Goal: Task Accomplishment & Management: Manage account settings

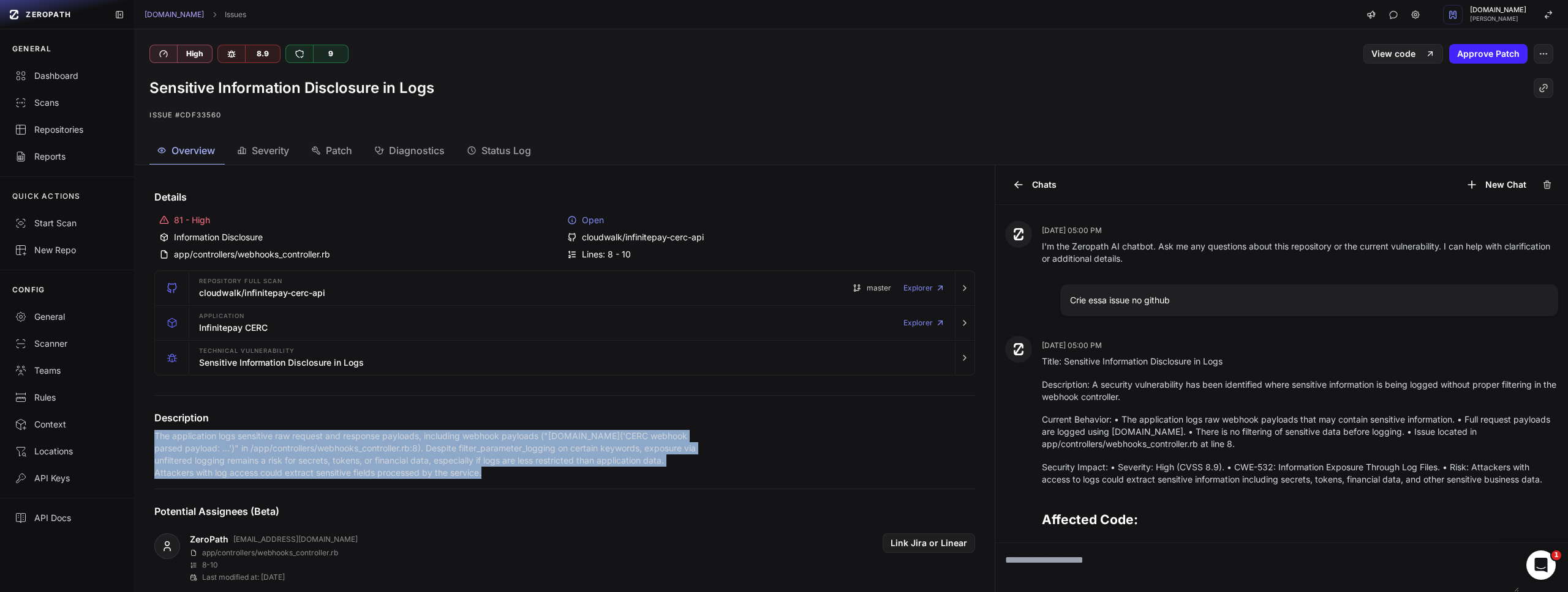
scroll to position [323, 0]
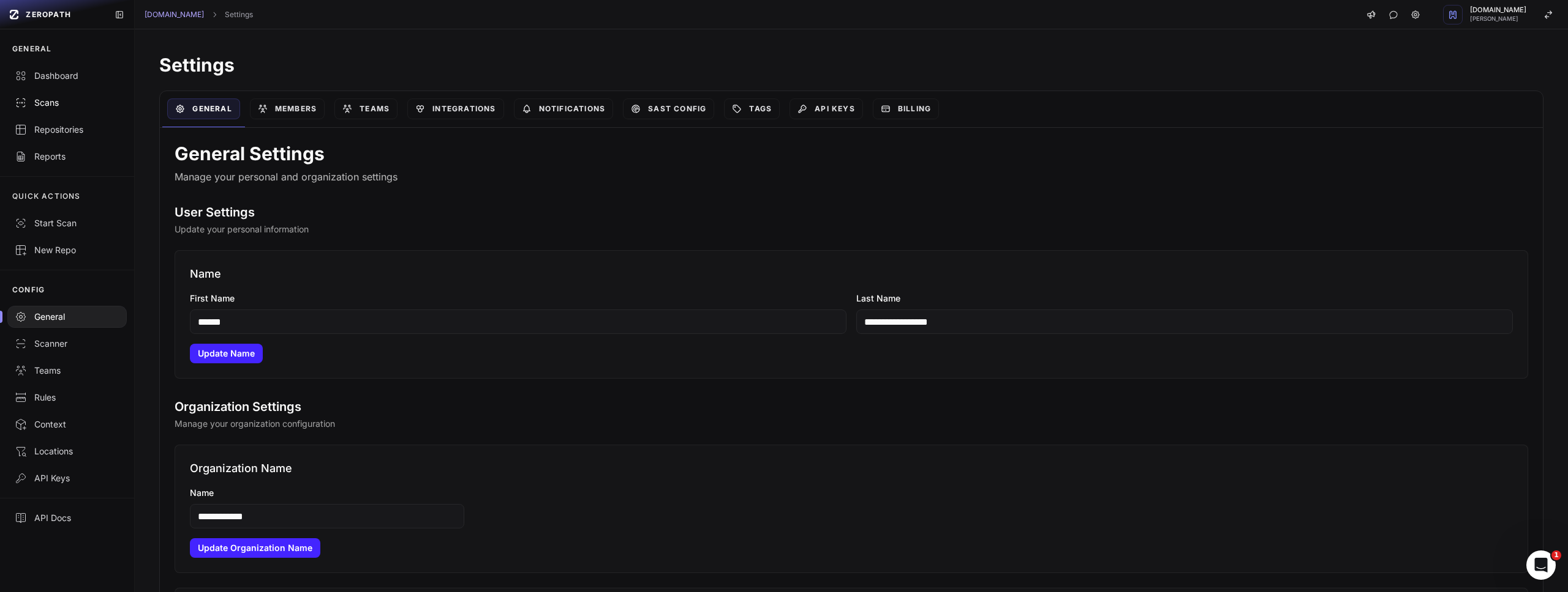
click at [70, 98] on div "Scans" at bounding box center [67, 103] width 105 height 12
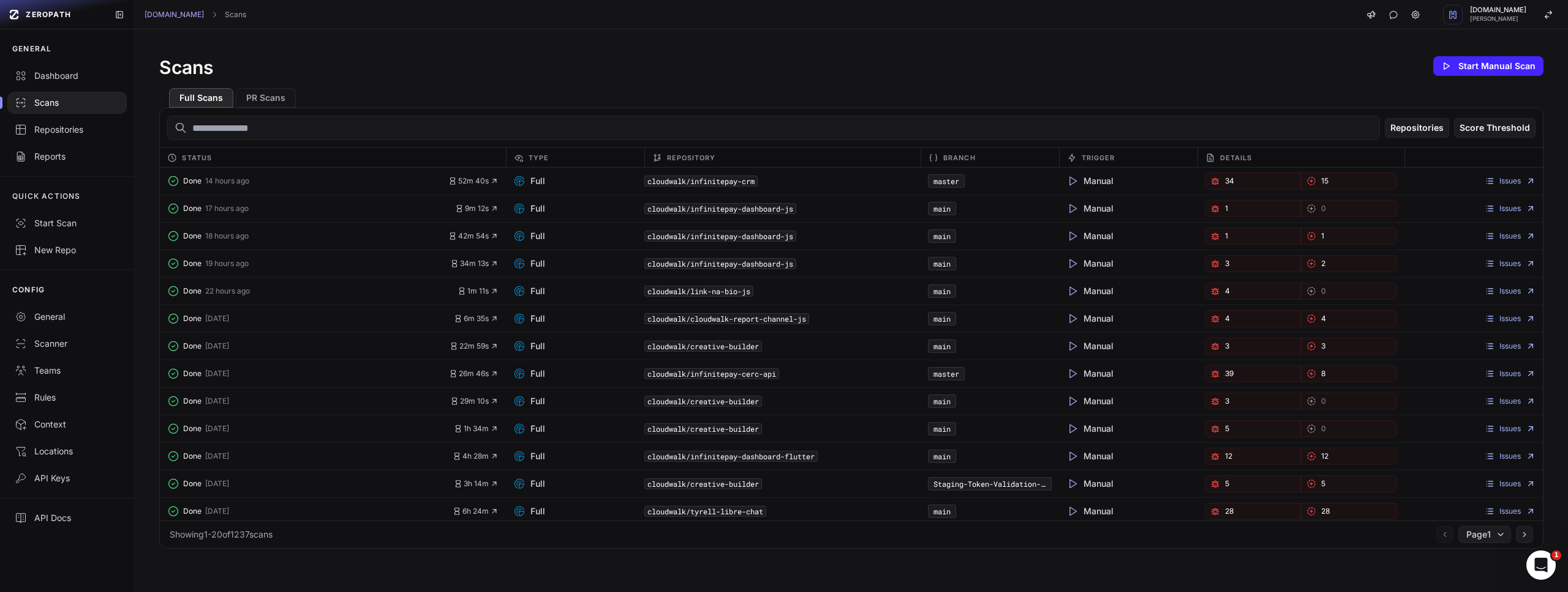
click at [63, 106] on div "Scans" at bounding box center [67, 103] width 105 height 12
click at [58, 102] on div "Scans" at bounding box center [67, 103] width 105 height 12
click at [64, 127] on div "Repositories" at bounding box center [67, 130] width 105 height 12
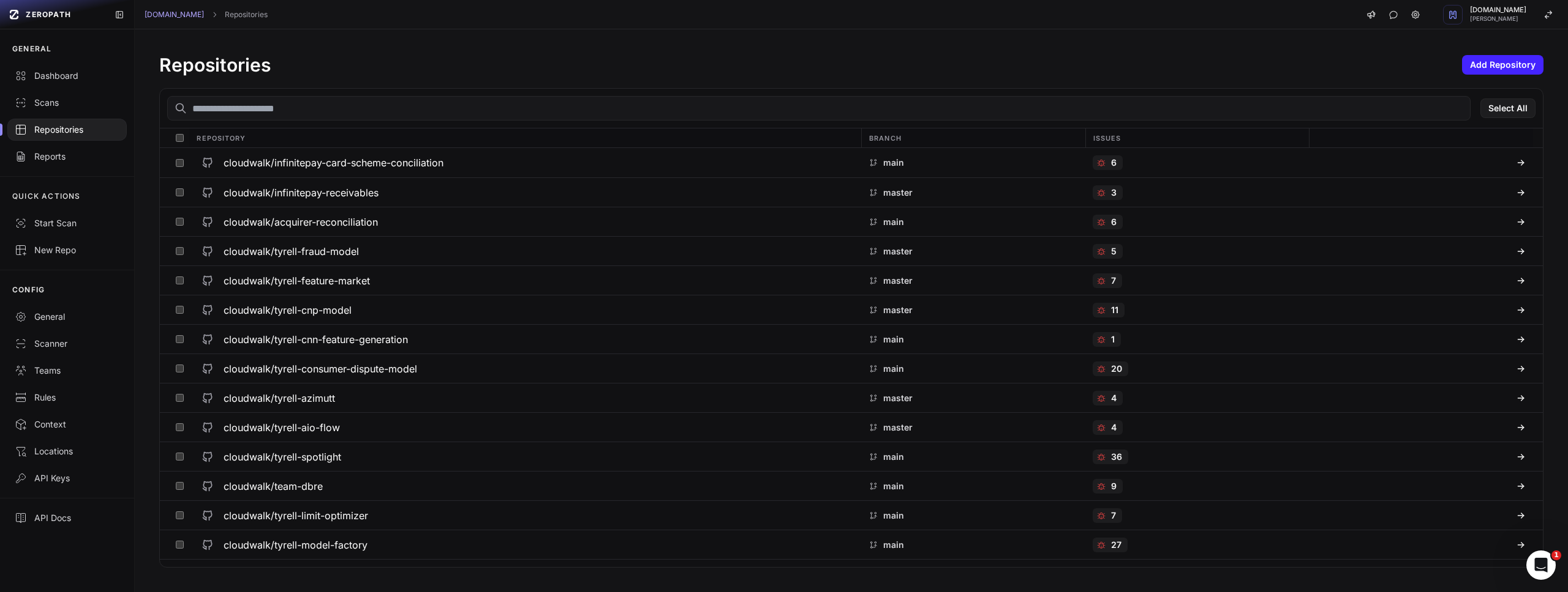
click at [294, 106] on input "text" at bounding box center [818, 108] width 1303 height 24
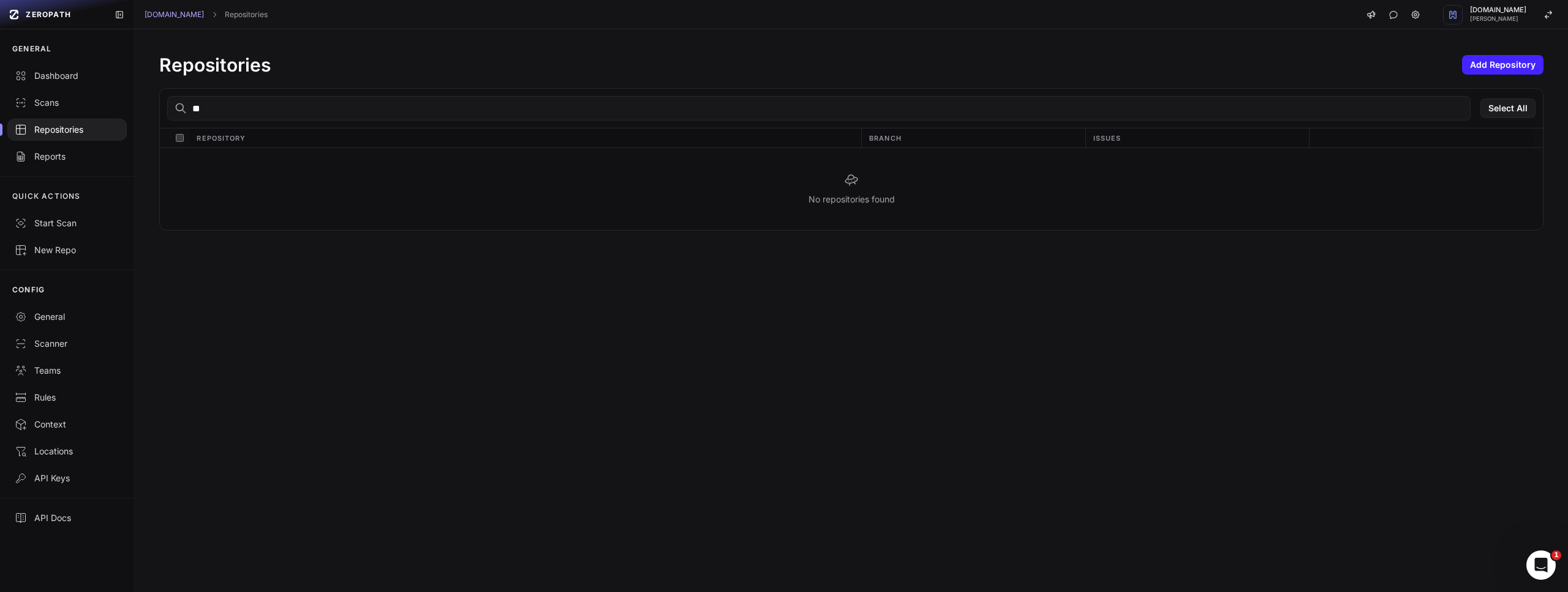
type input "*"
type input "********"
click at [274, 164] on h3 "cloudwalk/infinitepay-cerc-api" at bounding box center [294, 162] width 141 height 15
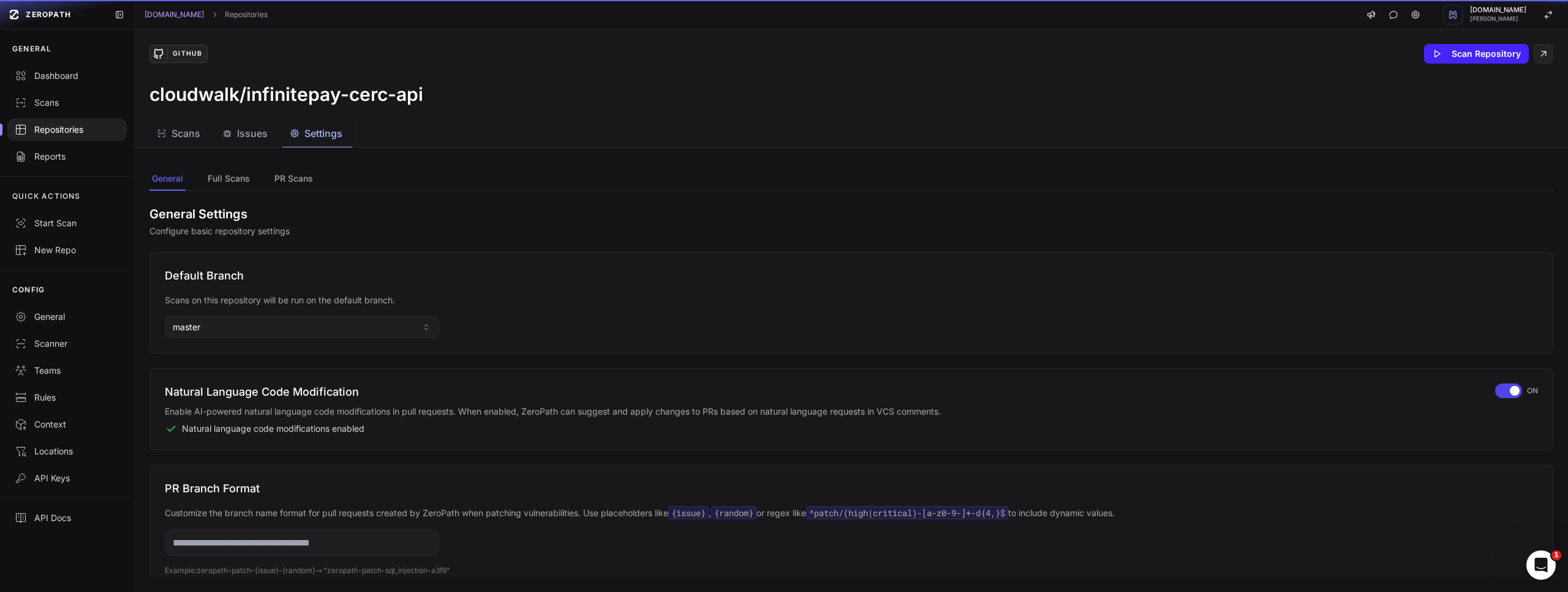
click at [322, 137] on span "Settings" at bounding box center [323, 133] width 38 height 15
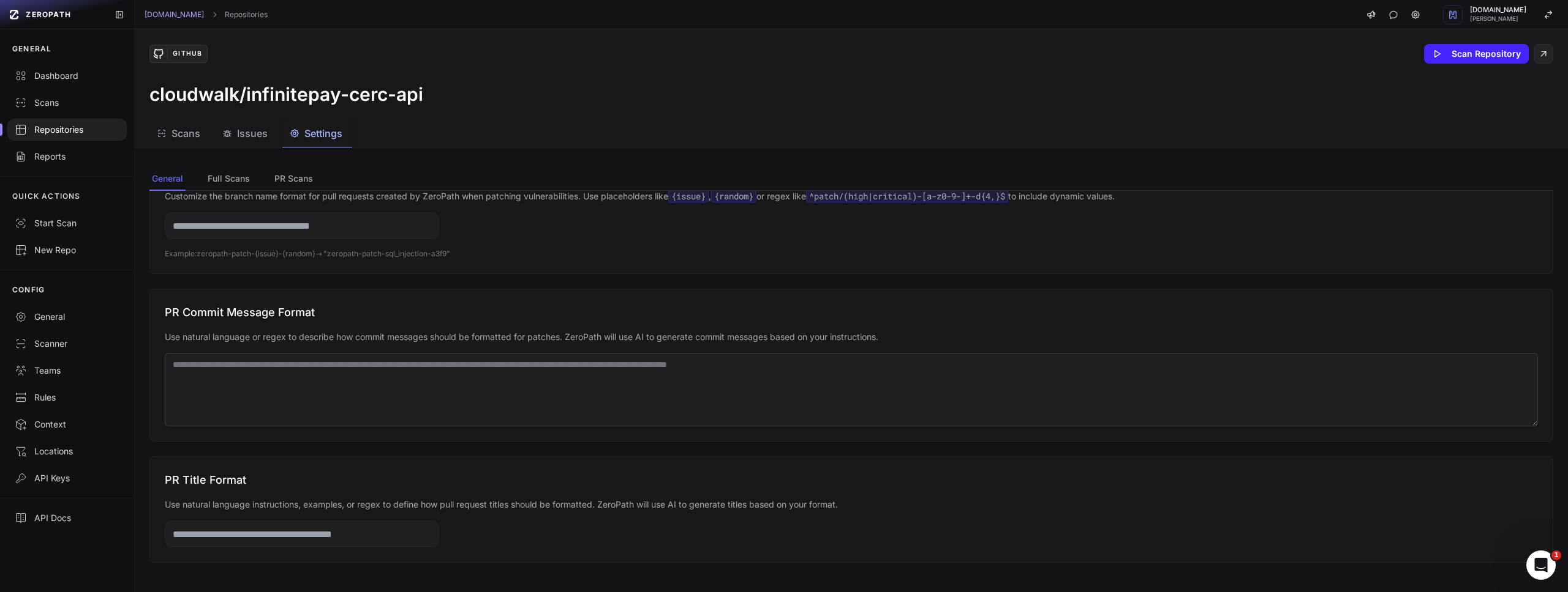
scroll to position [567, 0]
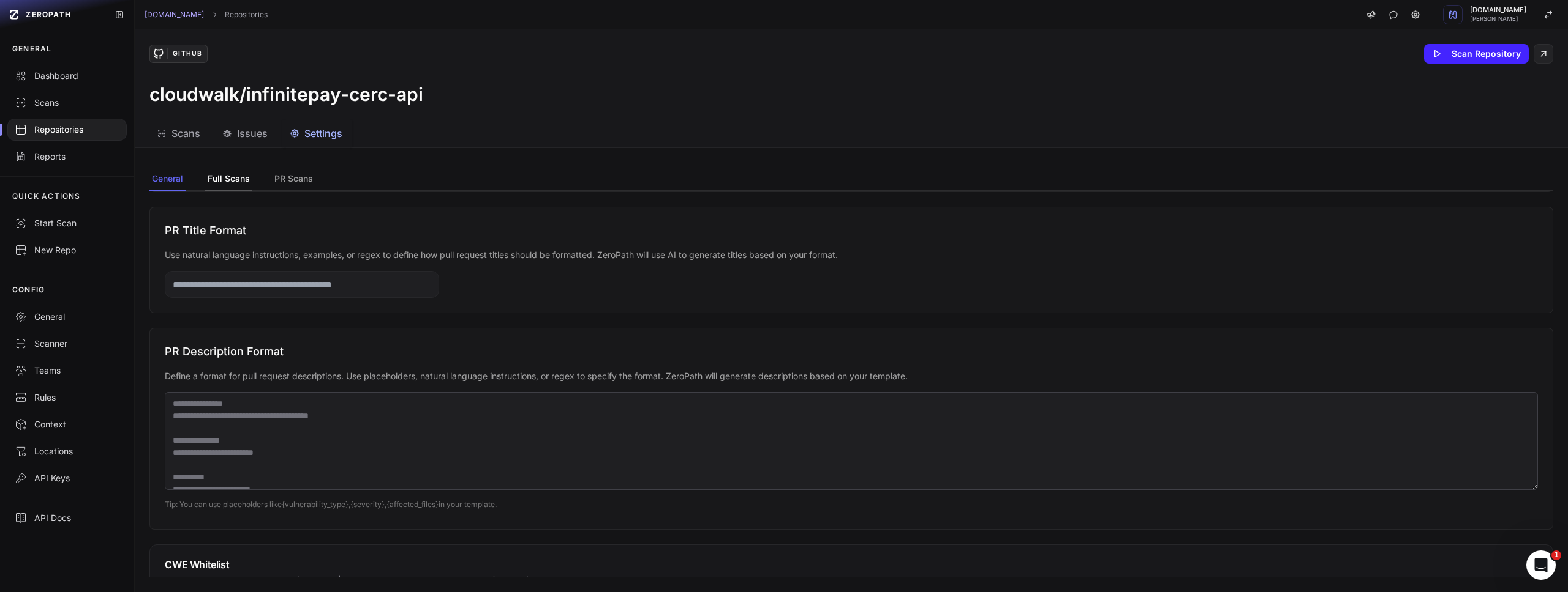
click at [272, 176] on button "Full Scans" at bounding box center [294, 180] width 44 height 23
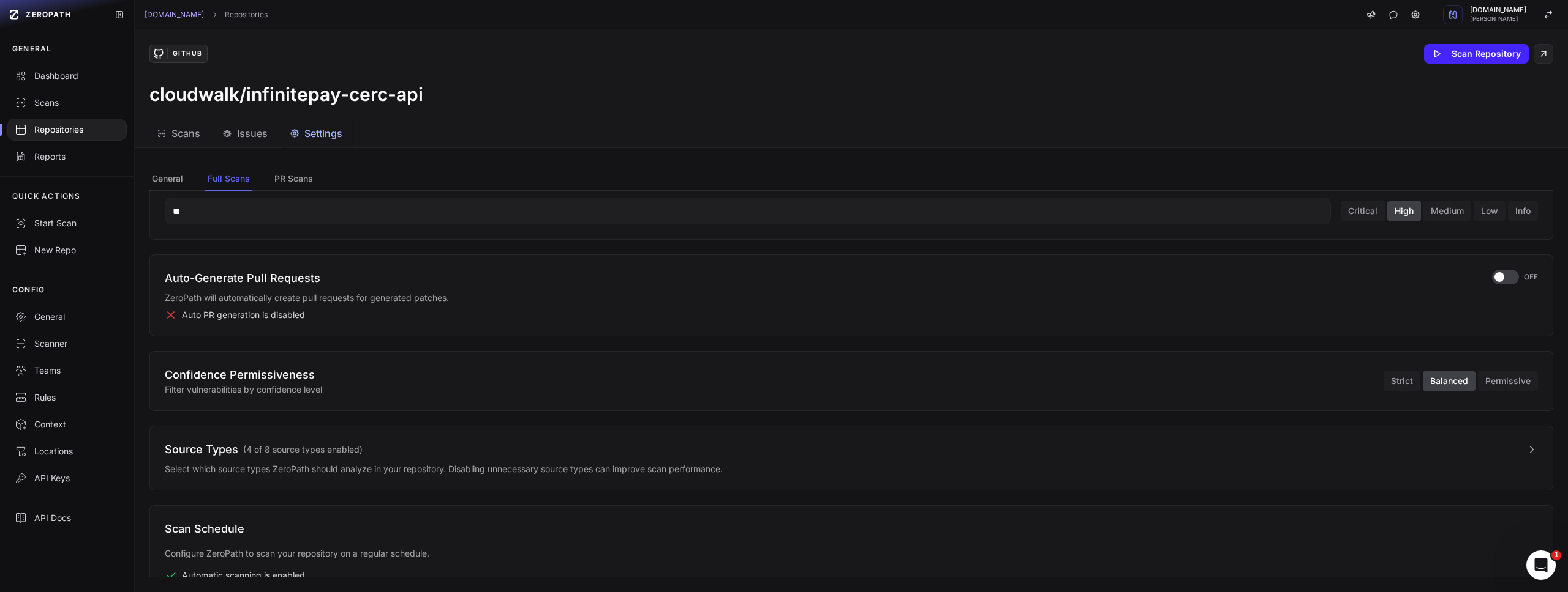
scroll to position [232, 0]
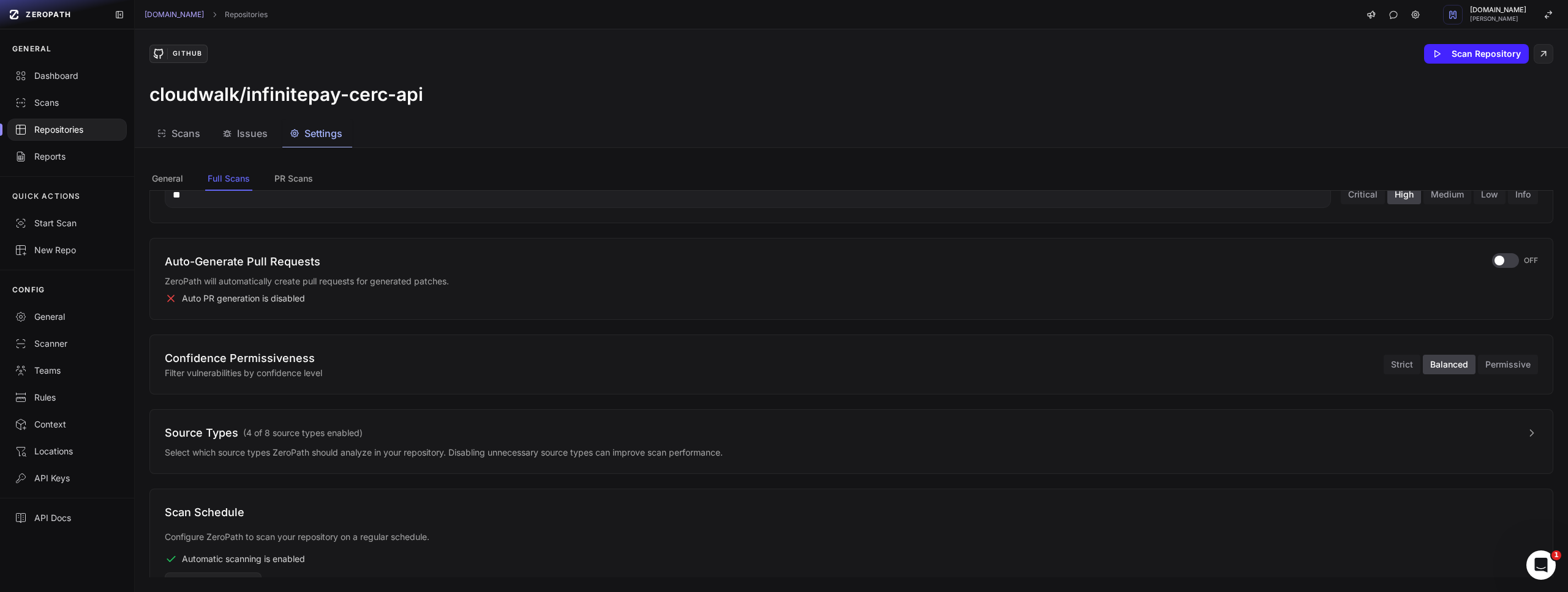
click at [220, 375] on p "Filter vulnerabilities by confidence level" at bounding box center [774, 373] width 1219 height 12
click at [1396, 367] on button "Strict" at bounding box center [1402, 364] width 37 height 20
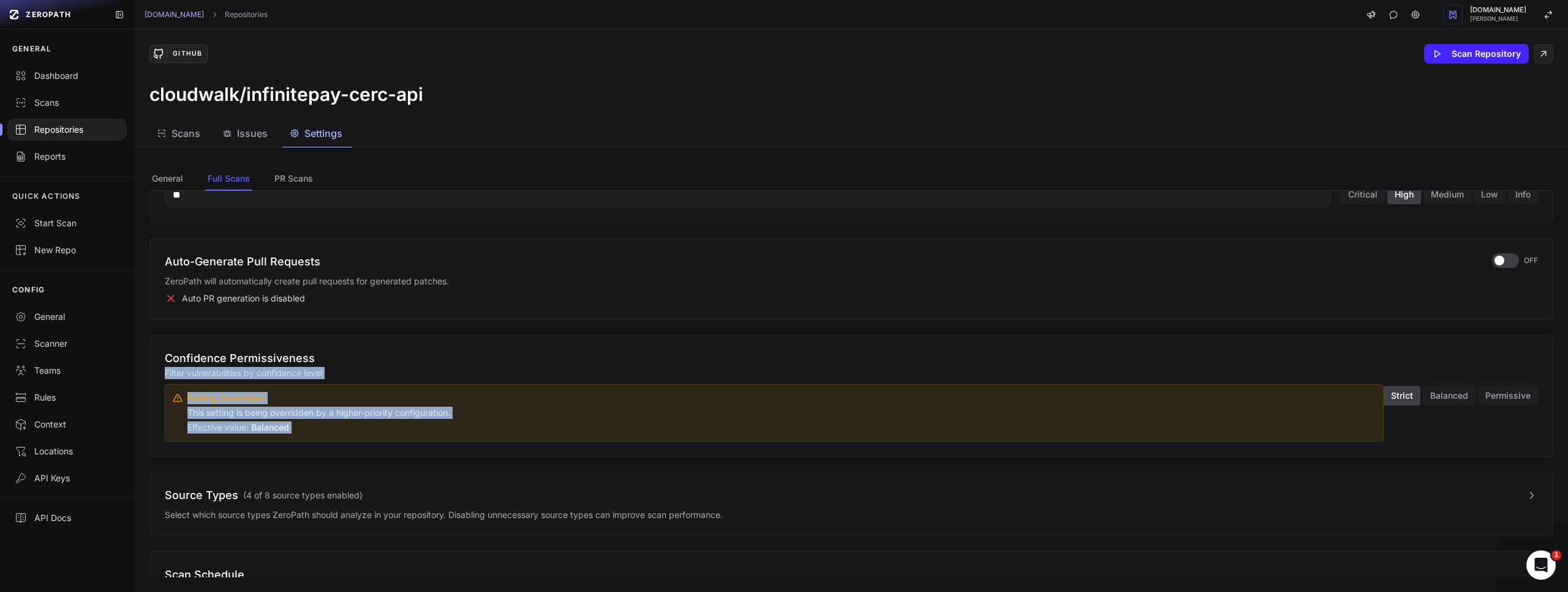
click at [352, 415] on p "This setting is being overridden by a higher-priority configuration." at bounding box center [782, 413] width 1188 height 12
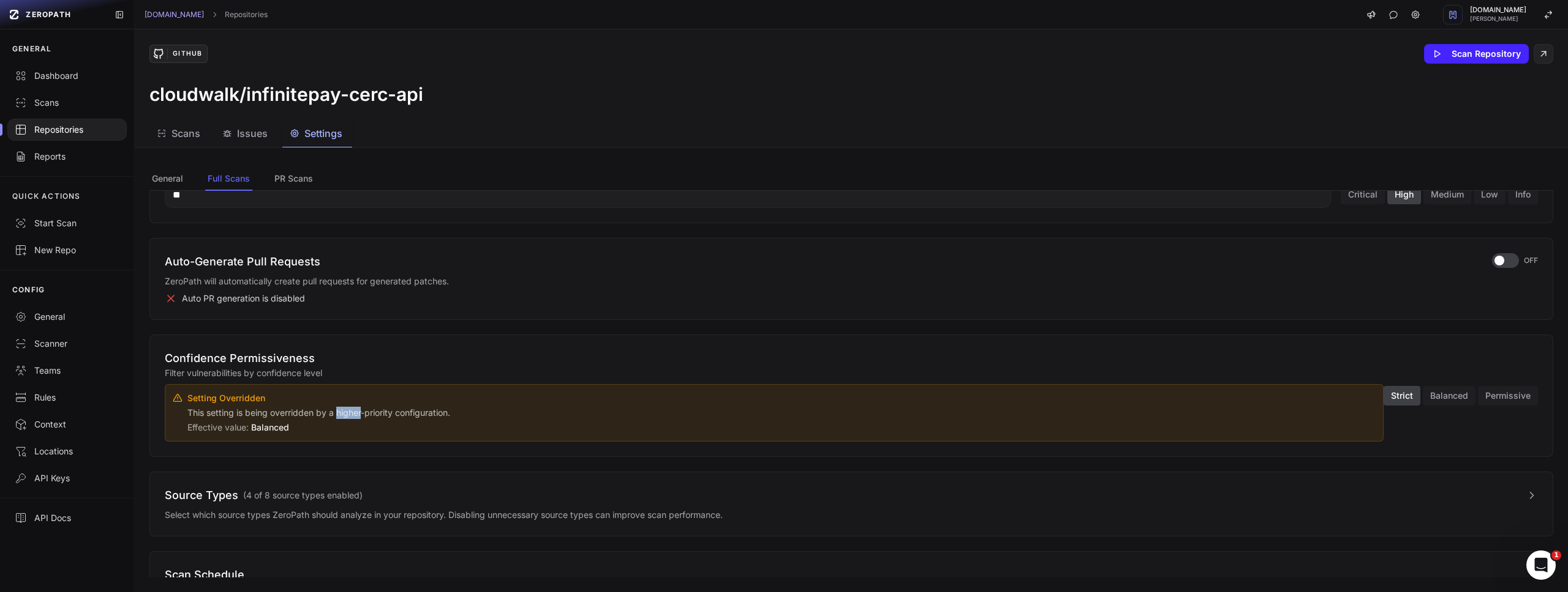
click at [352, 415] on p "This setting is being overridden by a higher-priority configuration." at bounding box center [782, 413] width 1188 height 12
click at [352, 415] on p "This setting is being overridden by a higher-priority configuration." at bounding box center [782, 413] width 1188 height 12
click at [1444, 398] on button "Balanced" at bounding box center [1448, 395] width 52 height 20
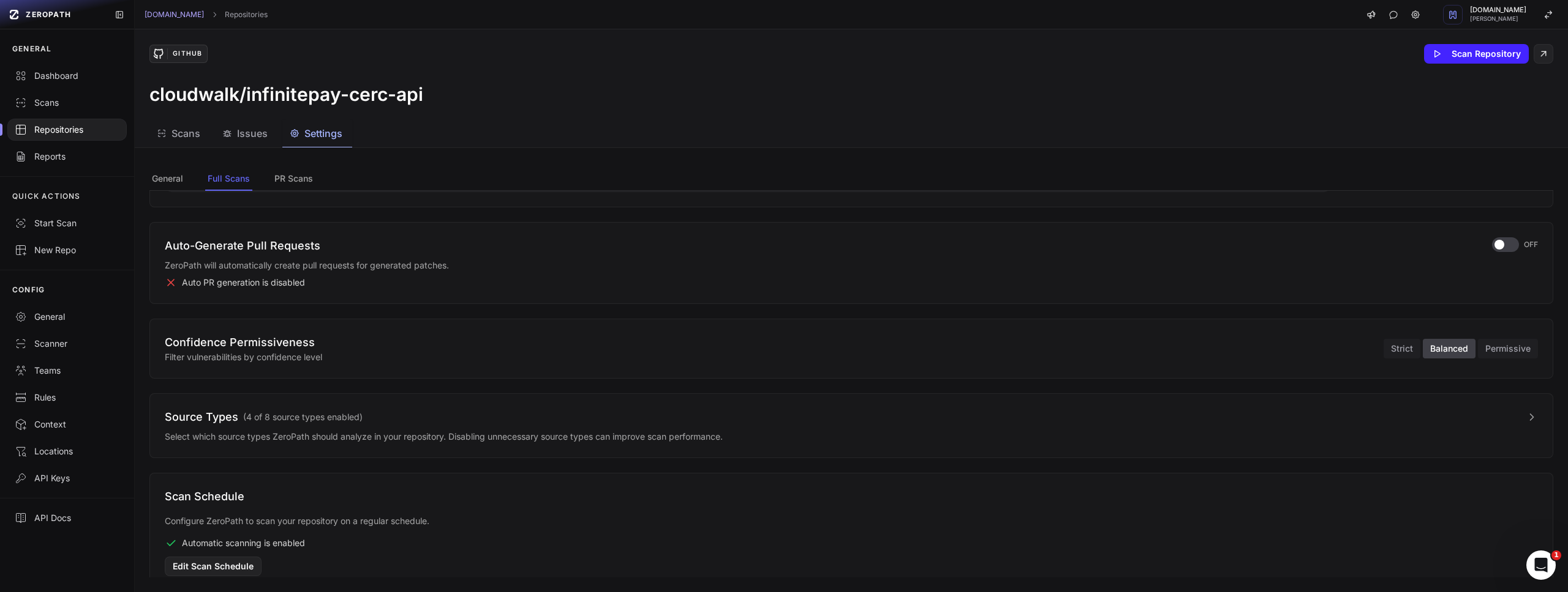
scroll to position [276, 0]
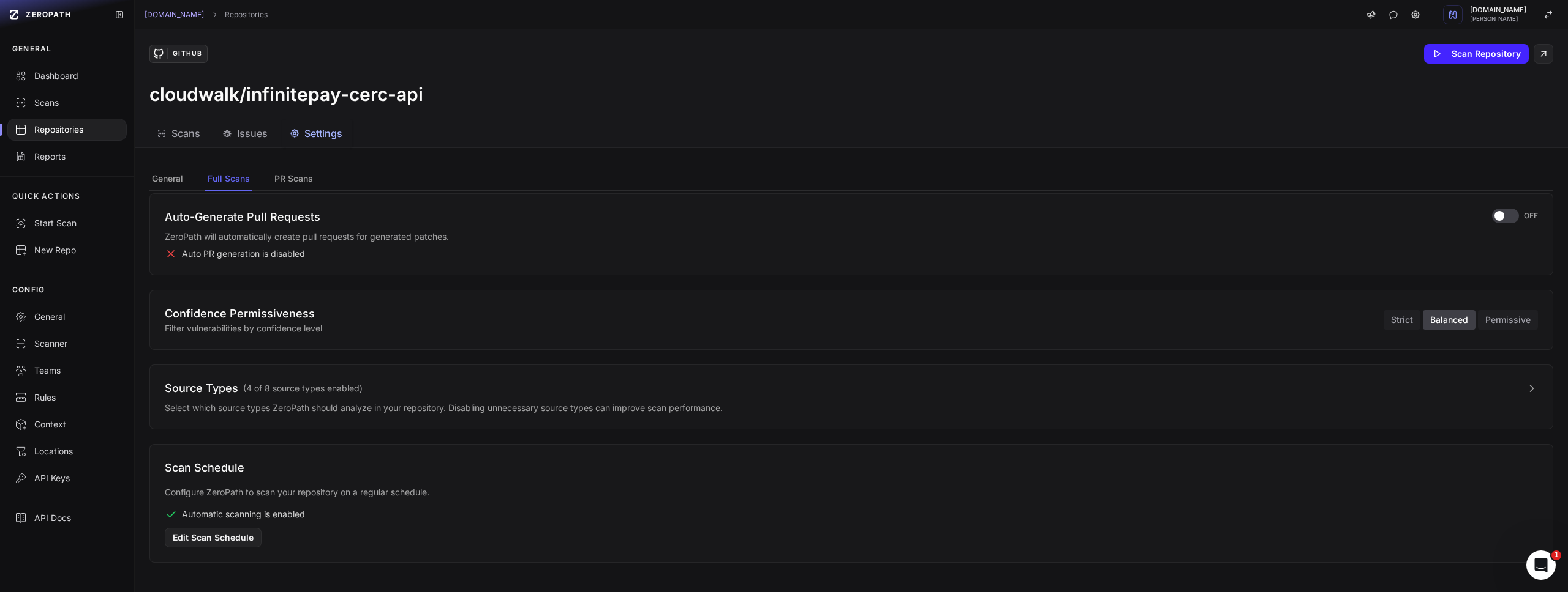
click at [73, 131] on div "Repositories" at bounding box center [67, 130] width 105 height 12
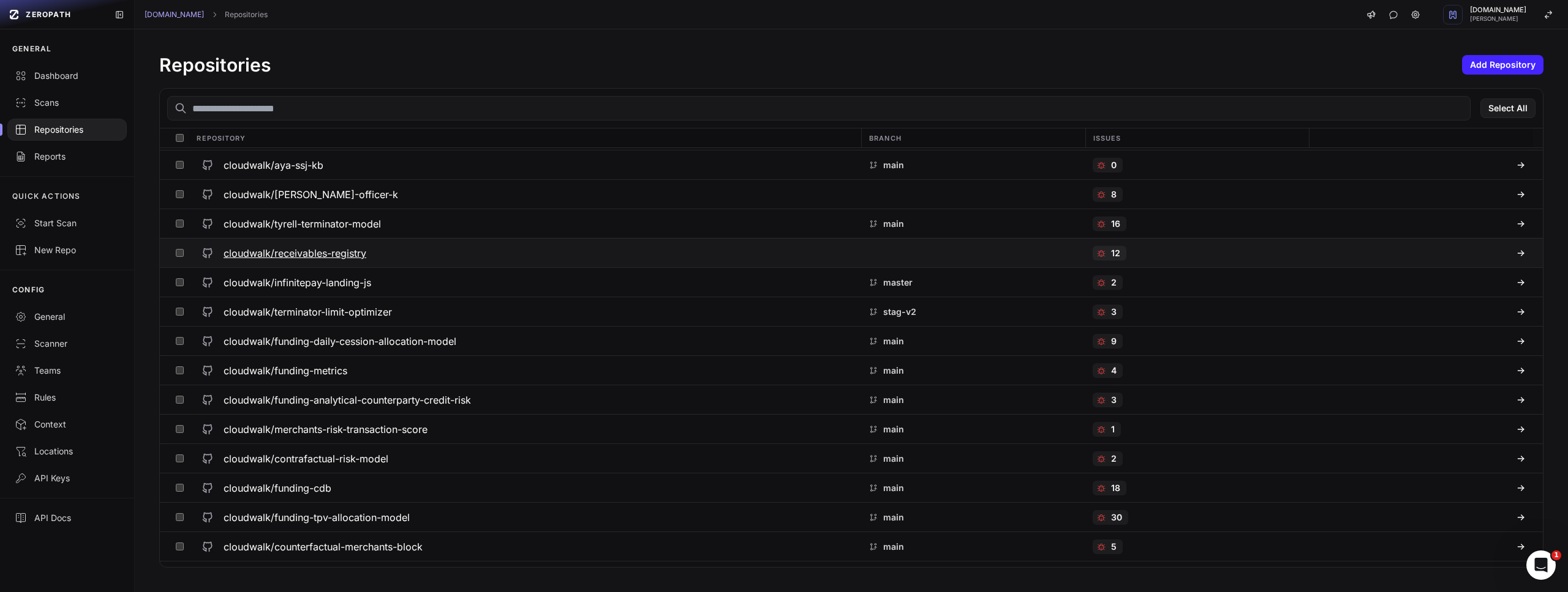
scroll to position [1535, 0]
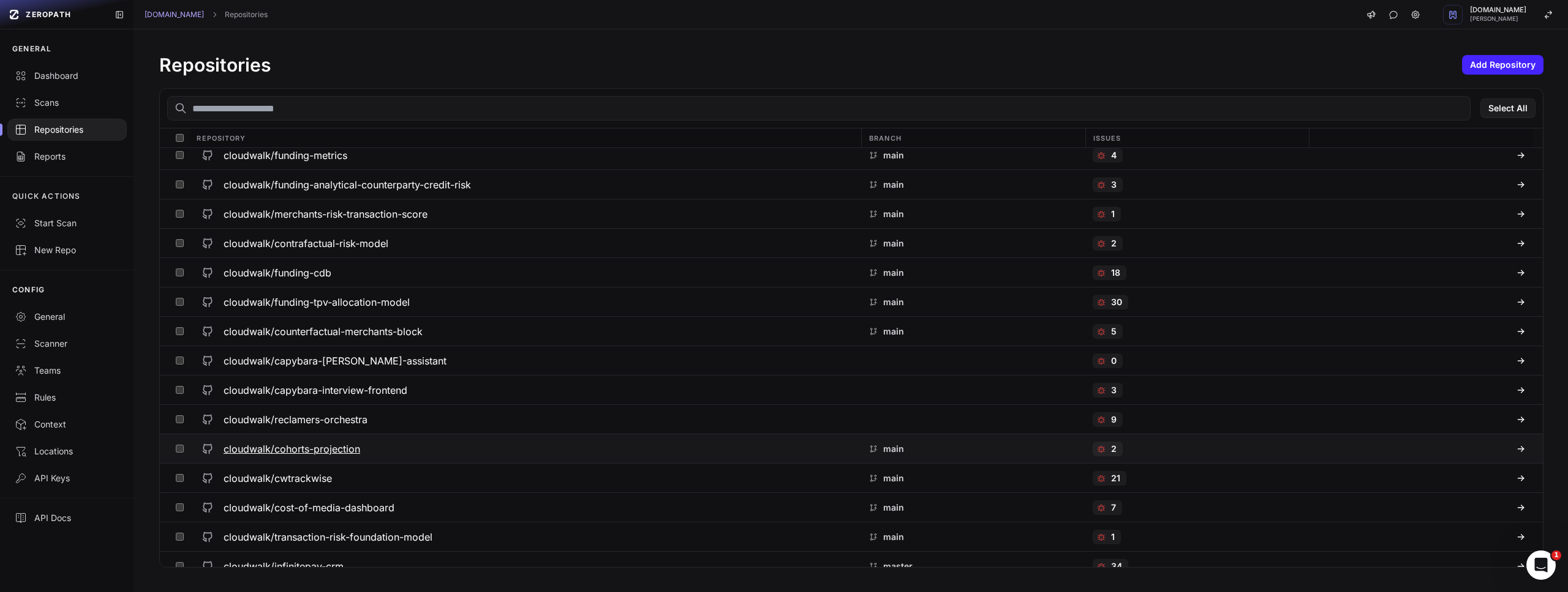
click at [335, 456] on div "cloudwalk/cohorts-projection" at bounding box center [524, 449] width 657 height 22
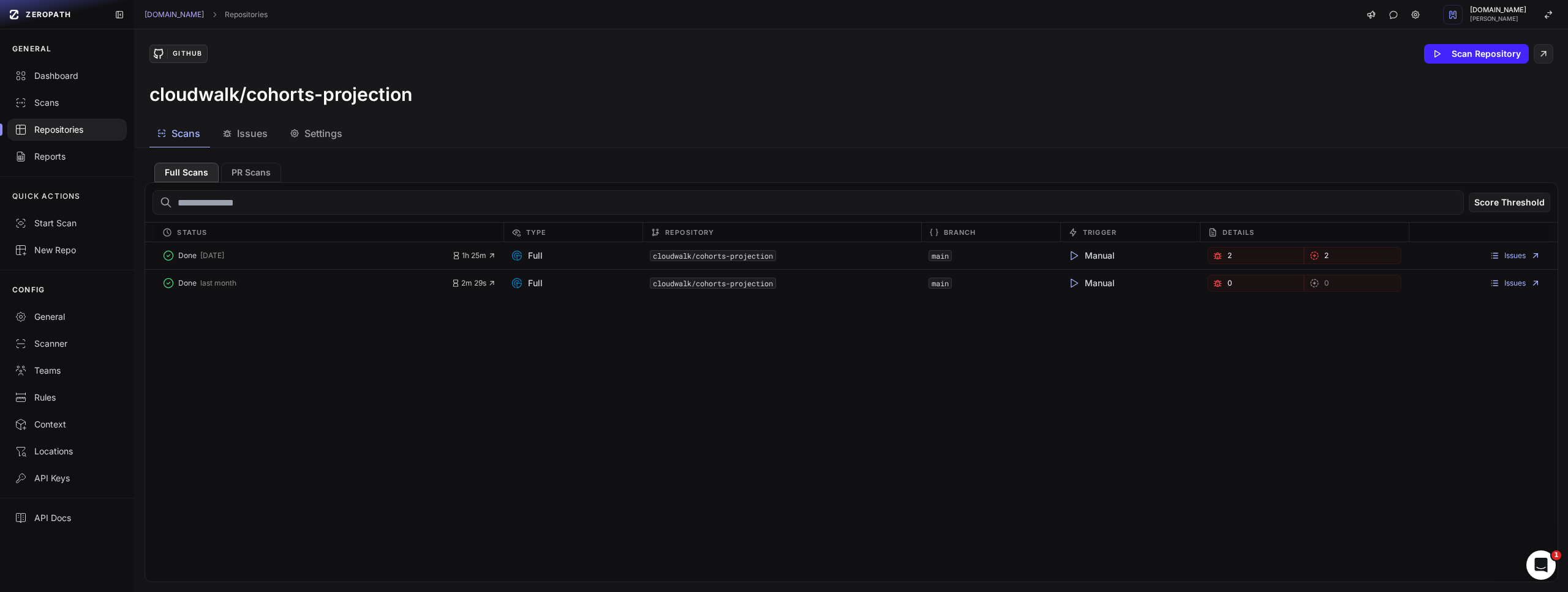
click at [325, 137] on span "Settings" at bounding box center [323, 133] width 38 height 15
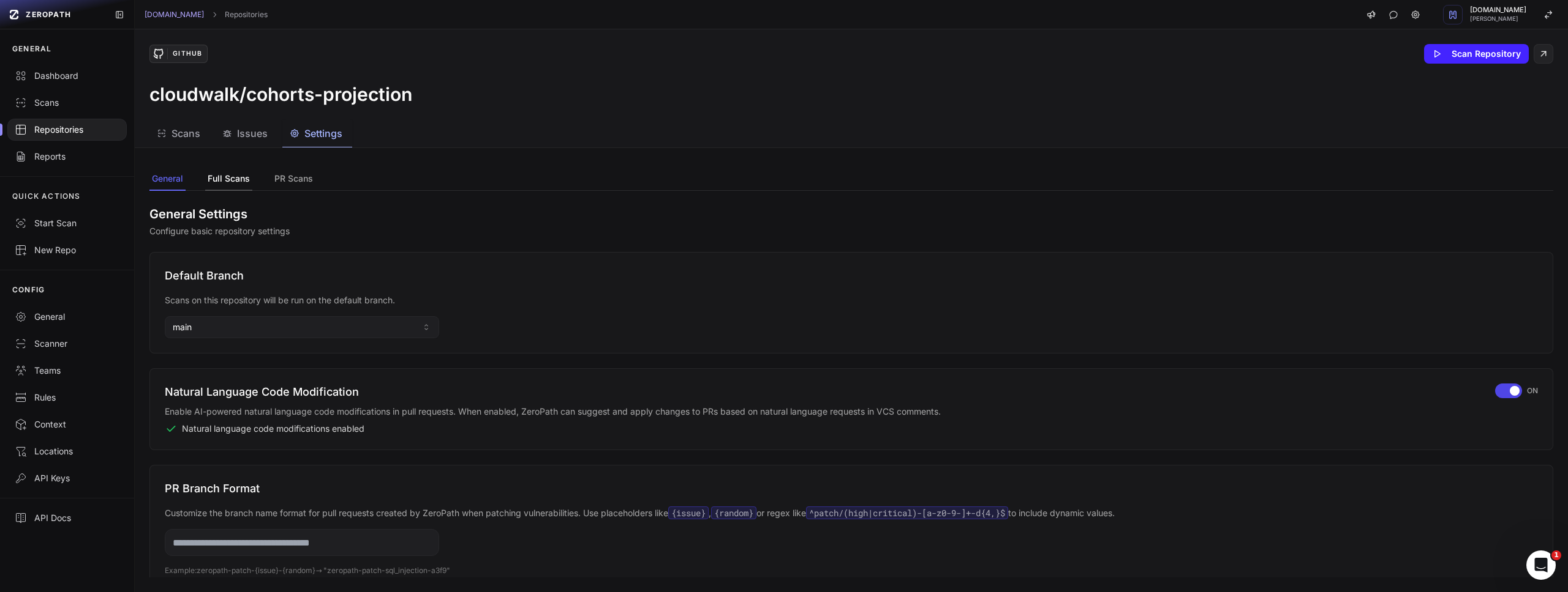
click at [272, 169] on button "Full Scans" at bounding box center [294, 180] width 44 height 23
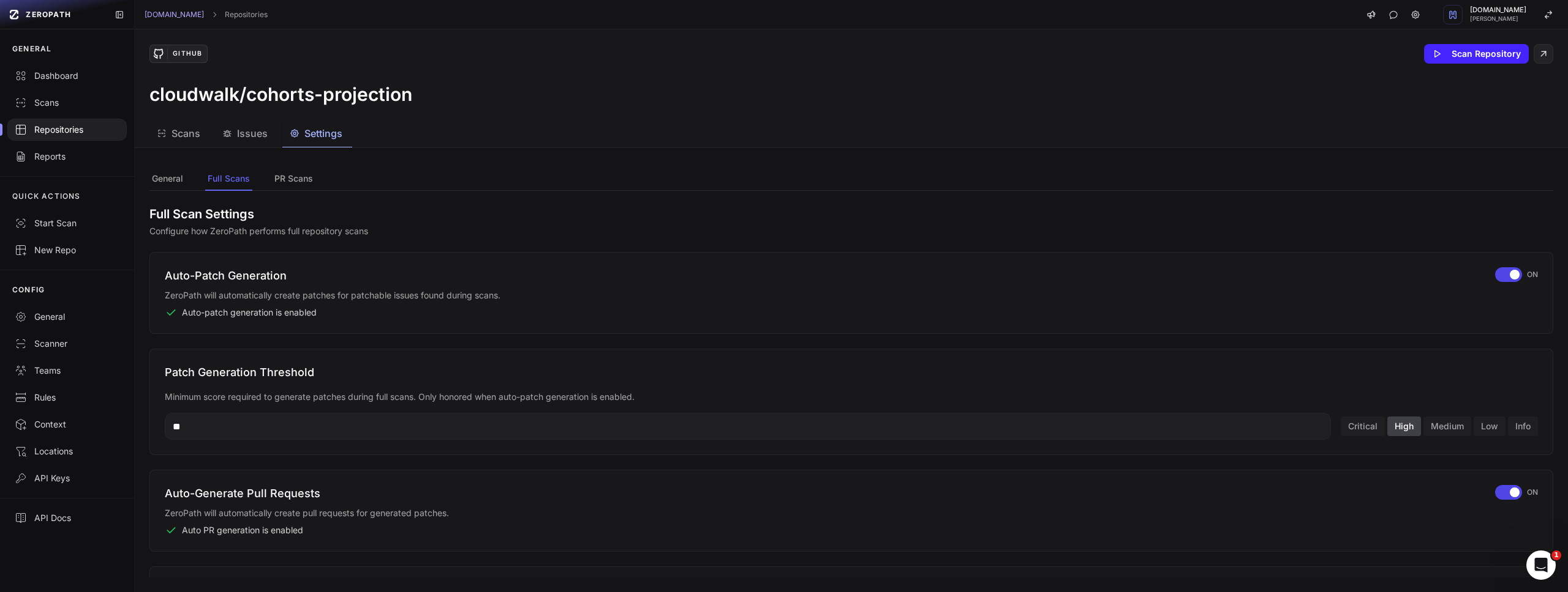
click at [71, 126] on div "Repositories" at bounding box center [67, 130] width 105 height 12
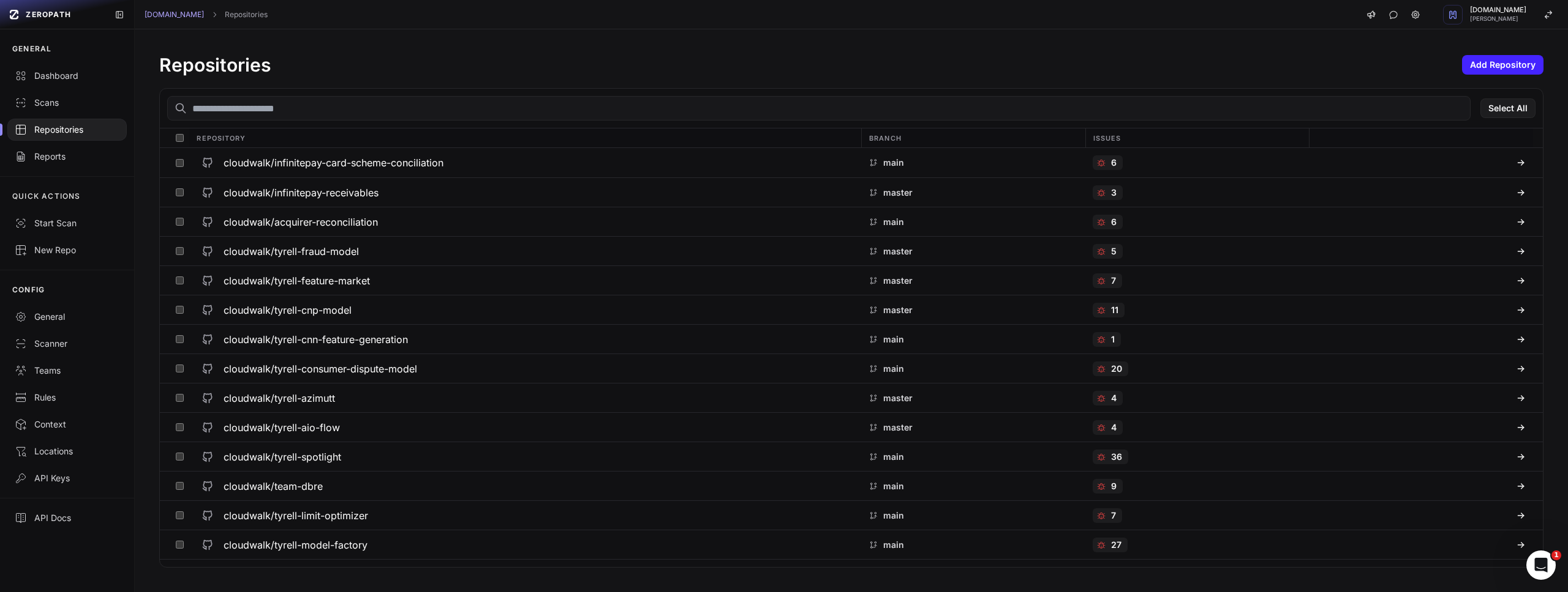
click at [243, 110] on input "text" at bounding box center [818, 108] width 1303 height 24
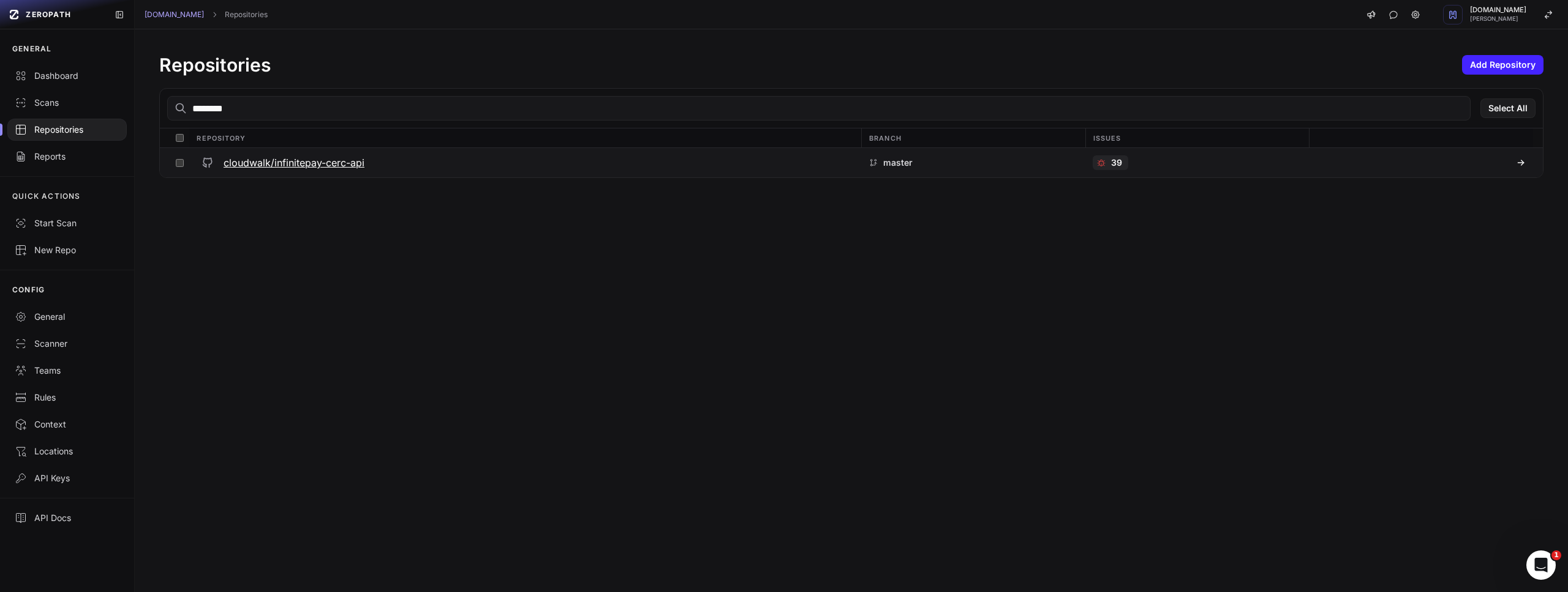
type input "********"
click at [250, 165] on h3 "cloudwalk/infinitepay-cerc-api" at bounding box center [294, 162] width 141 height 15
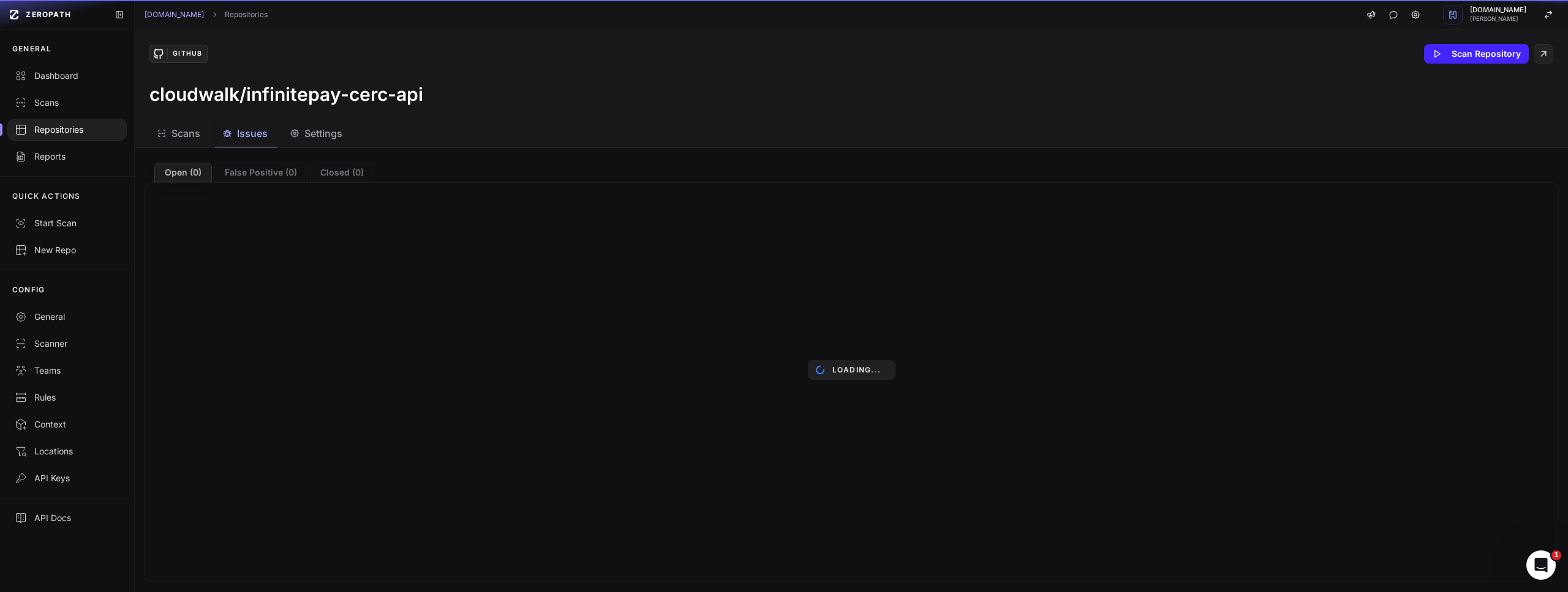
click at [282, 146] on button "Issues" at bounding box center [317, 134] width 70 height 27
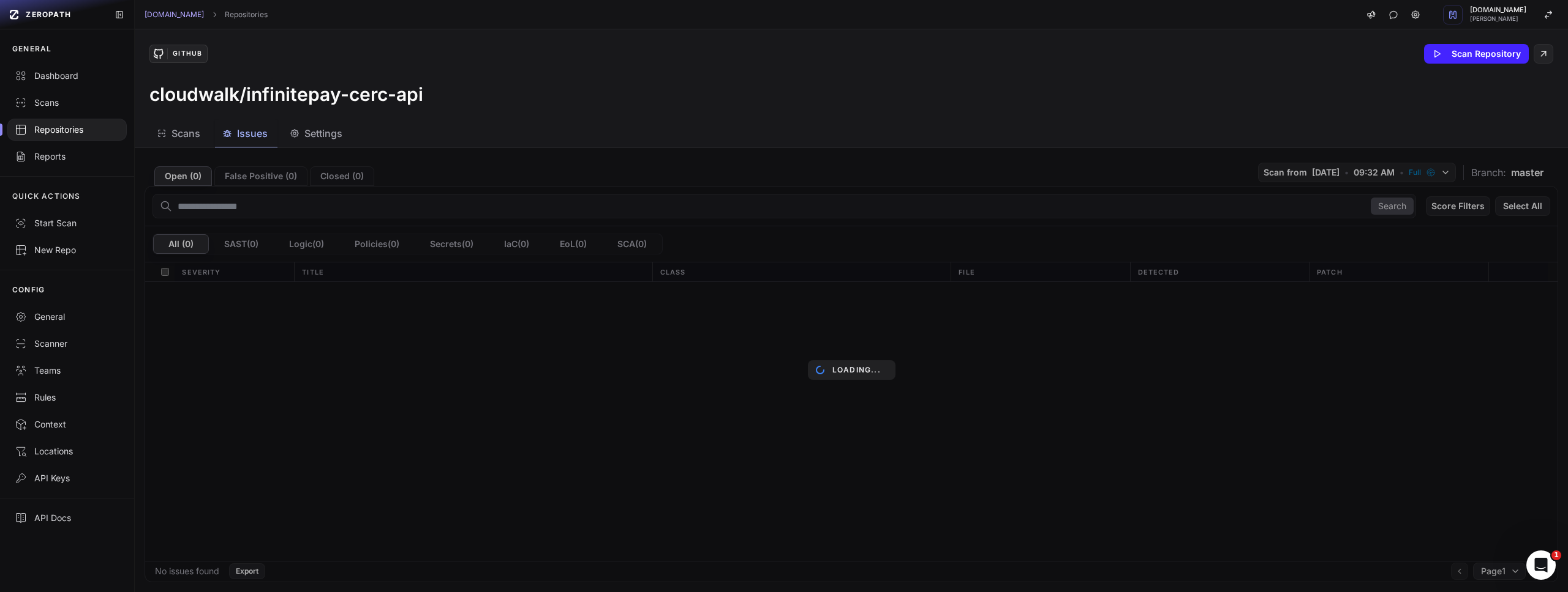
click at [299, 127] on div "Settings" at bounding box center [316, 133] width 52 height 15
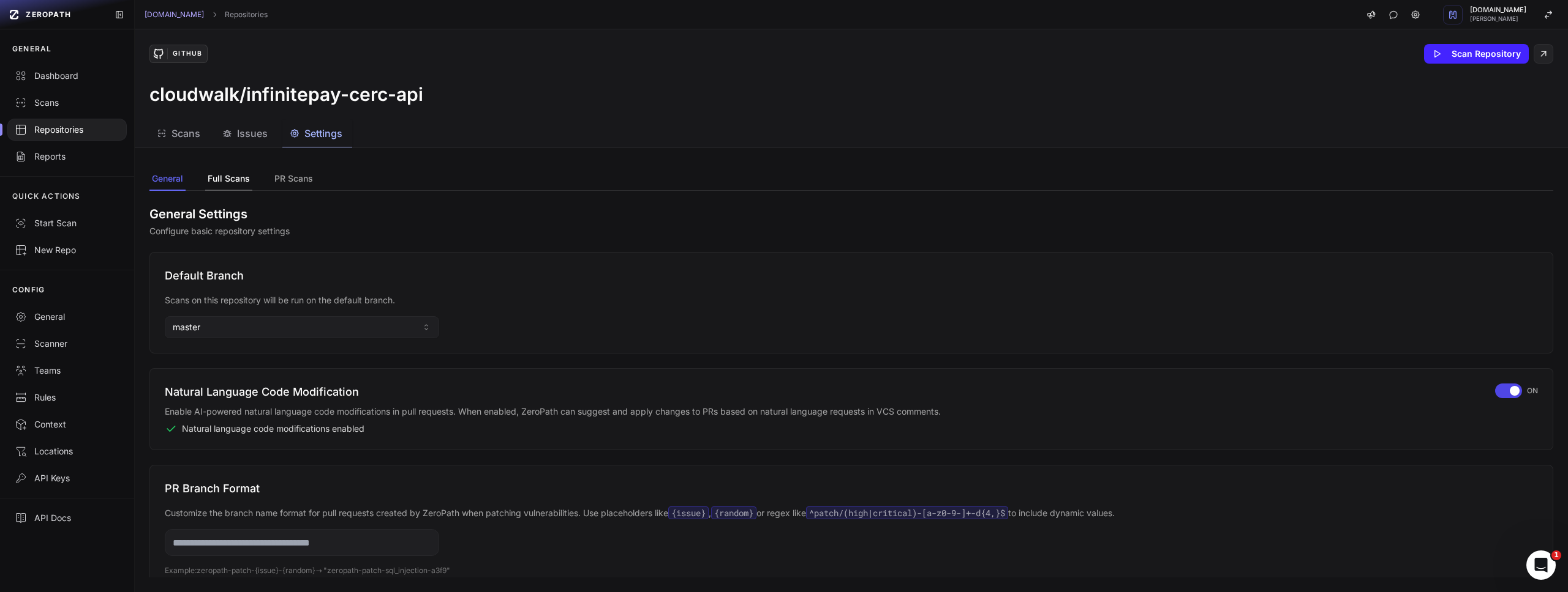
click at [272, 190] on button "Full Scans" at bounding box center [294, 180] width 44 height 23
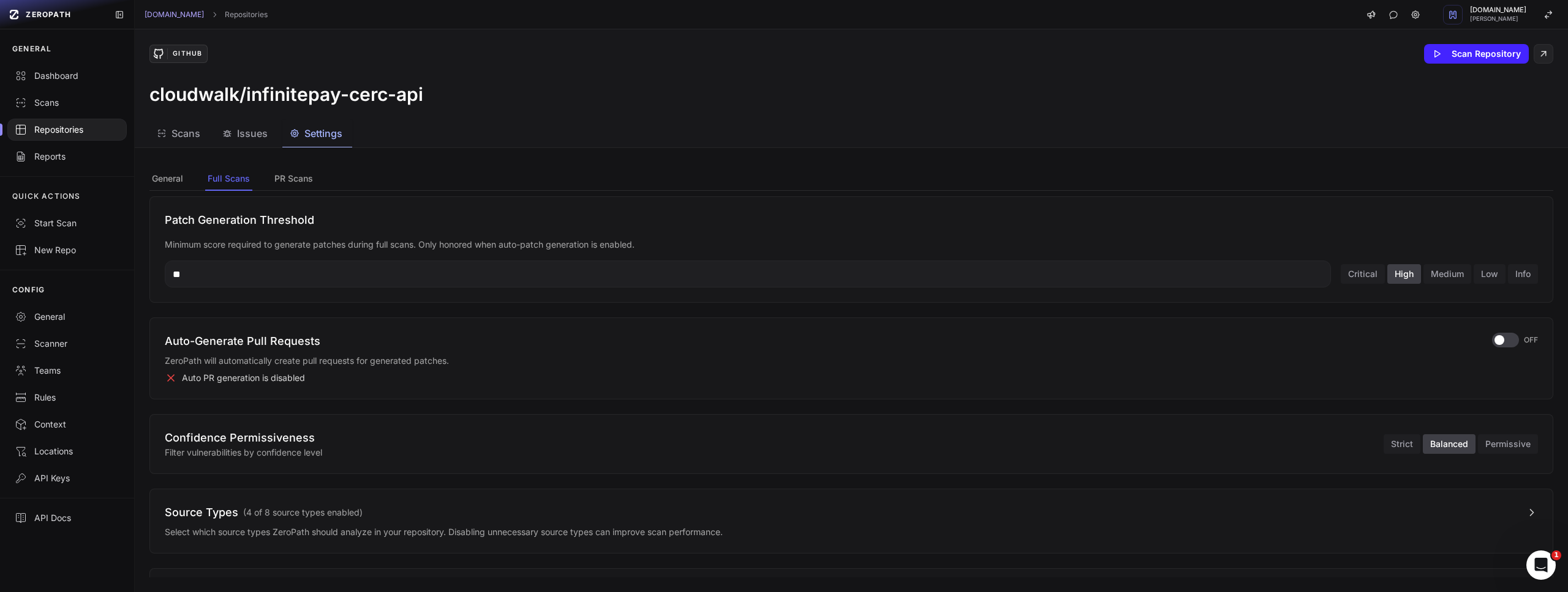
scroll to position [276, 0]
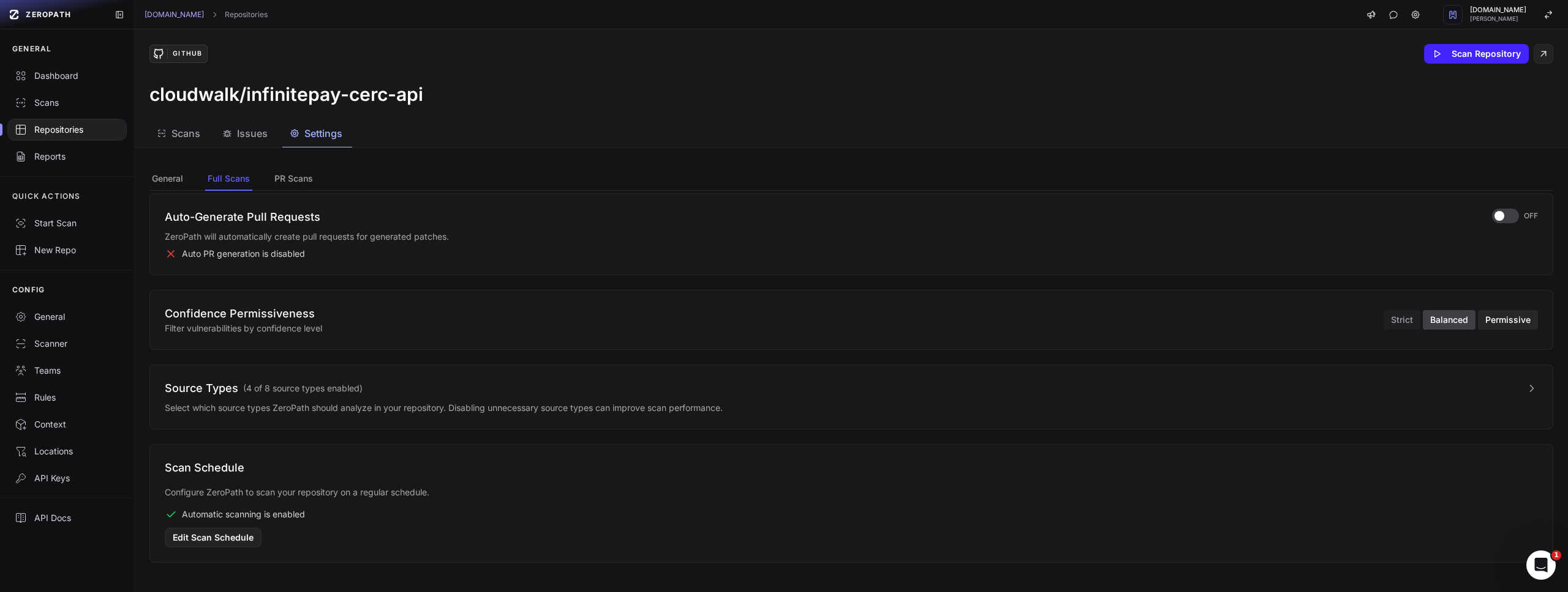
click at [1483, 319] on button "Permissive" at bounding box center [1508, 319] width 60 height 20
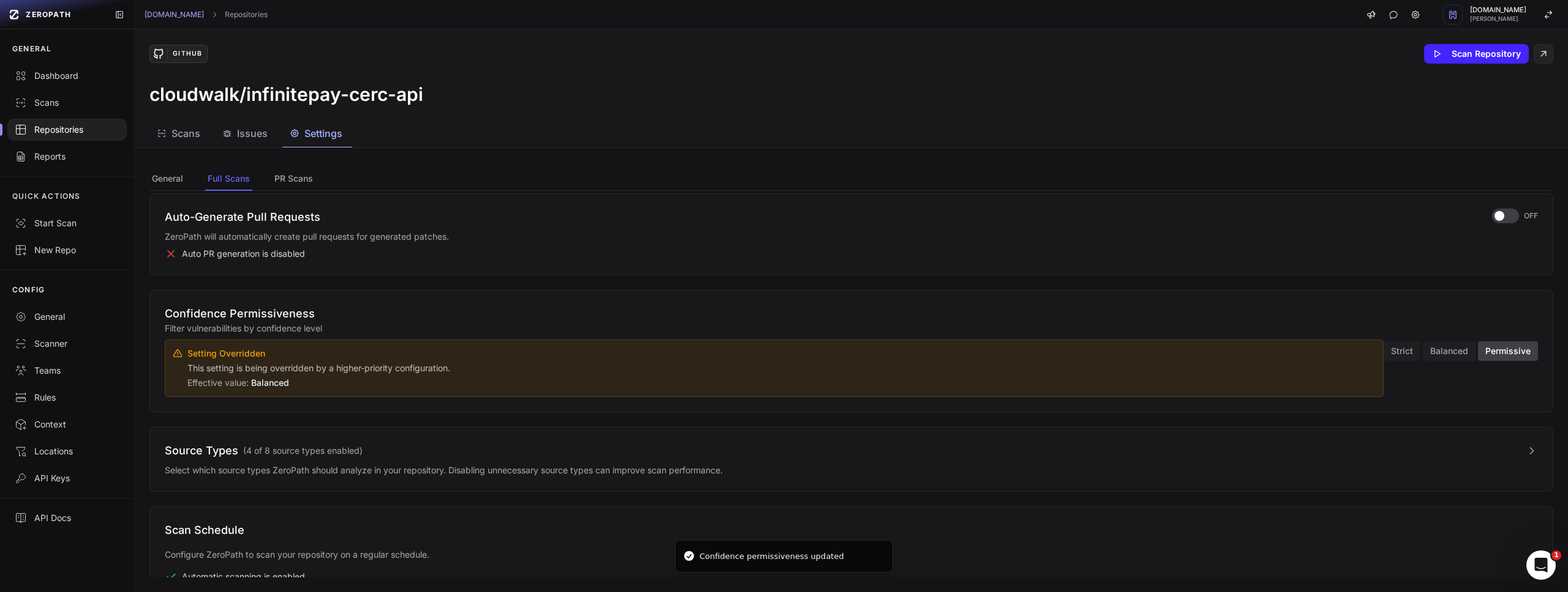
click at [224, 369] on p "This setting is being overridden by a higher-priority configuration." at bounding box center [782, 369] width 1188 height 12
copy div "This setting is being overridden by a higher-priority configuration."
click at [1391, 355] on button "Strict" at bounding box center [1402, 351] width 37 height 20
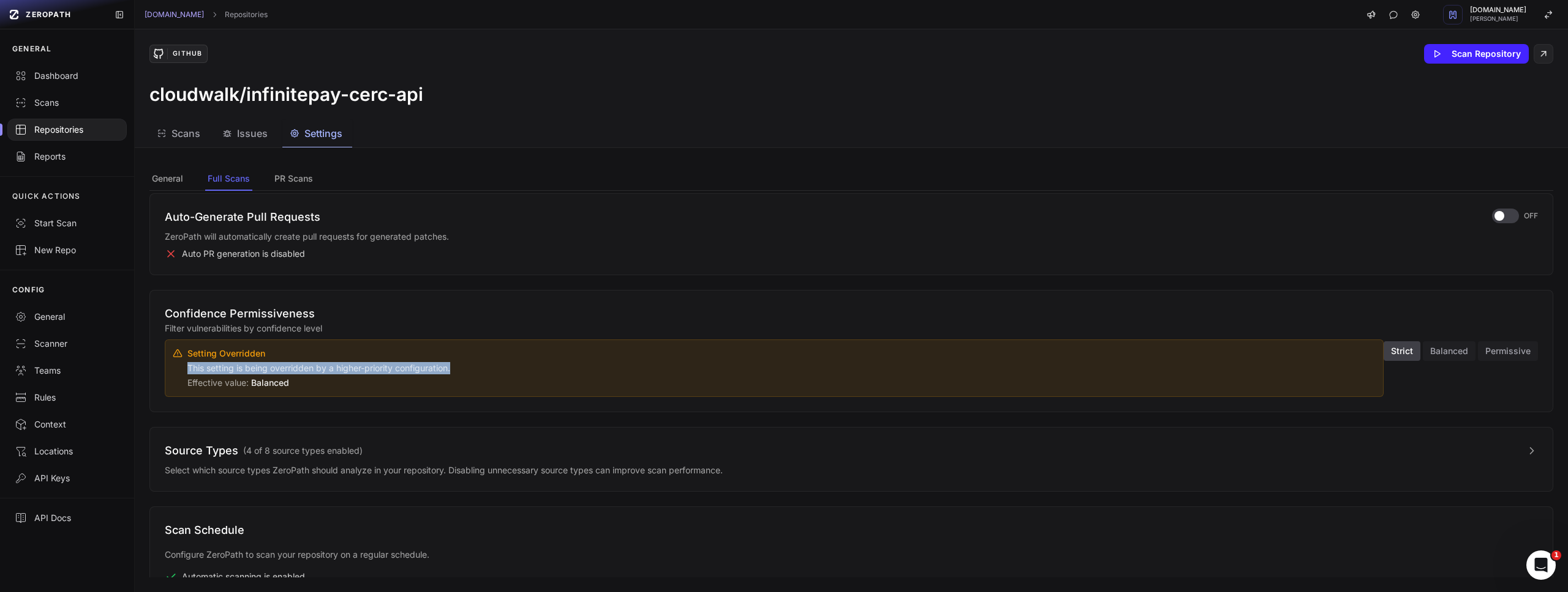
click at [323, 134] on span "Settings" at bounding box center [323, 133] width 38 height 15
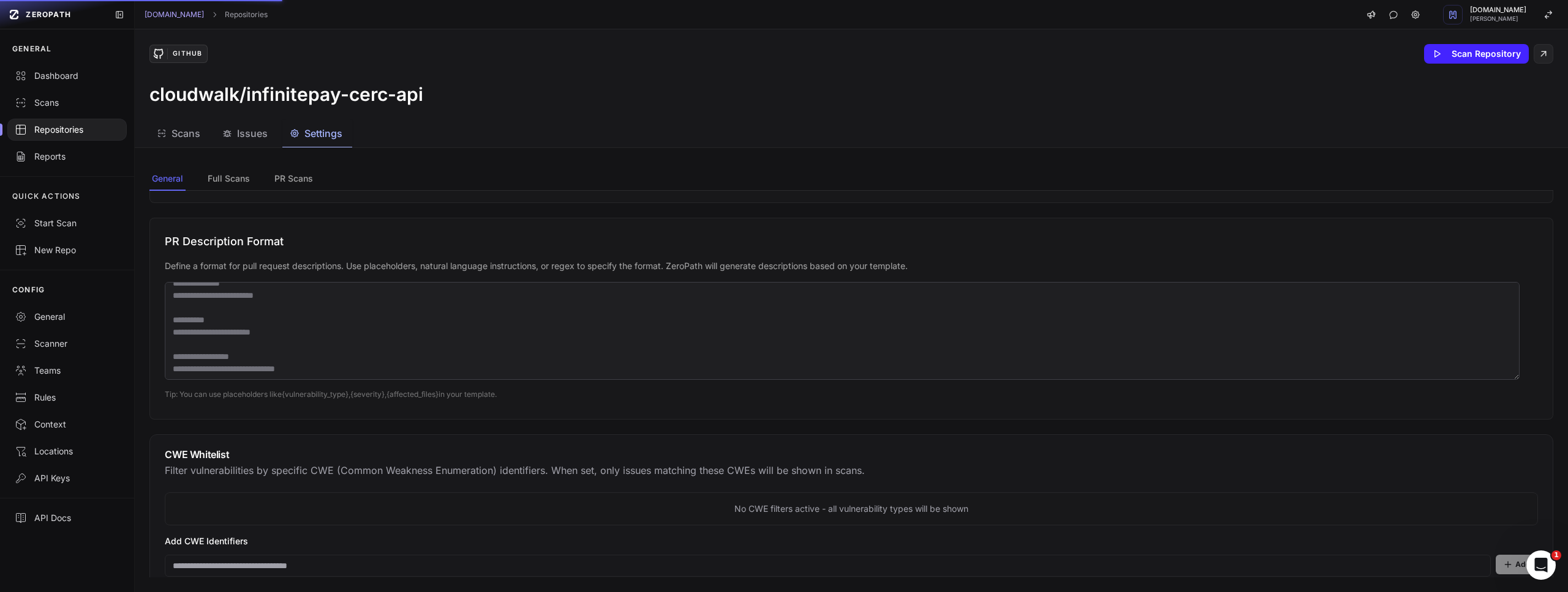
scroll to position [48, 0]
click at [272, 177] on button "Full Scans" at bounding box center [294, 180] width 44 height 23
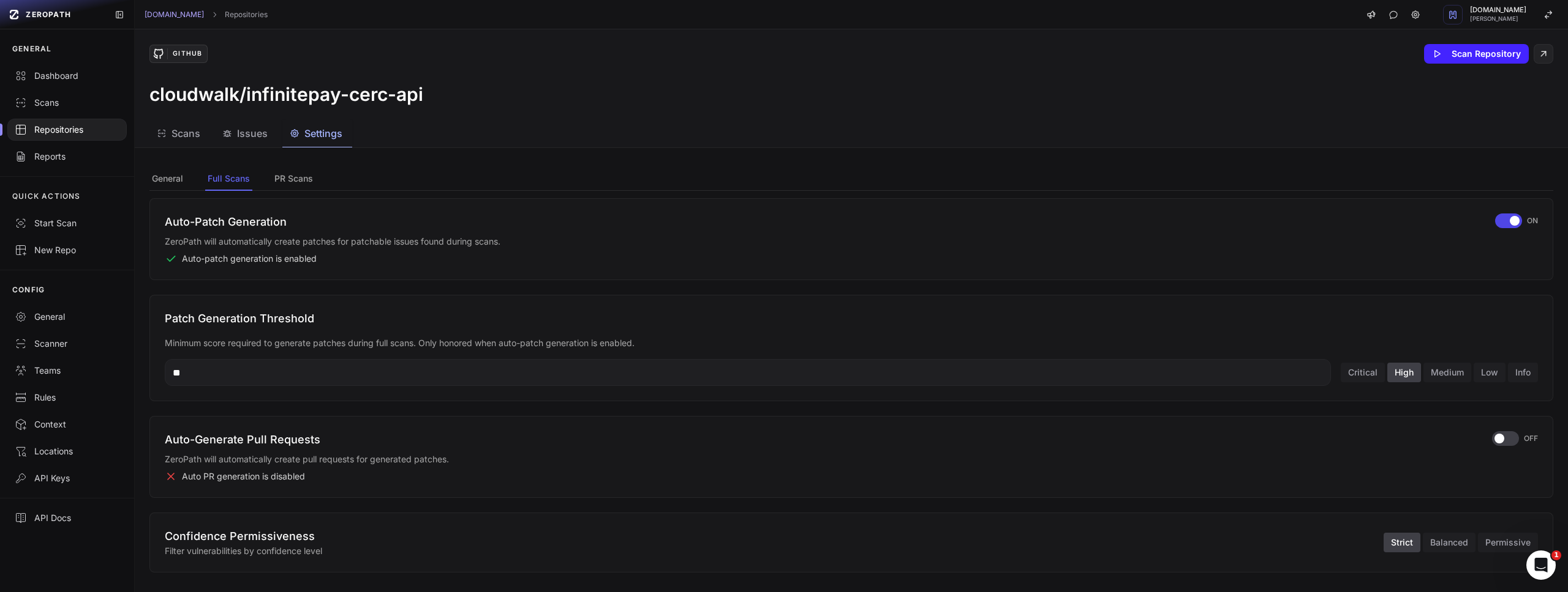
scroll to position [0, 0]
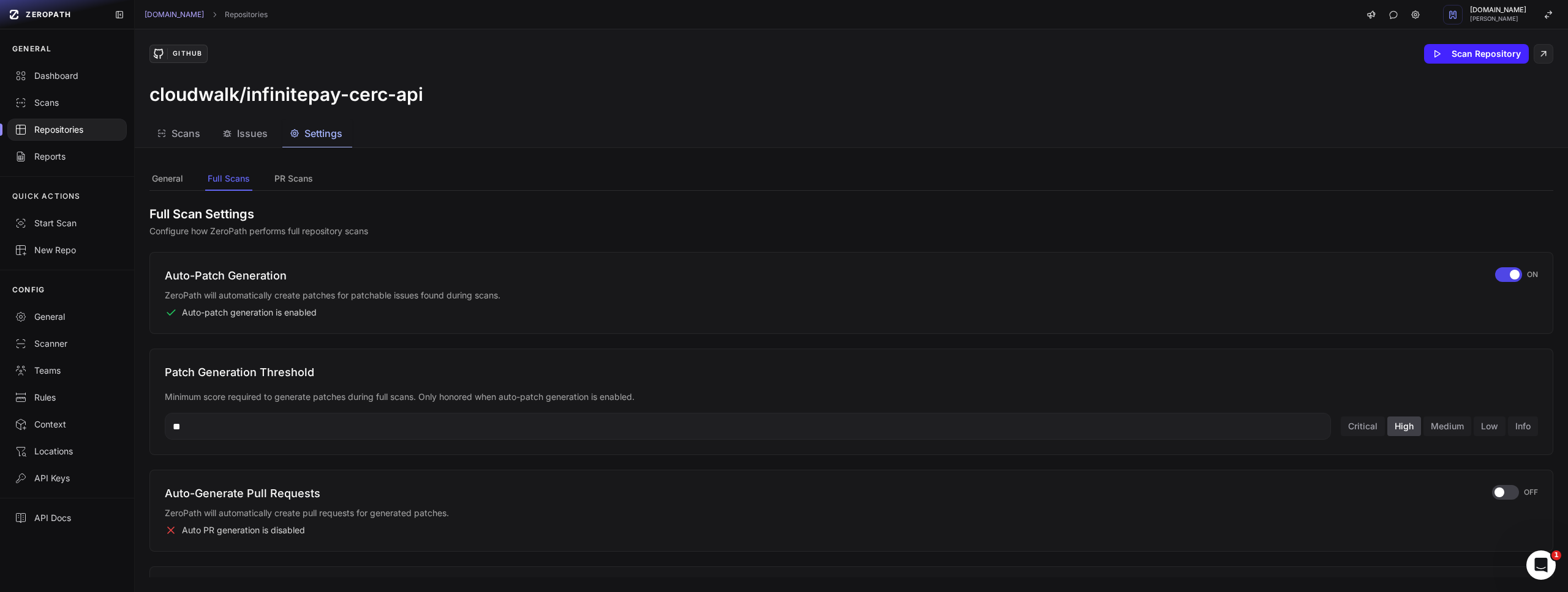
click at [52, 124] on div "Repositories" at bounding box center [67, 130] width 105 height 12
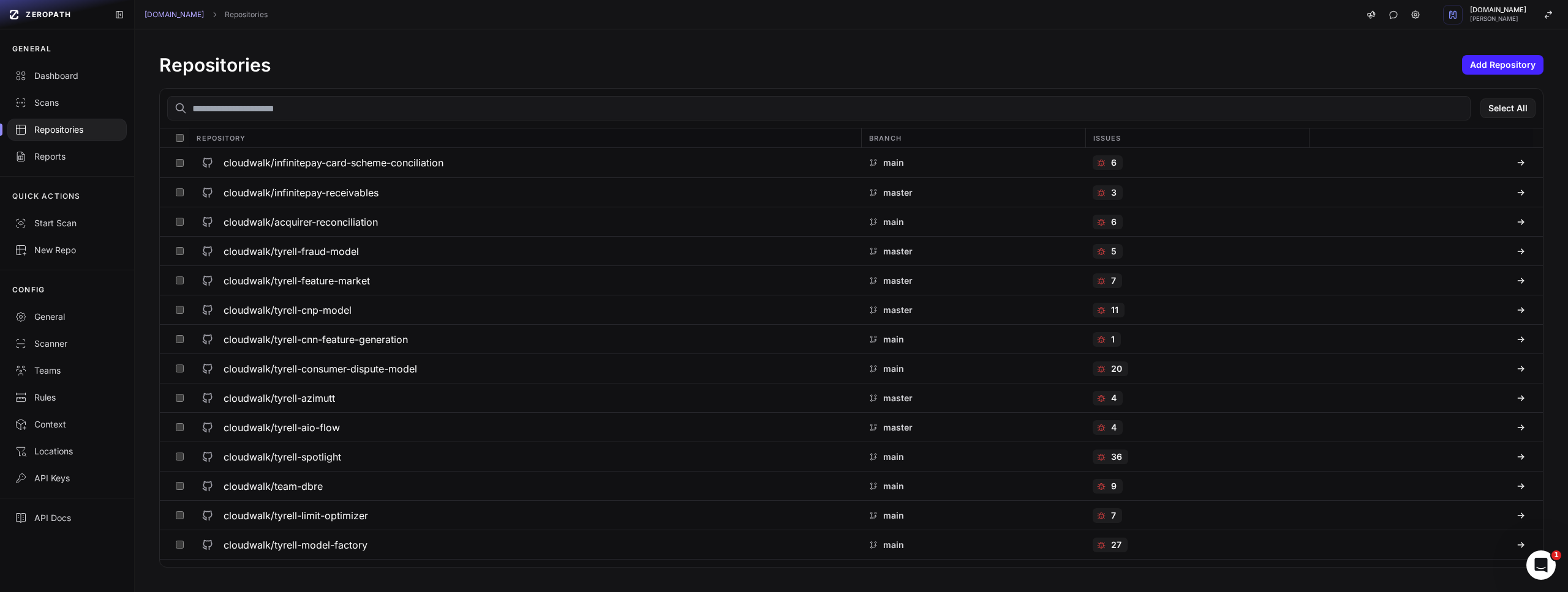
click at [333, 119] on input "text" at bounding box center [818, 108] width 1303 height 24
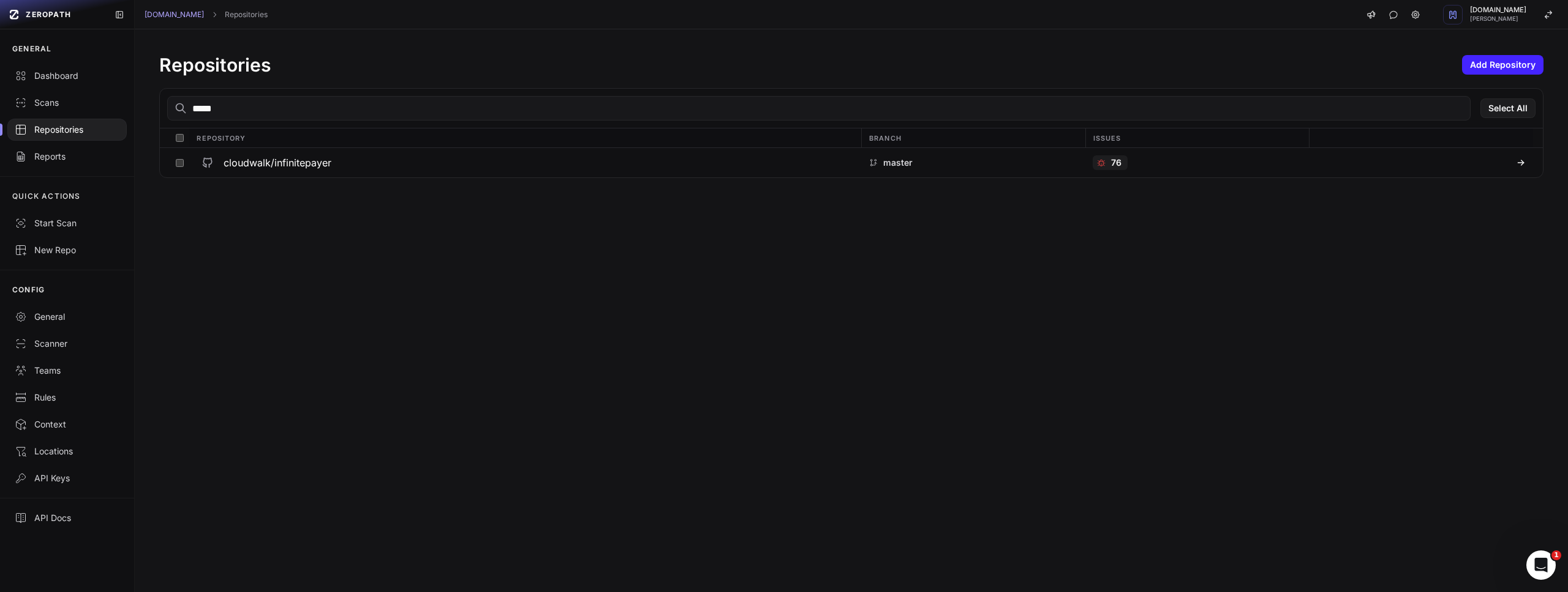
type input "*****"
click at [261, 162] on h3 "cloudwalk/infinitepayer" at bounding box center [277, 162] width 108 height 15
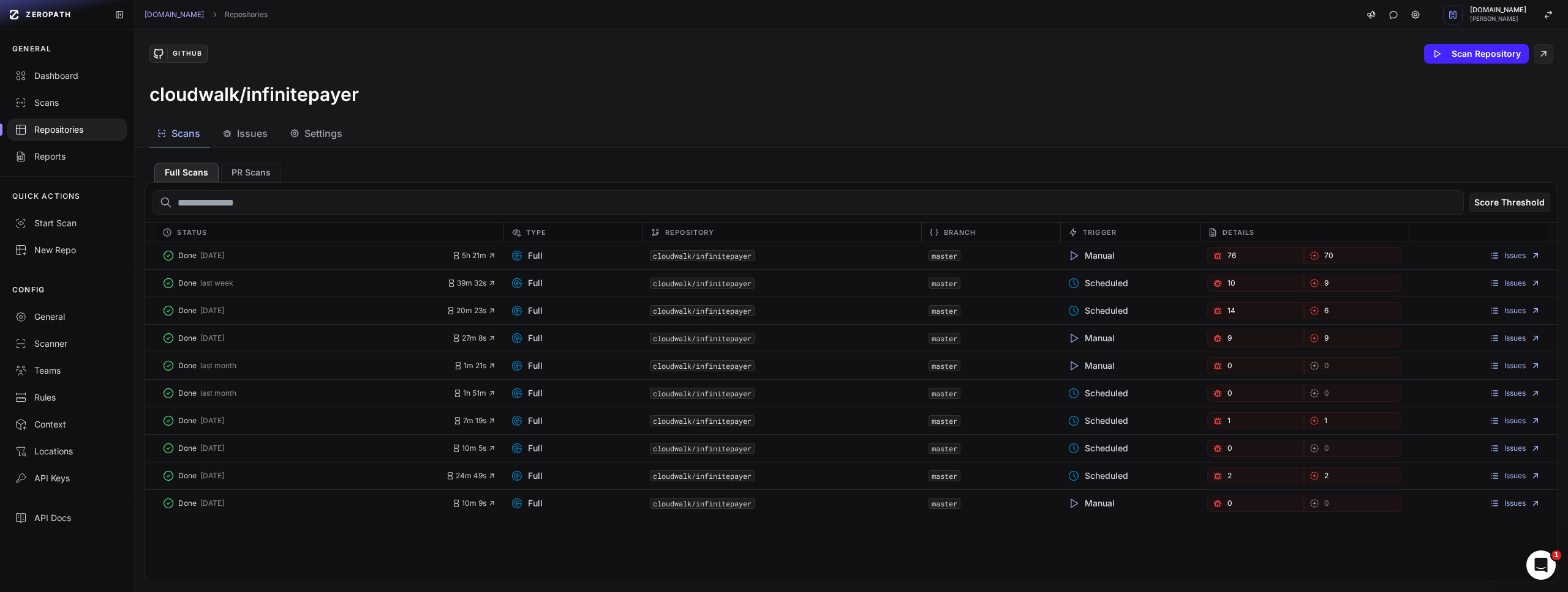
click at [282, 125] on button "Issues" at bounding box center [317, 134] width 70 height 27
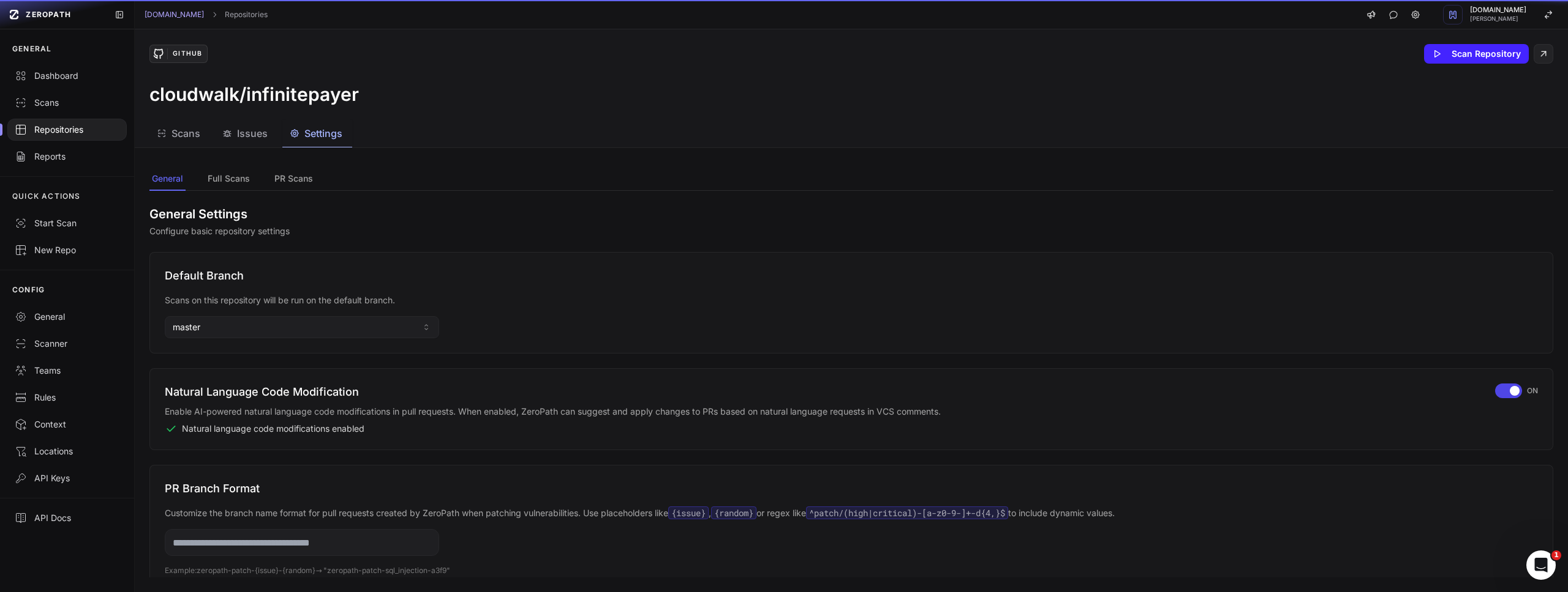
click at [303, 132] on div "Settings" at bounding box center [316, 133] width 52 height 15
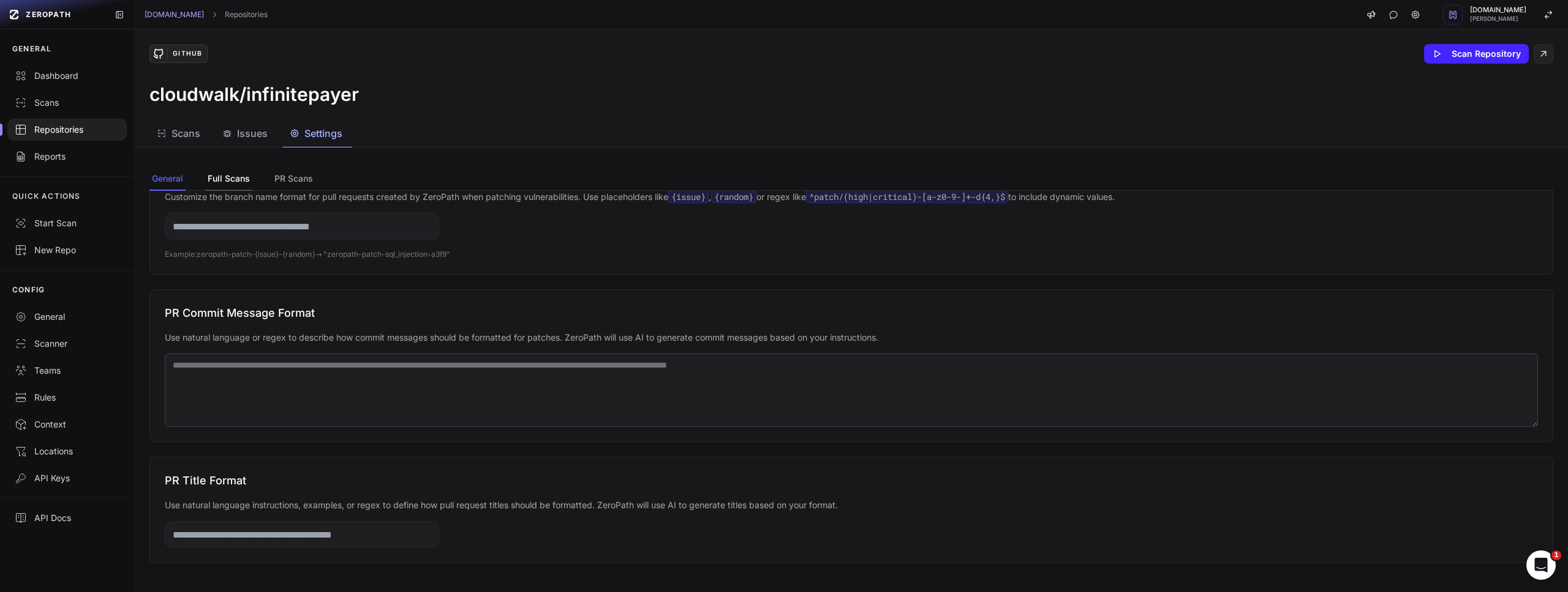
click at [272, 178] on button "Full Scans" at bounding box center [294, 180] width 44 height 23
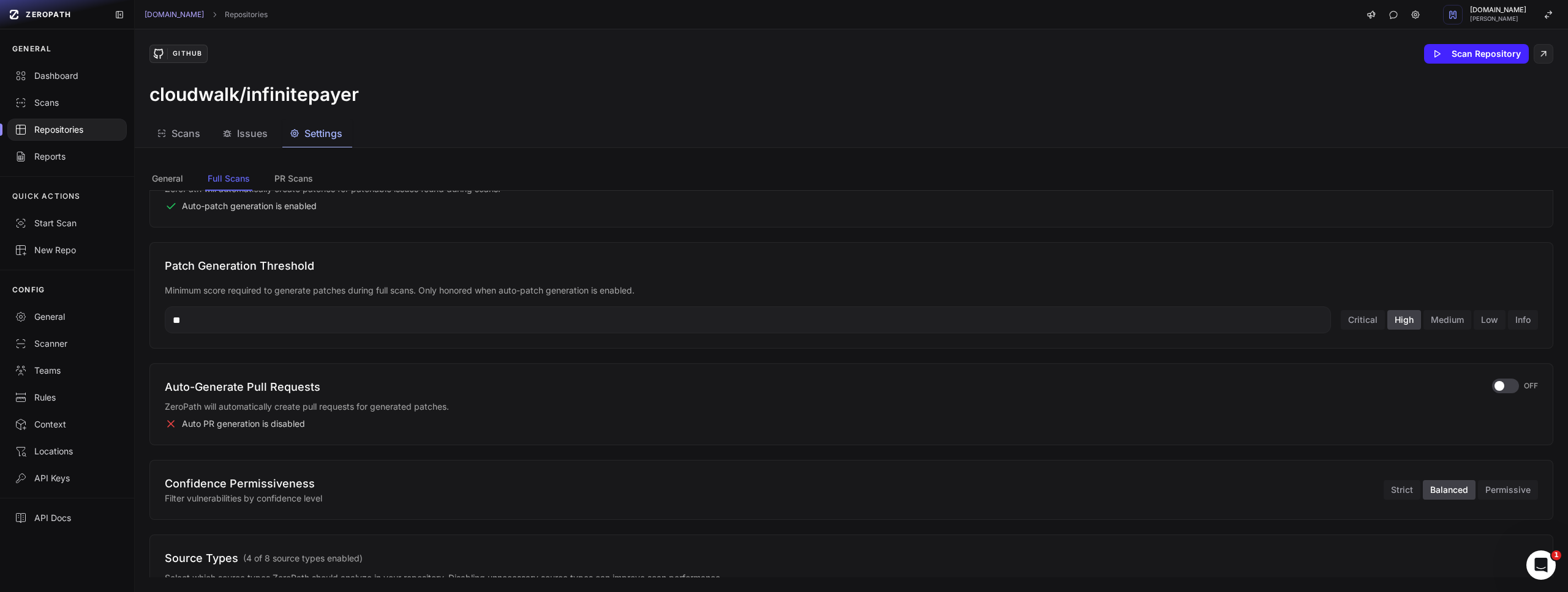
scroll to position [108, 0]
click at [1384, 483] on button "Strict" at bounding box center [1402, 488] width 37 height 20
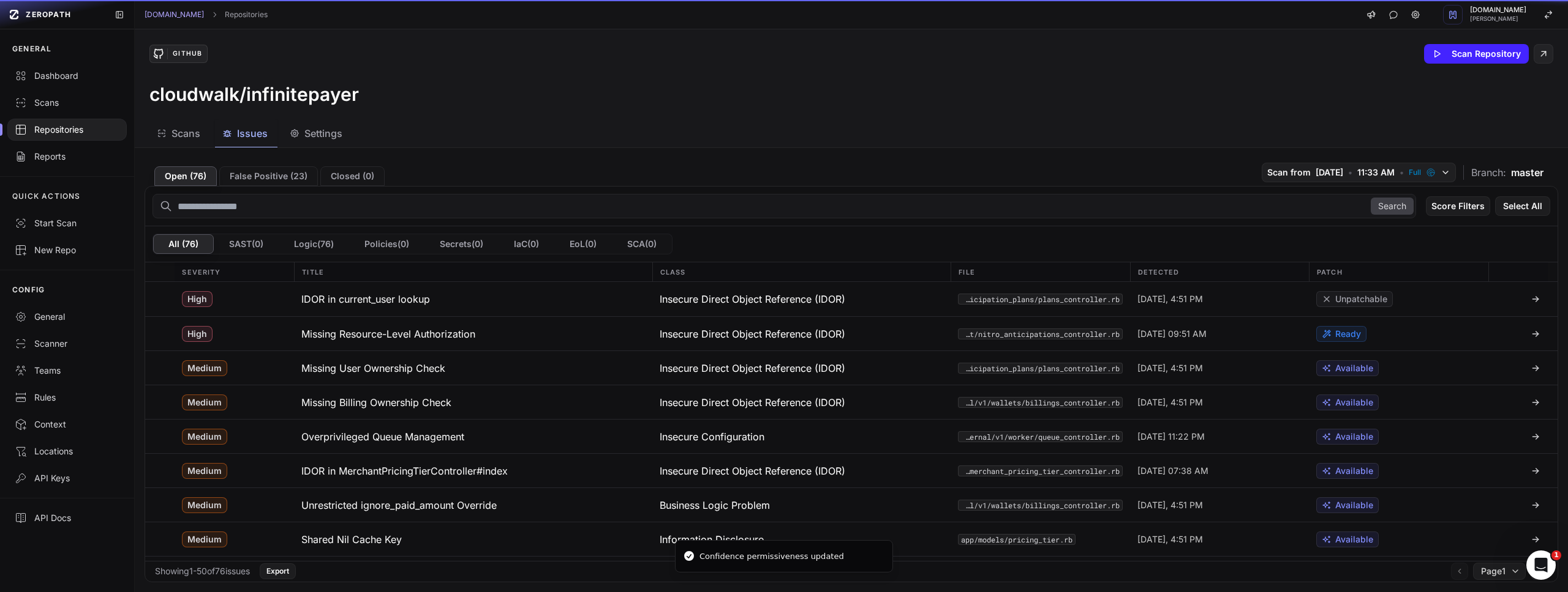
click at [231, 135] on icon "button" at bounding box center [227, 134] width 10 height 10
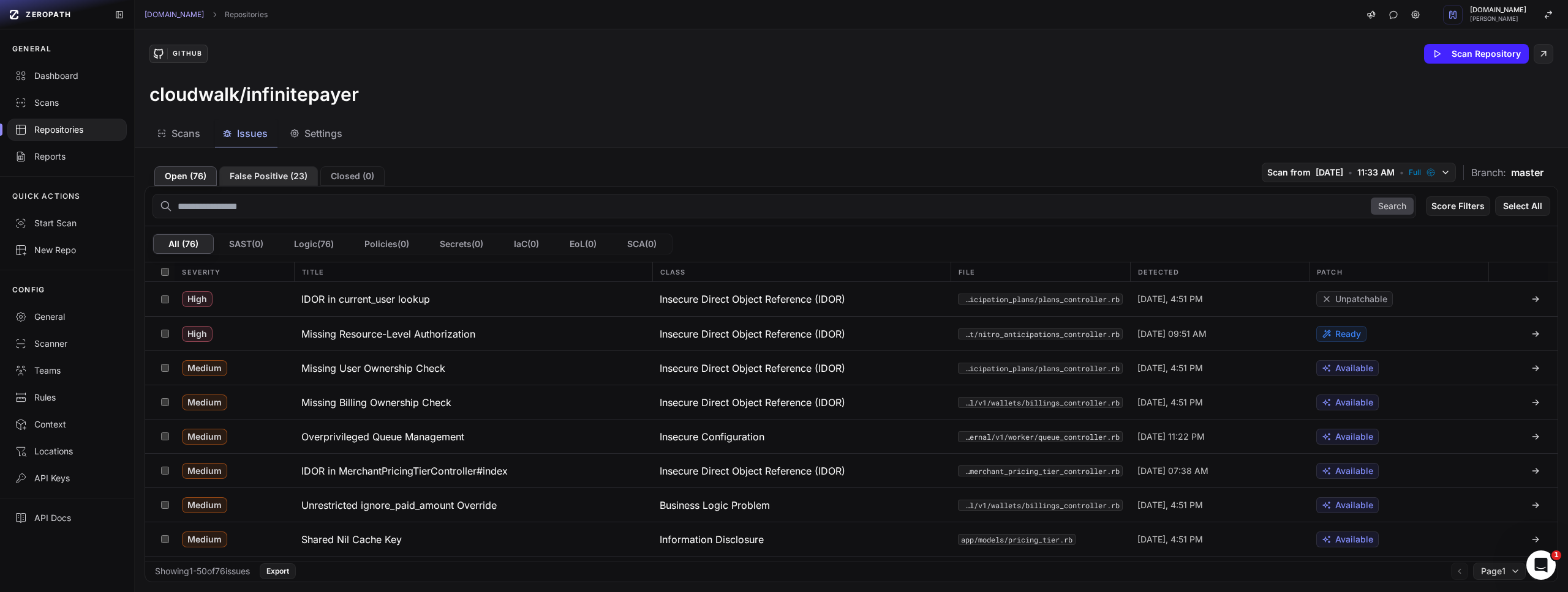
click at [274, 177] on button "False Positive ( 23 )" at bounding box center [268, 176] width 98 height 20
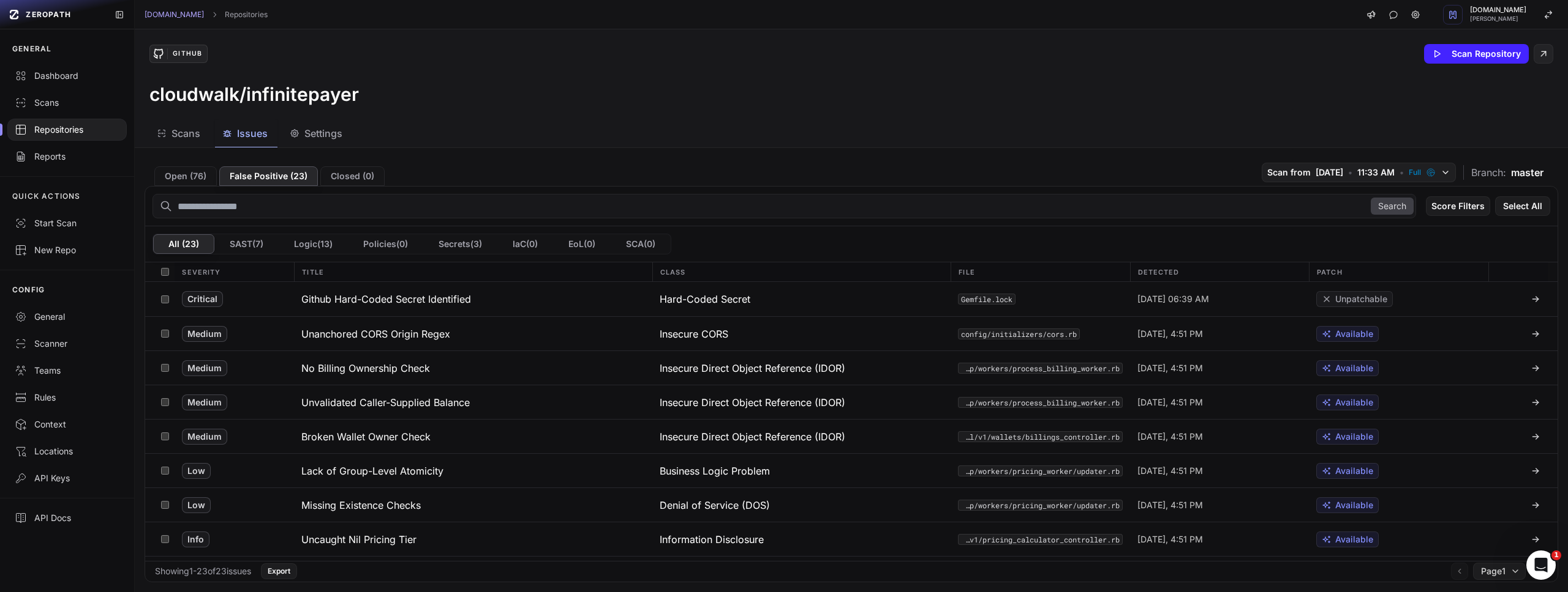
scroll to position [509, 0]
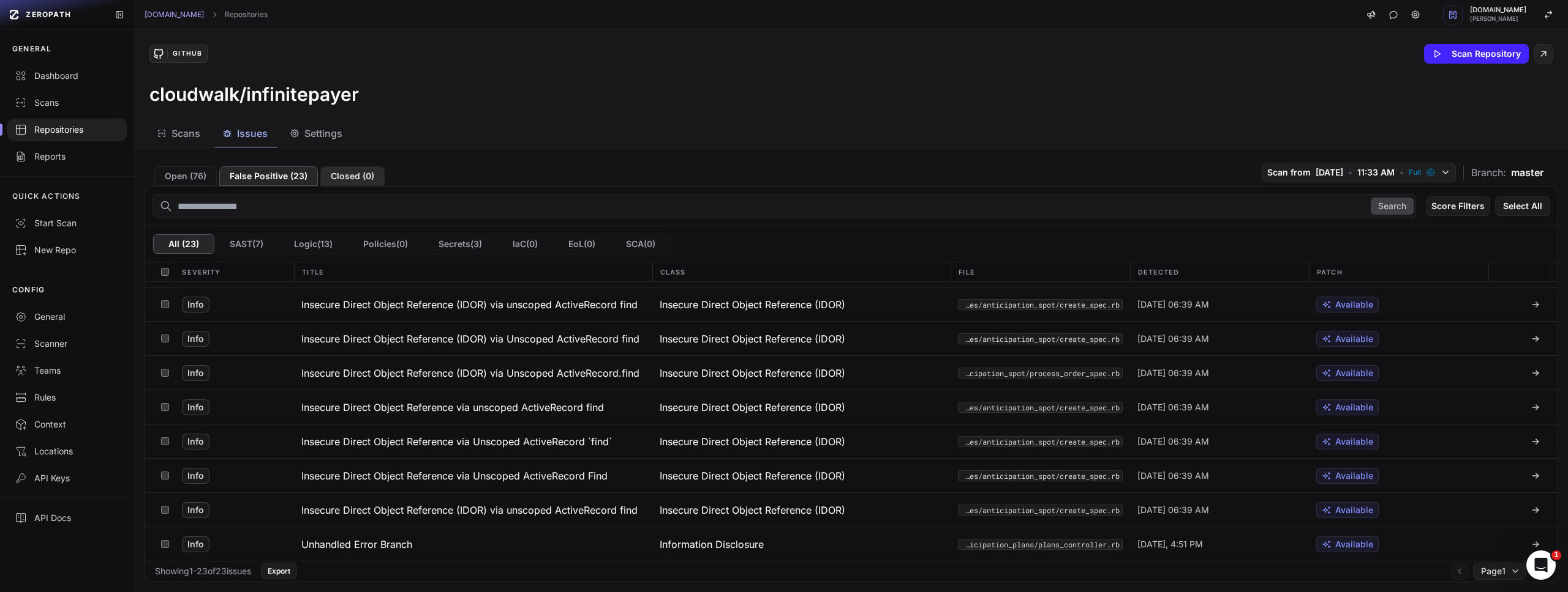
click at [355, 185] on div "Open ( 76 ) False Positive ( 23 ) Closed ( 0 ) Scan from 8/19/2025 • 11:33 AM •…" at bounding box center [850, 370] width 1433 height 444
click at [351, 182] on button "Closed ( 0 )" at bounding box center [353, 176] width 64 height 20
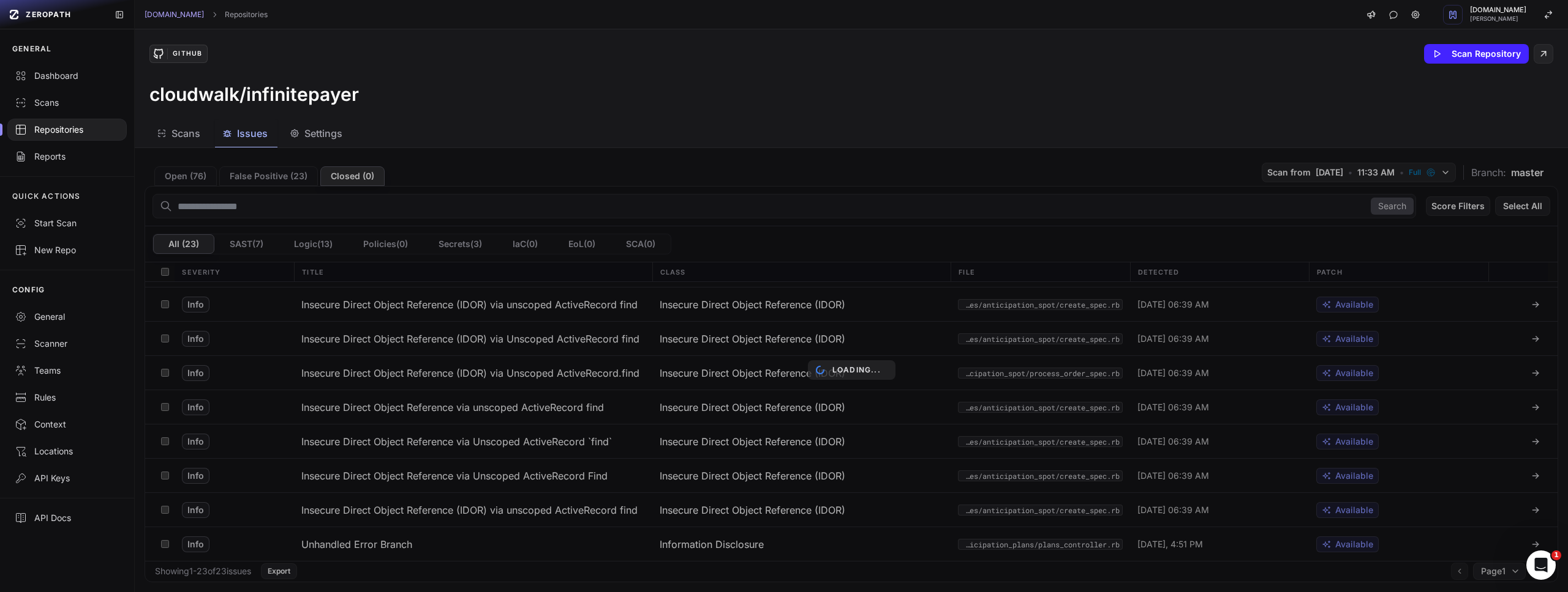
scroll to position [0, 0]
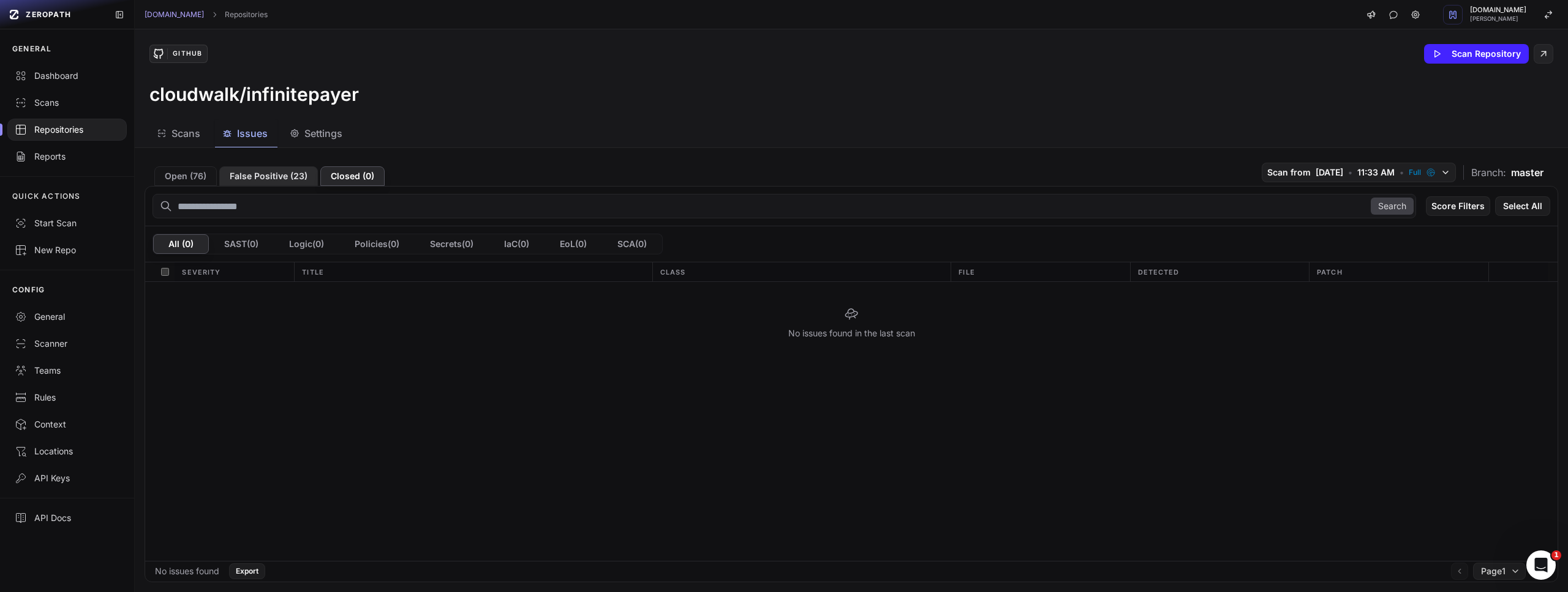
click at [285, 176] on button "False Positive ( 23 )" at bounding box center [268, 176] width 98 height 20
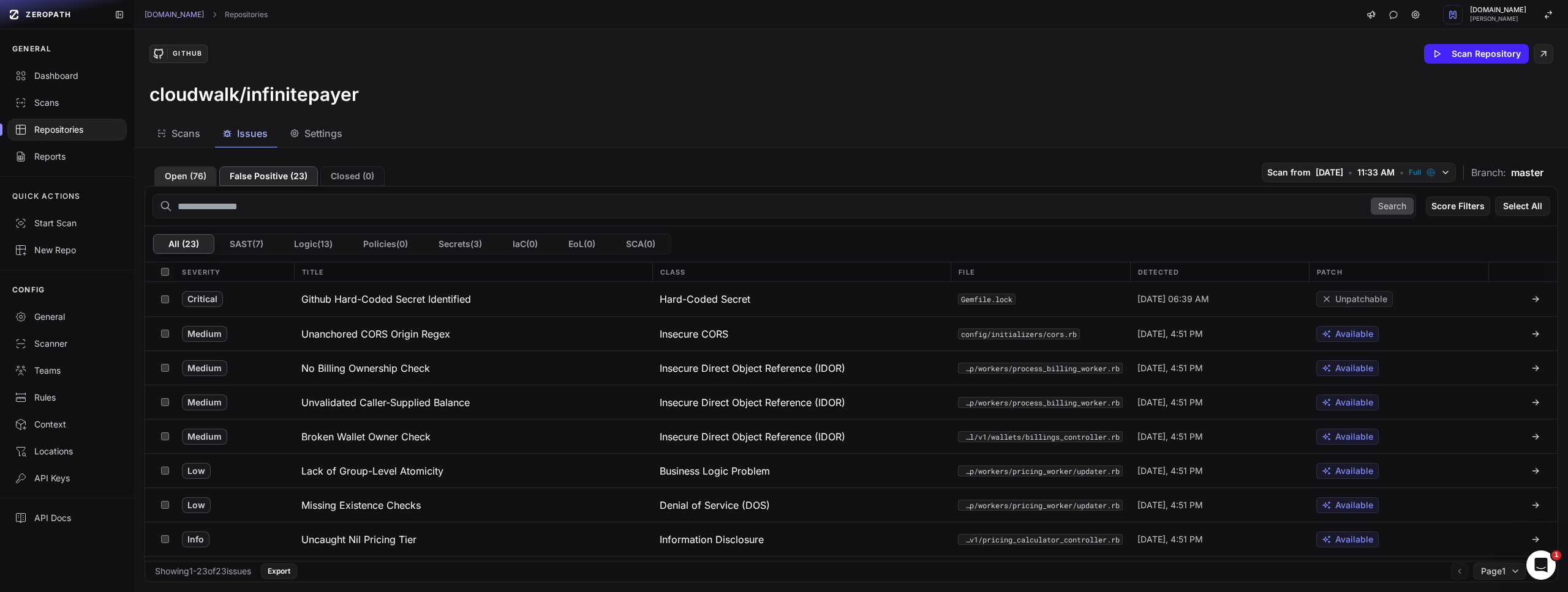
click at [189, 173] on button "Open ( 76 )" at bounding box center [185, 176] width 63 height 20
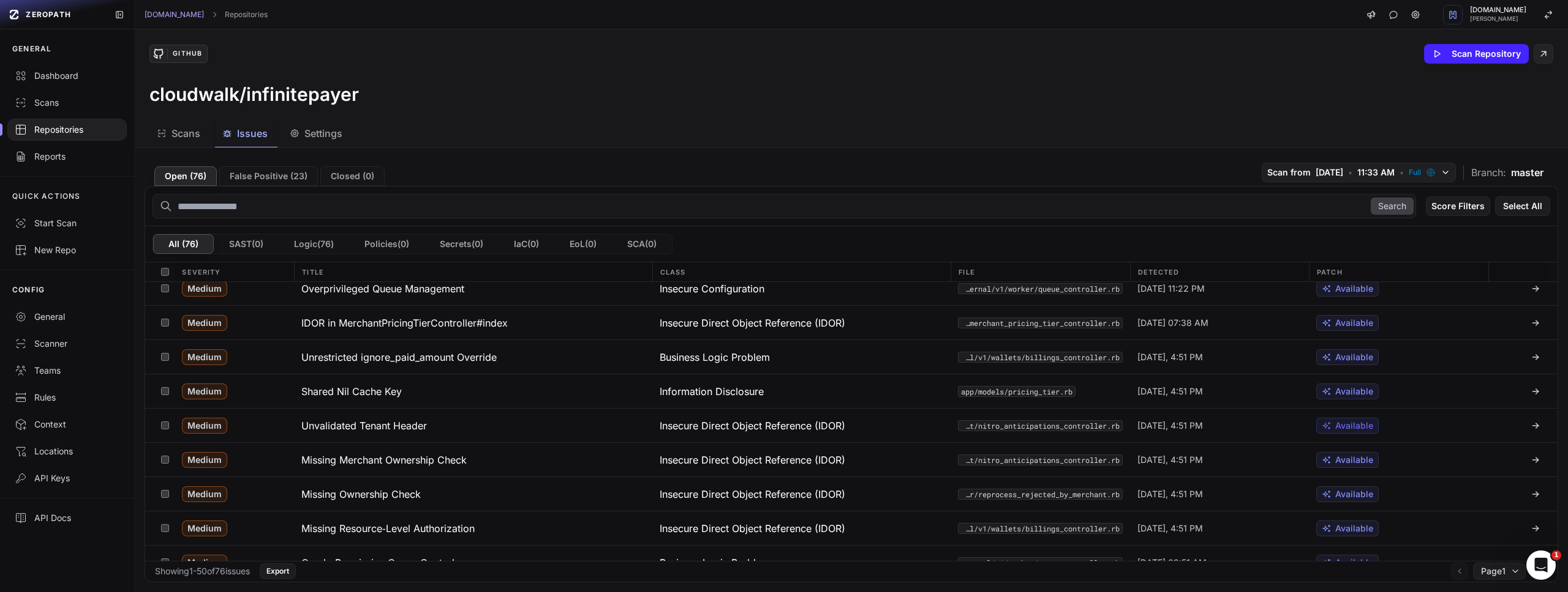
scroll to position [275, 0]
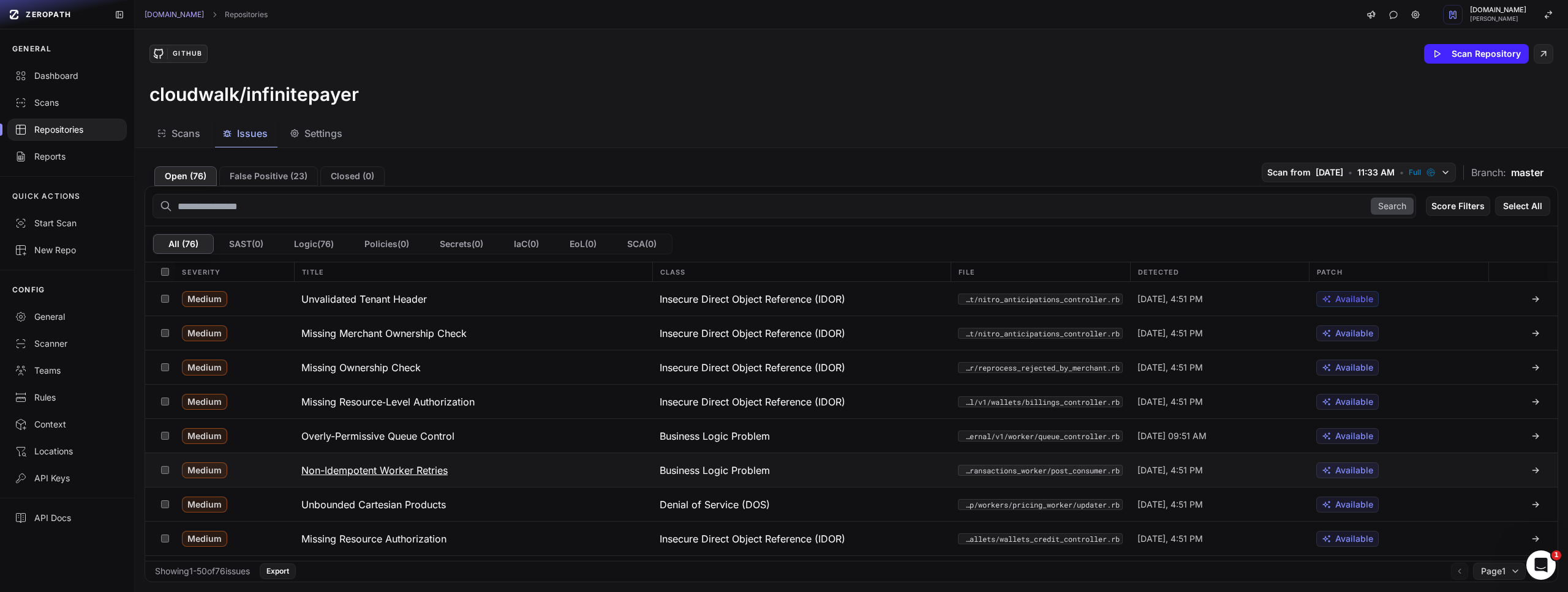
click at [355, 469] on h3 "Non-Idempotent Worker Retries" at bounding box center [374, 470] width 146 height 15
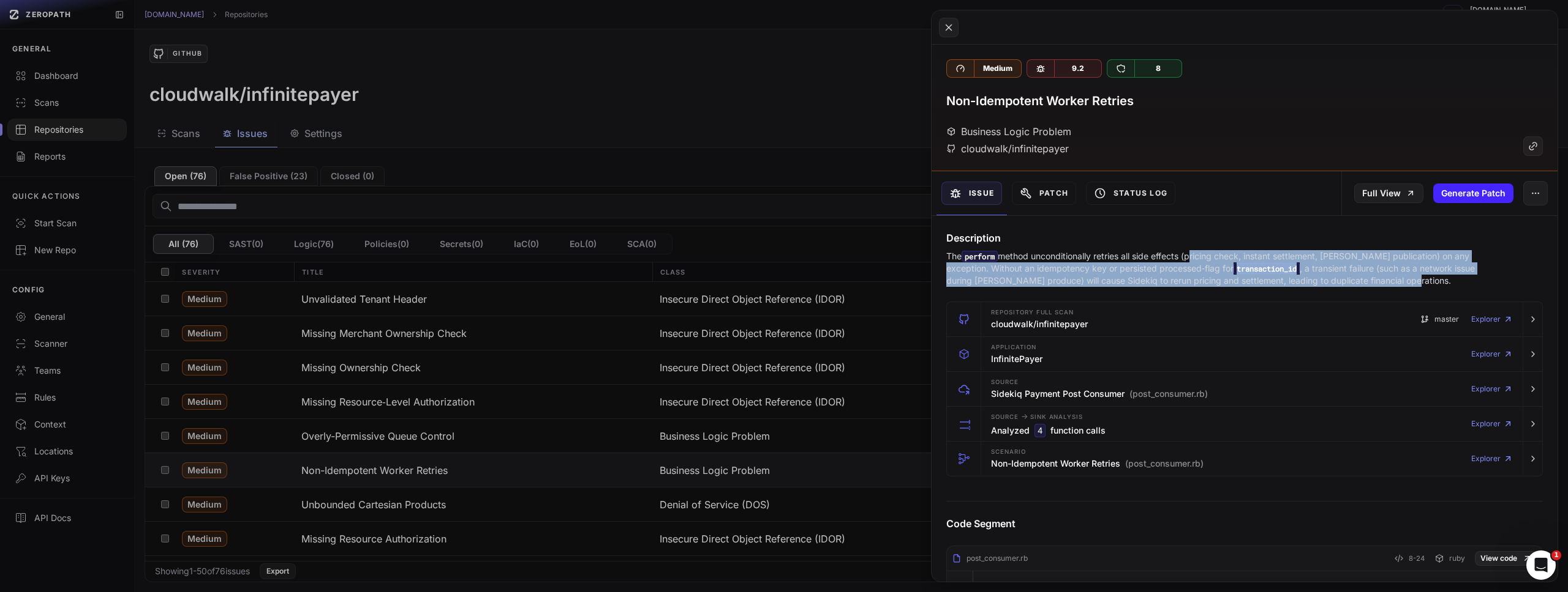
drag, startPoint x: 1194, startPoint y: 253, endPoint x: 1370, endPoint y: 279, distance: 177.9
click at [1370, 279] on p "The perform method unconditionally retries all side effects (pricing check, ins…" at bounding box center [1220, 268] width 549 height 37
click at [1354, 262] on p "The perform method unconditionally retries all side effects (pricing check, ins…" at bounding box center [1220, 268] width 549 height 37
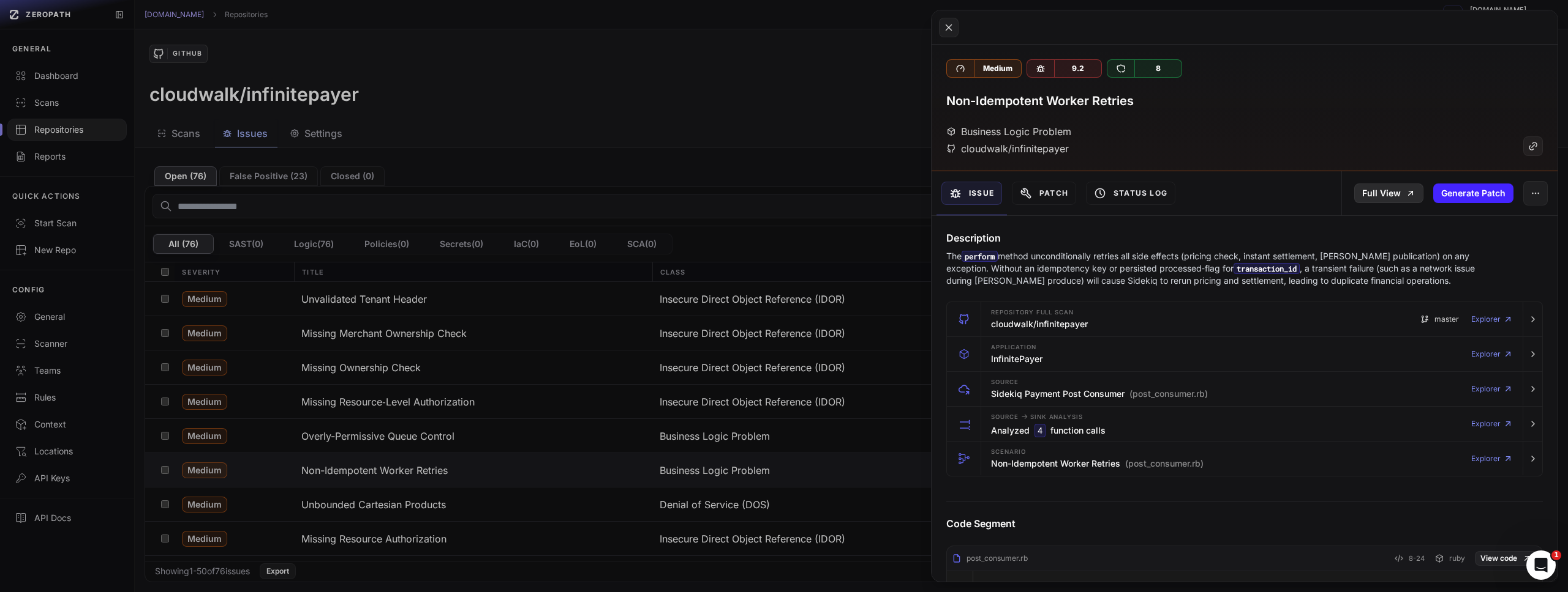
click at [1397, 201] on link "Full View" at bounding box center [1388, 193] width 70 height 20
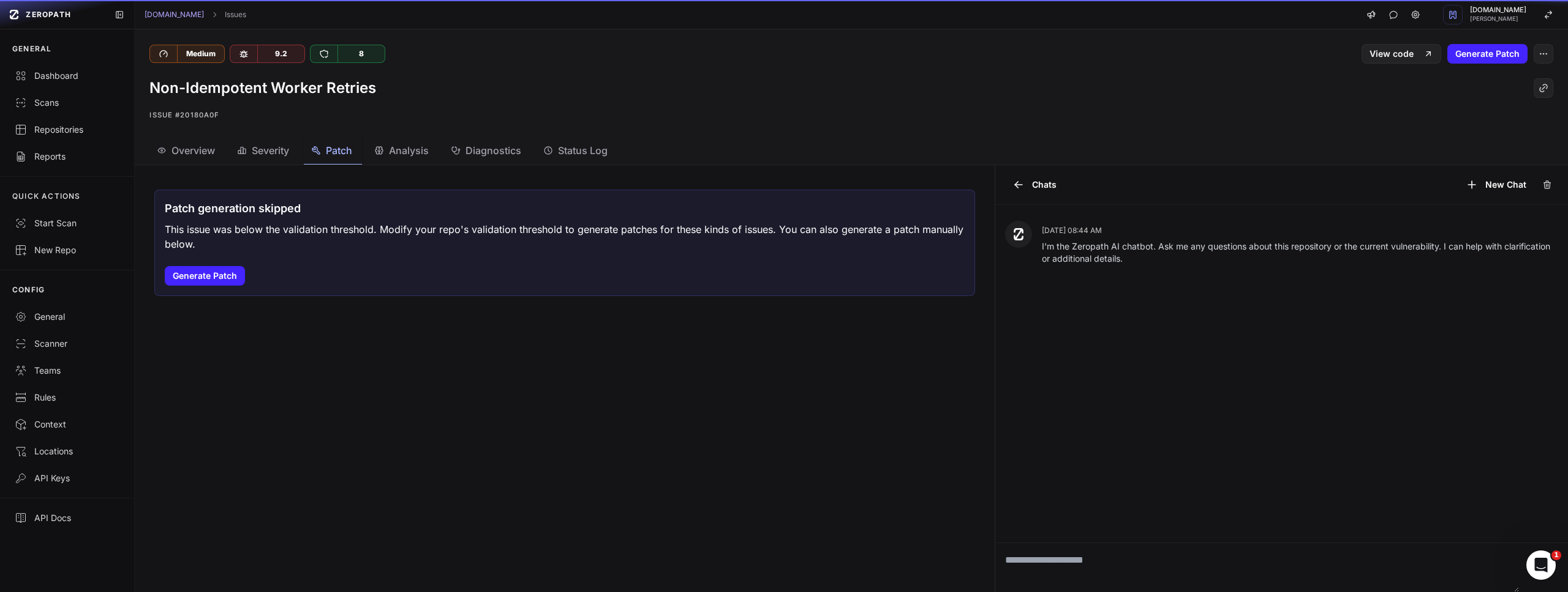
click at [331, 146] on span "Patch" at bounding box center [339, 150] width 27 height 15
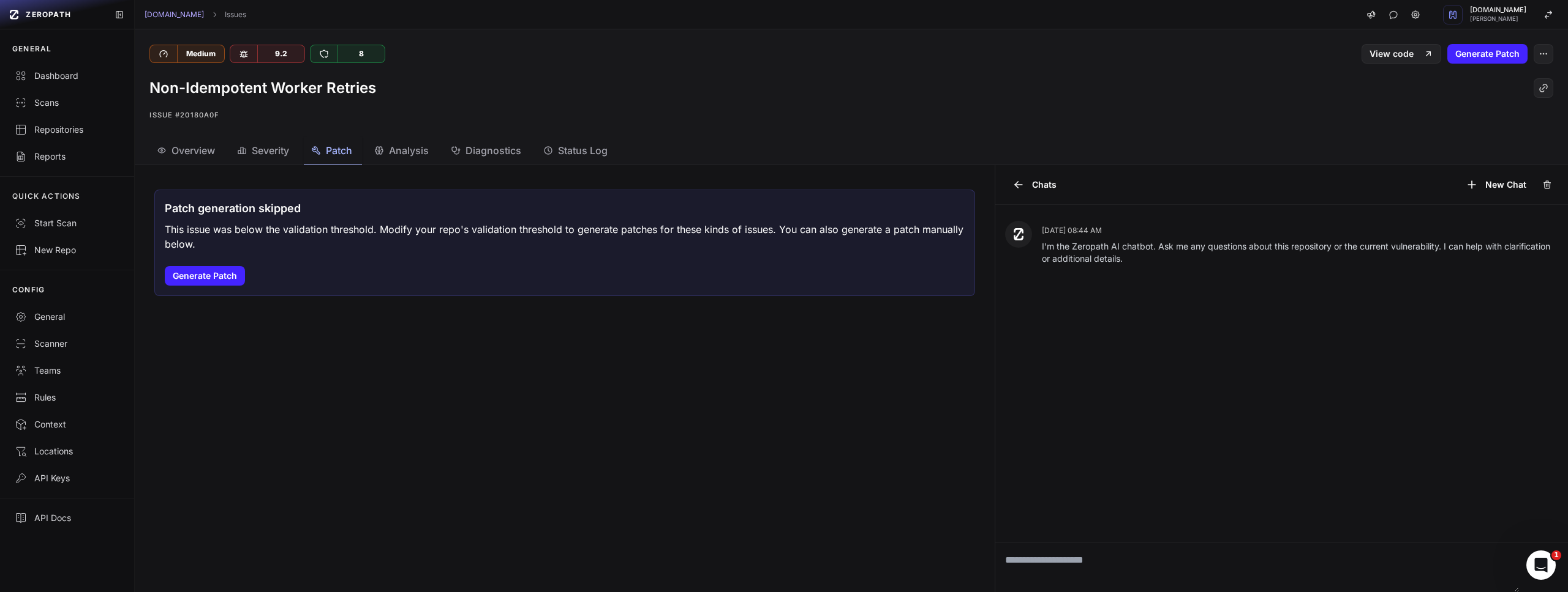
click at [203, 152] on span "Overview" at bounding box center [193, 150] width 44 height 15
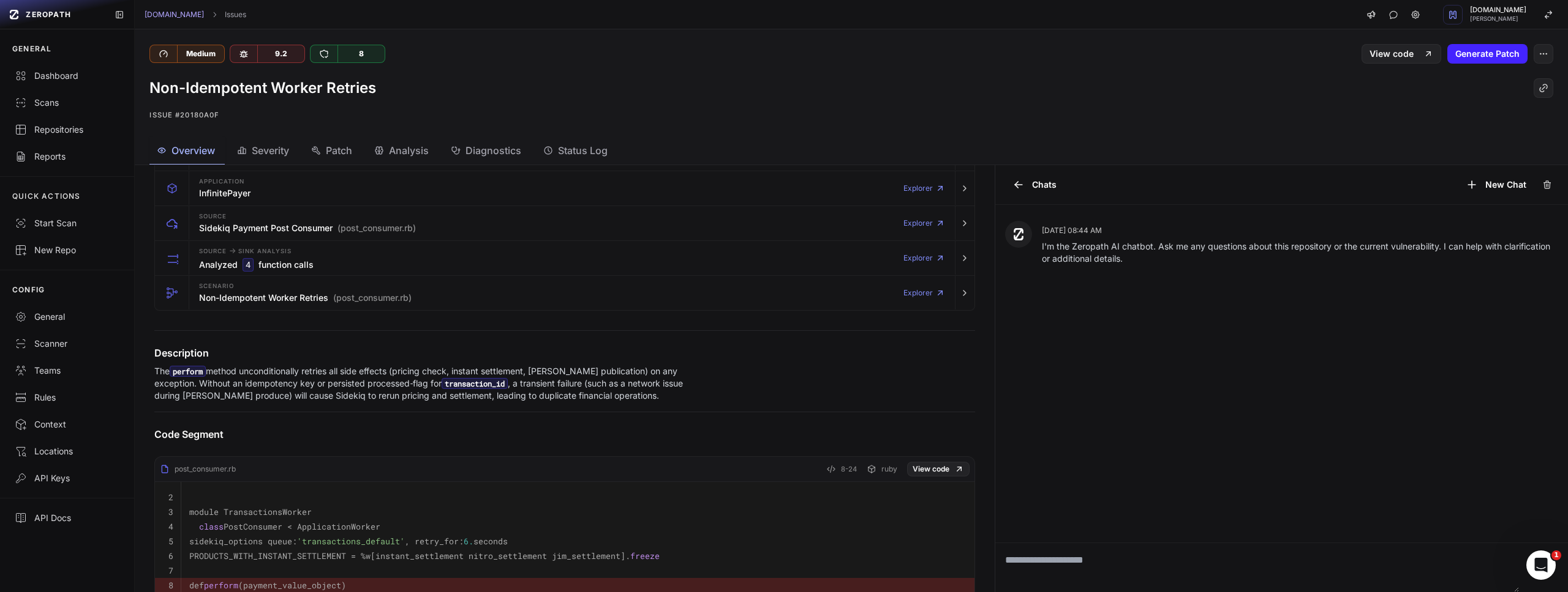
scroll to position [27, 0]
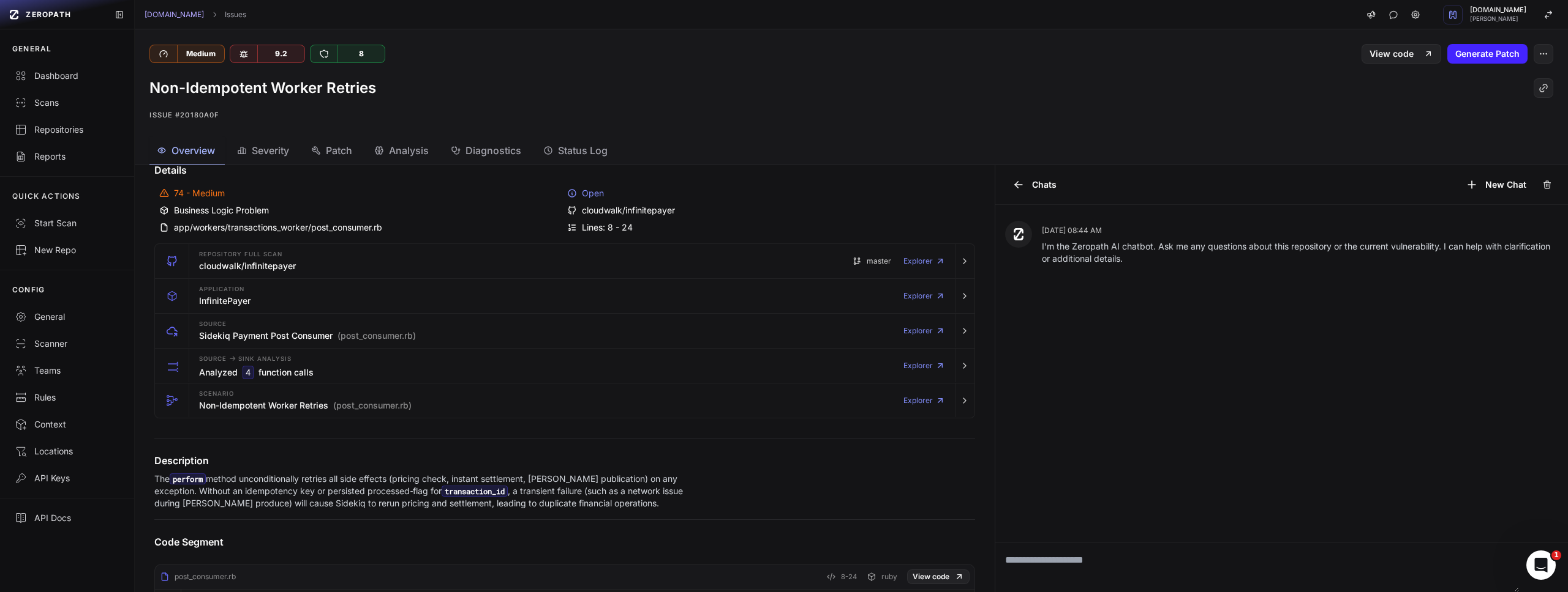
click at [520, 501] on p "The perform method unconditionally retries all side effects (pricing check, ins…" at bounding box center [428, 491] width 549 height 37
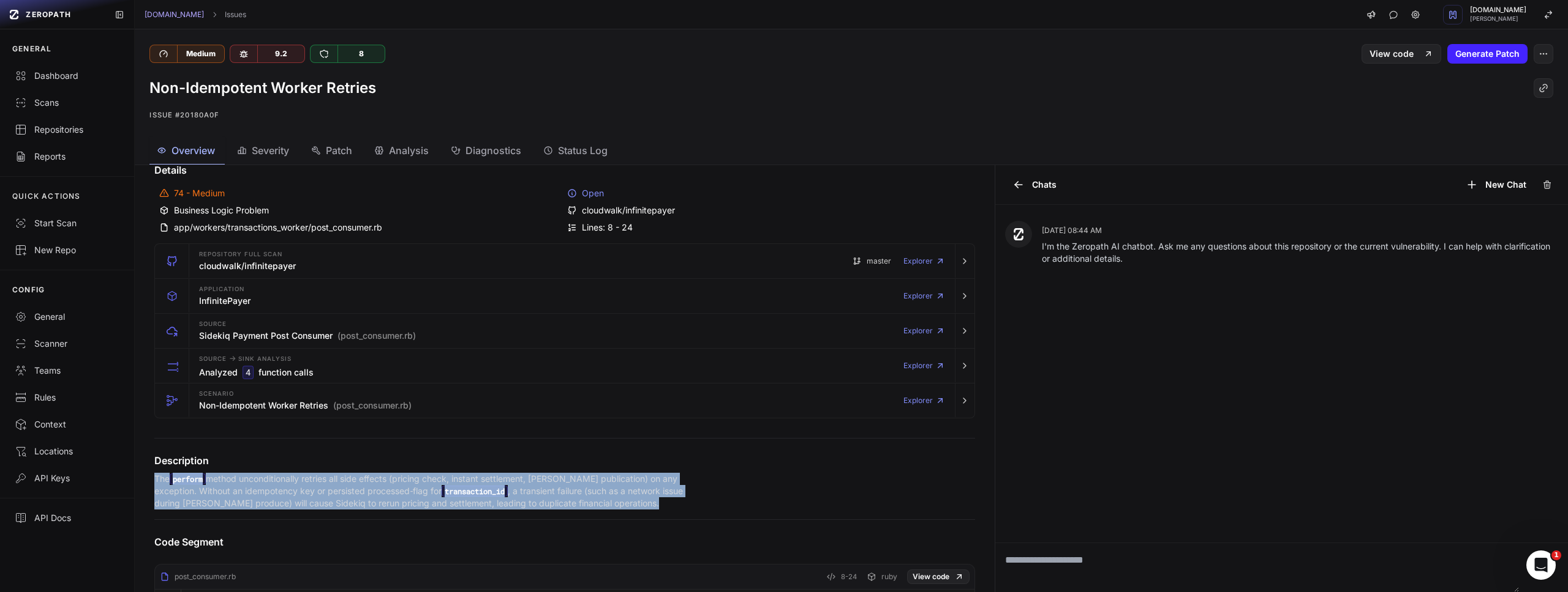
click at [520, 501] on p "The perform method unconditionally retries all side effects (pricing check, ins…" at bounding box center [428, 491] width 549 height 37
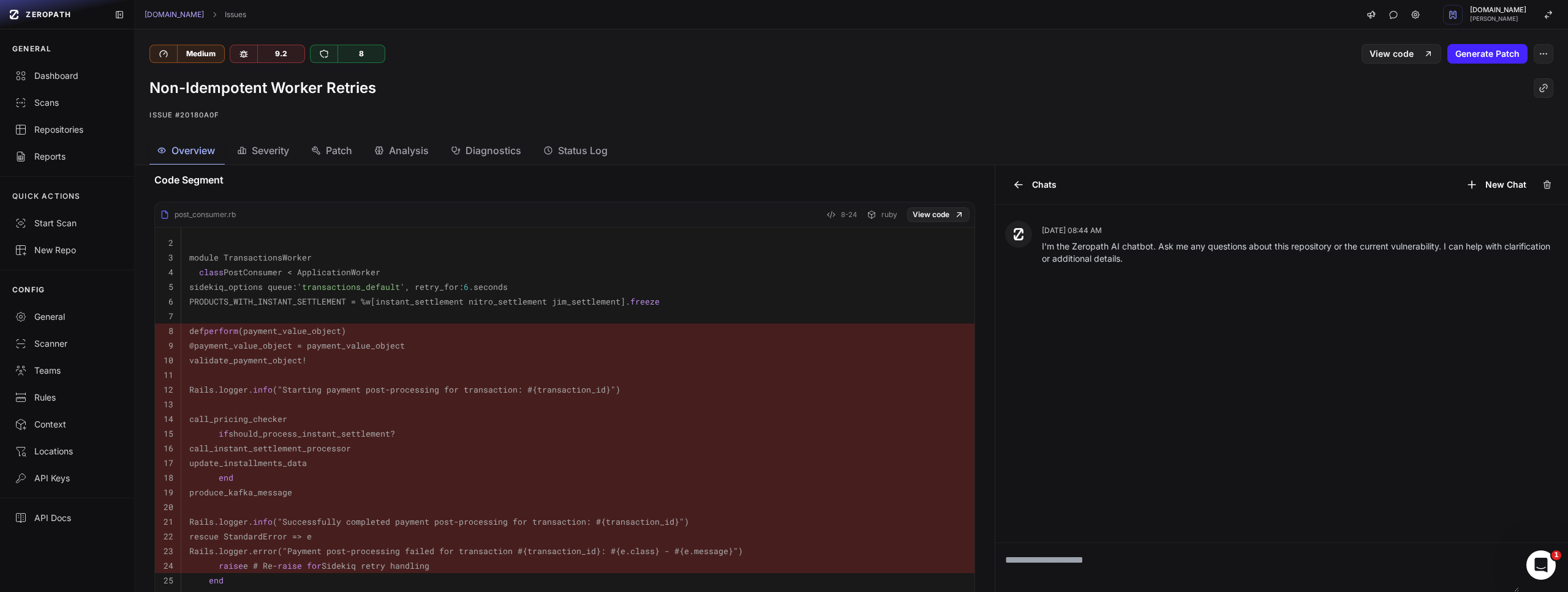
scroll to position [387, 0]
click at [256, 261] on code "module TransactionsWorker" at bounding box center [250, 260] width 123 height 11
click at [256, 261] on code "module TransactionsWorker" at bounding box center [250, 260] width 123 height 11
copy code "TransactionsWorker"
click at [252, 144] on div "Severity" at bounding box center [263, 150] width 52 height 15
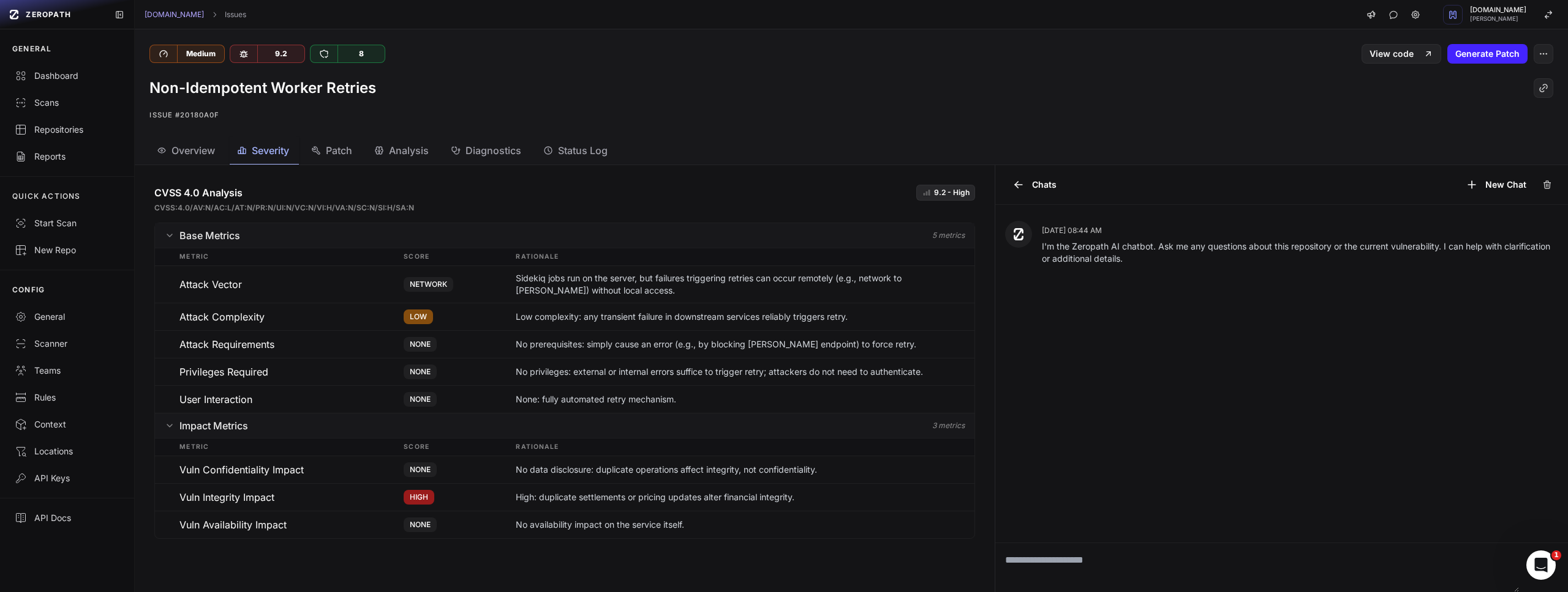
click at [425, 287] on span "NETWORK" at bounding box center [428, 284] width 49 height 15
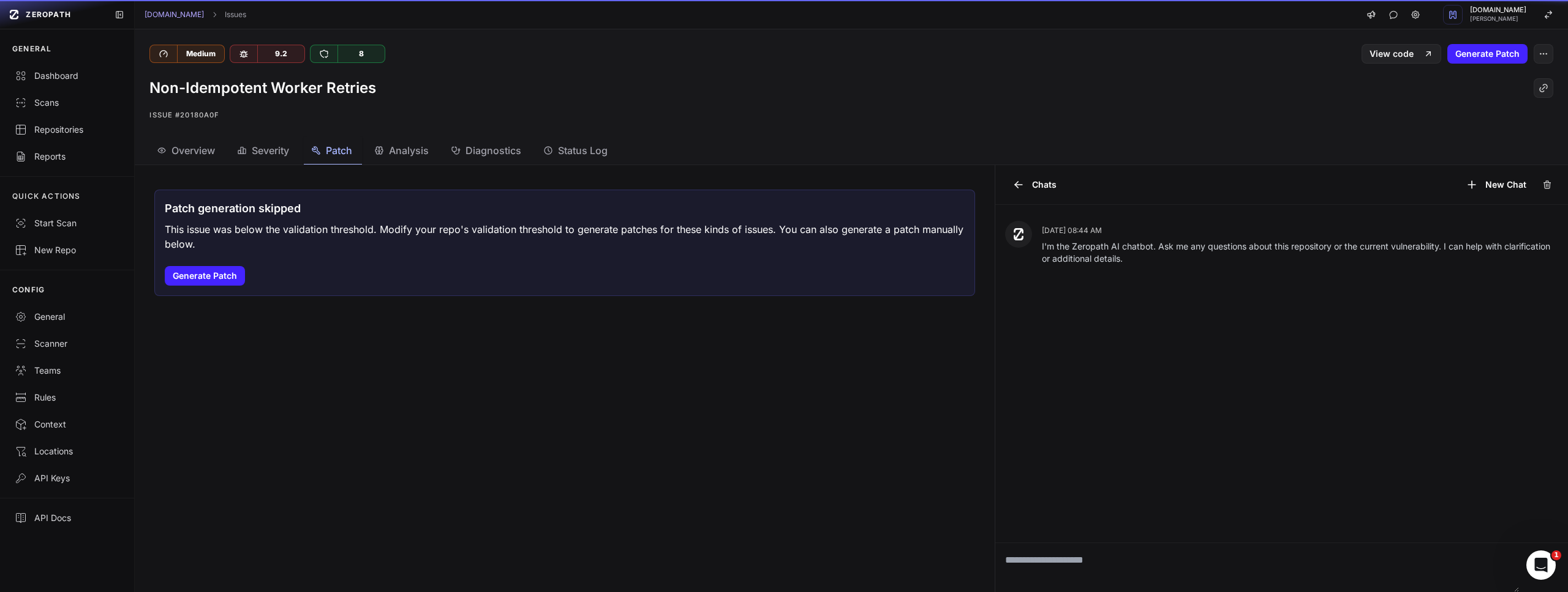
click at [336, 152] on span "Patch" at bounding box center [339, 150] width 27 height 15
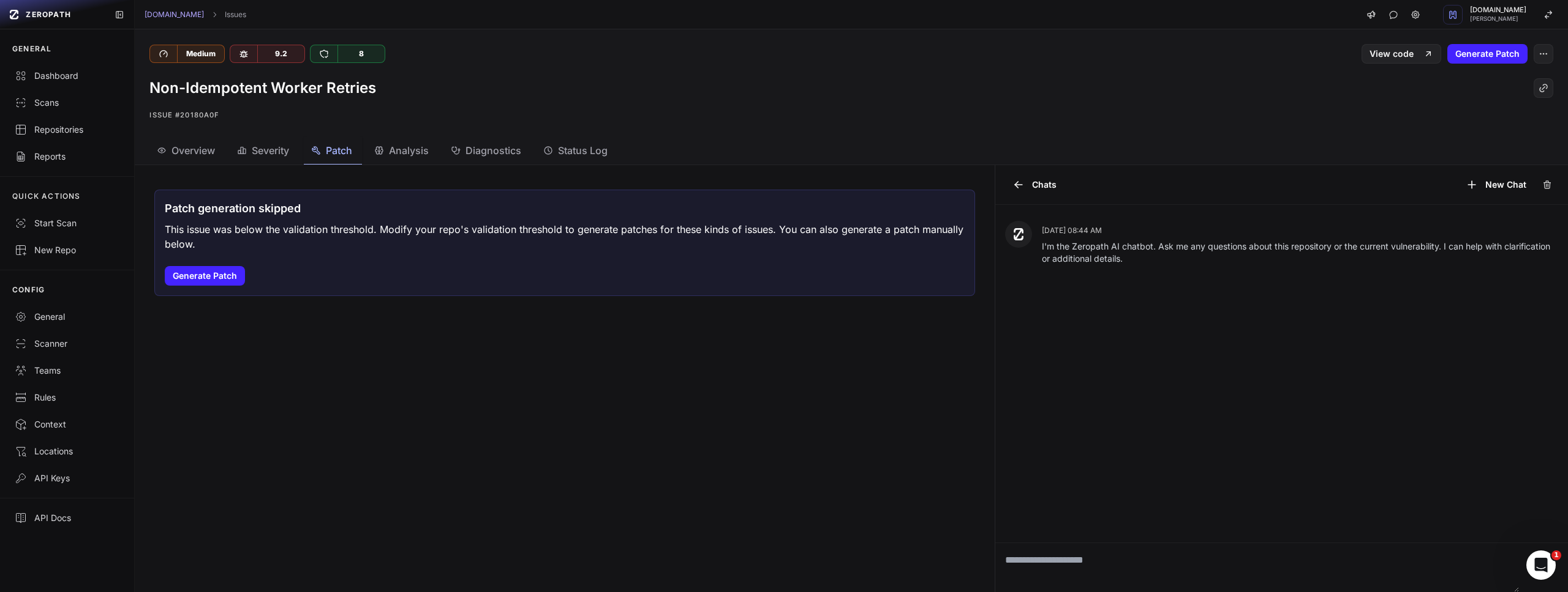
click at [406, 152] on span "Analysis" at bounding box center [409, 150] width 40 height 15
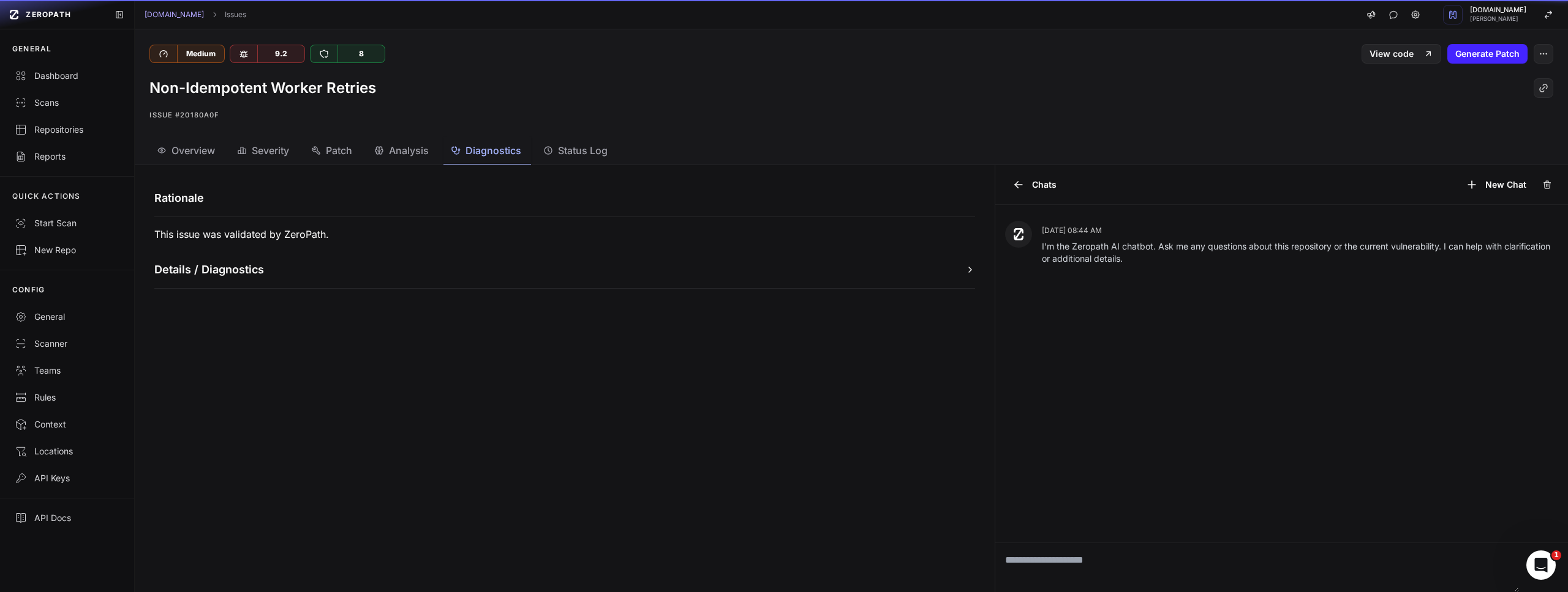
click at [486, 152] on span "Diagnostics" at bounding box center [492, 150] width 55 height 15
click at [575, 147] on span "Status Log" at bounding box center [582, 150] width 49 height 15
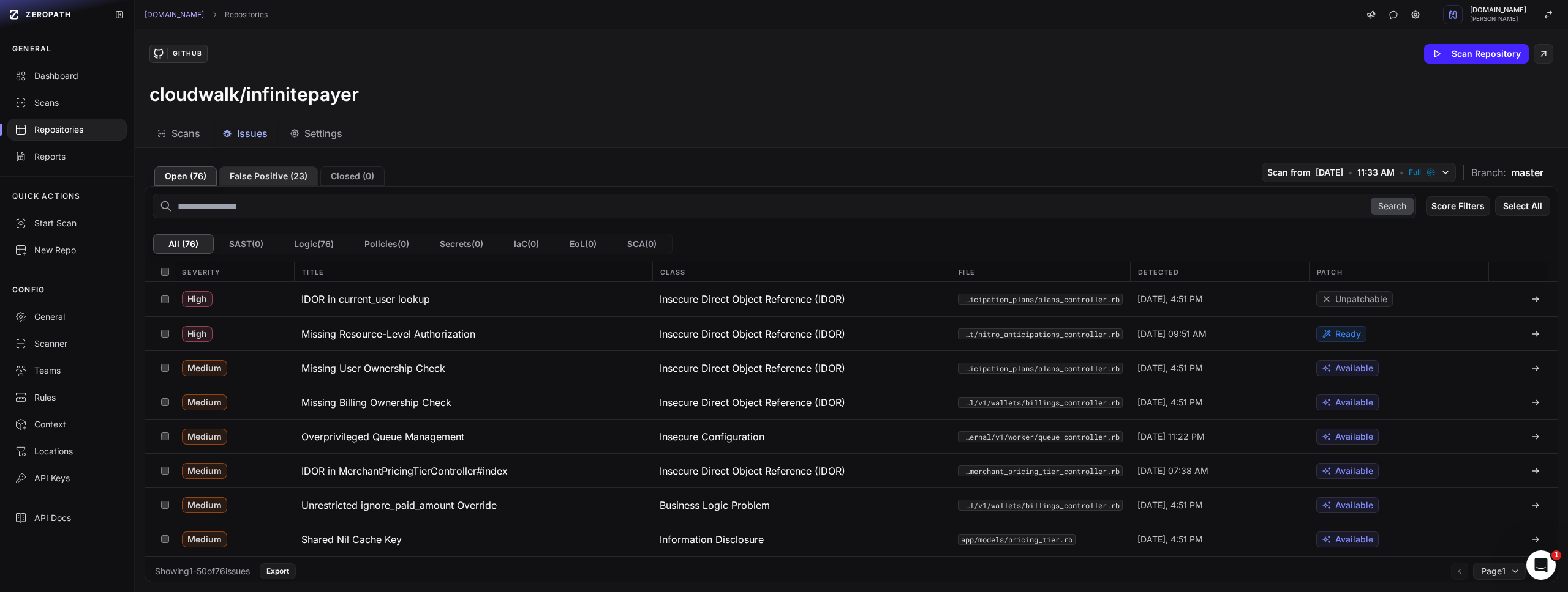
click at [253, 166] on button "False Positive ( 23 )" at bounding box center [268, 176] width 98 height 20
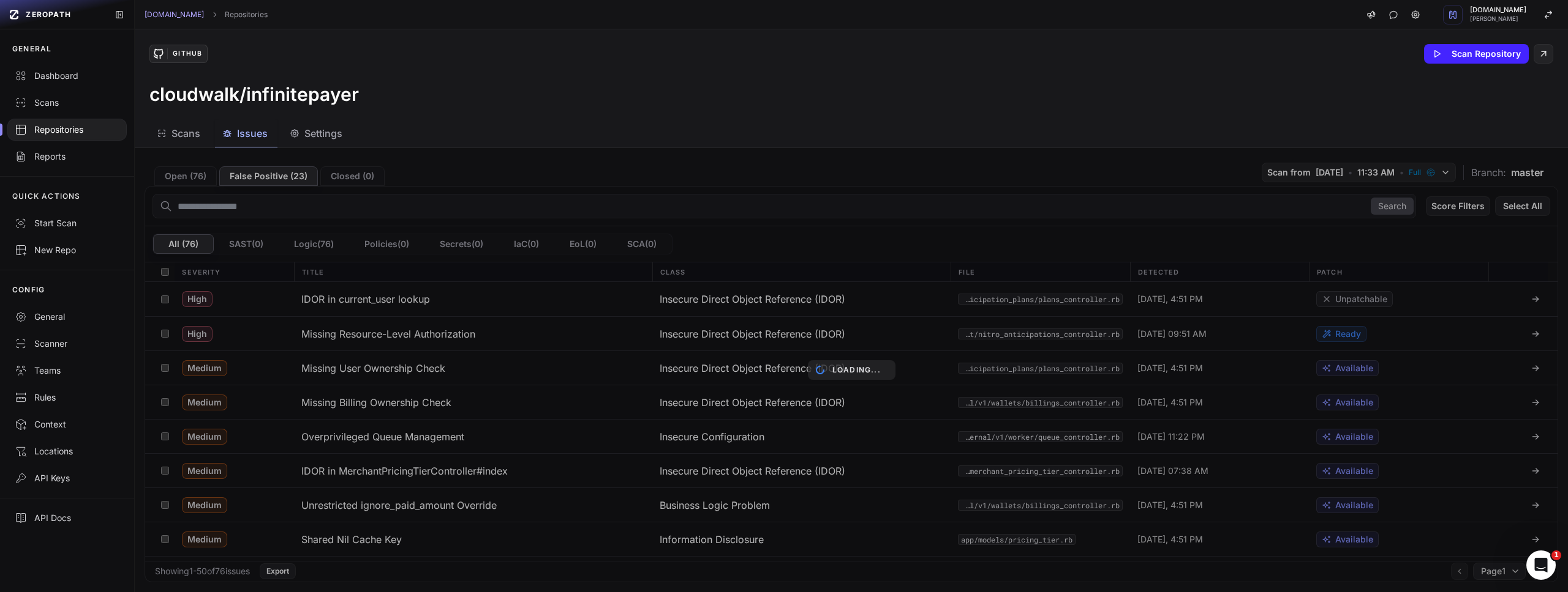
click at [249, 137] on span "Issues" at bounding box center [252, 133] width 30 height 15
click at [204, 173] on div "Loading..." at bounding box center [850, 370] width 1433 height 444
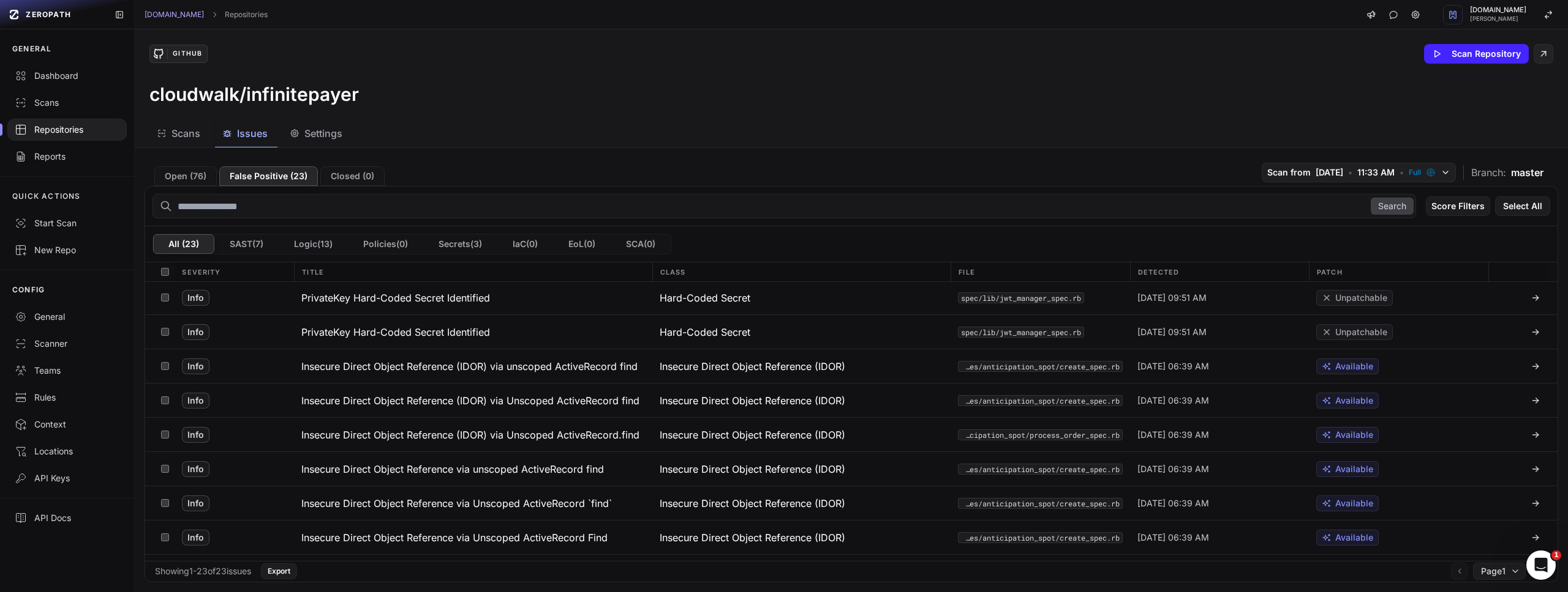
scroll to position [509, 0]
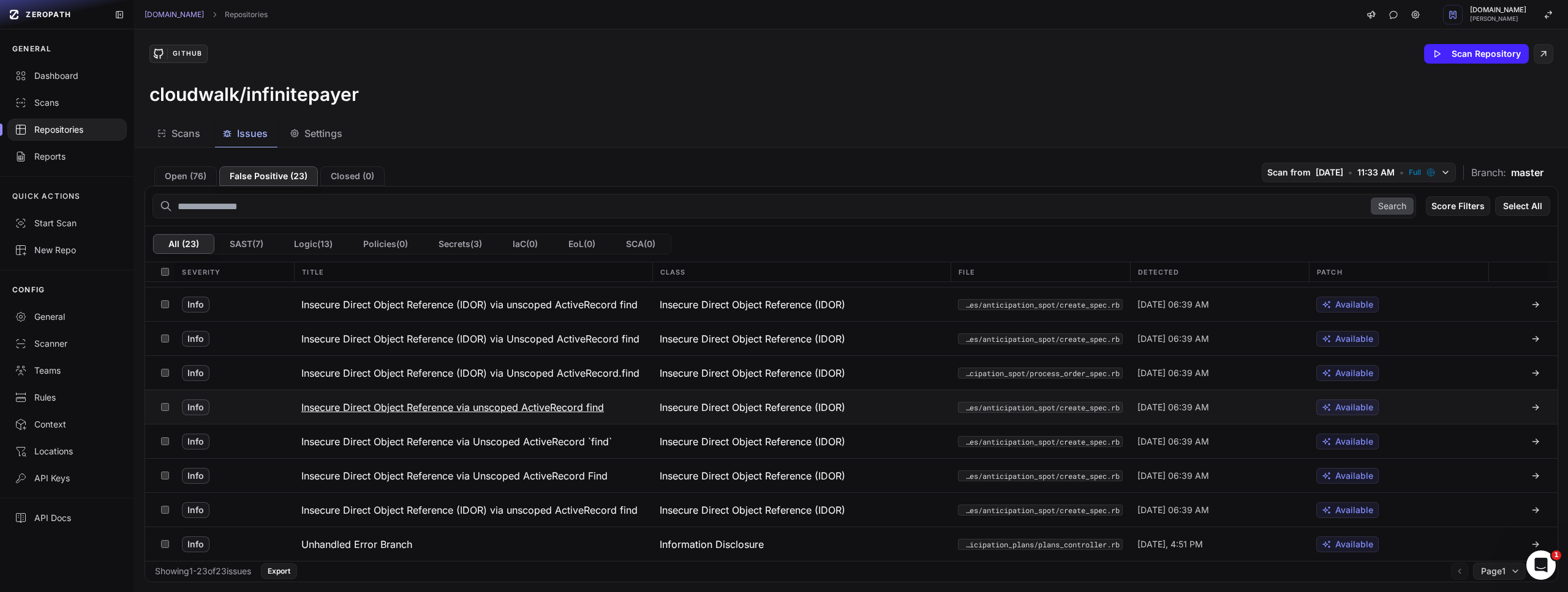
click at [400, 407] on h3 "Insecure Direct Object Reference via unscoped ActiveRecord find" at bounding box center [452, 407] width 303 height 15
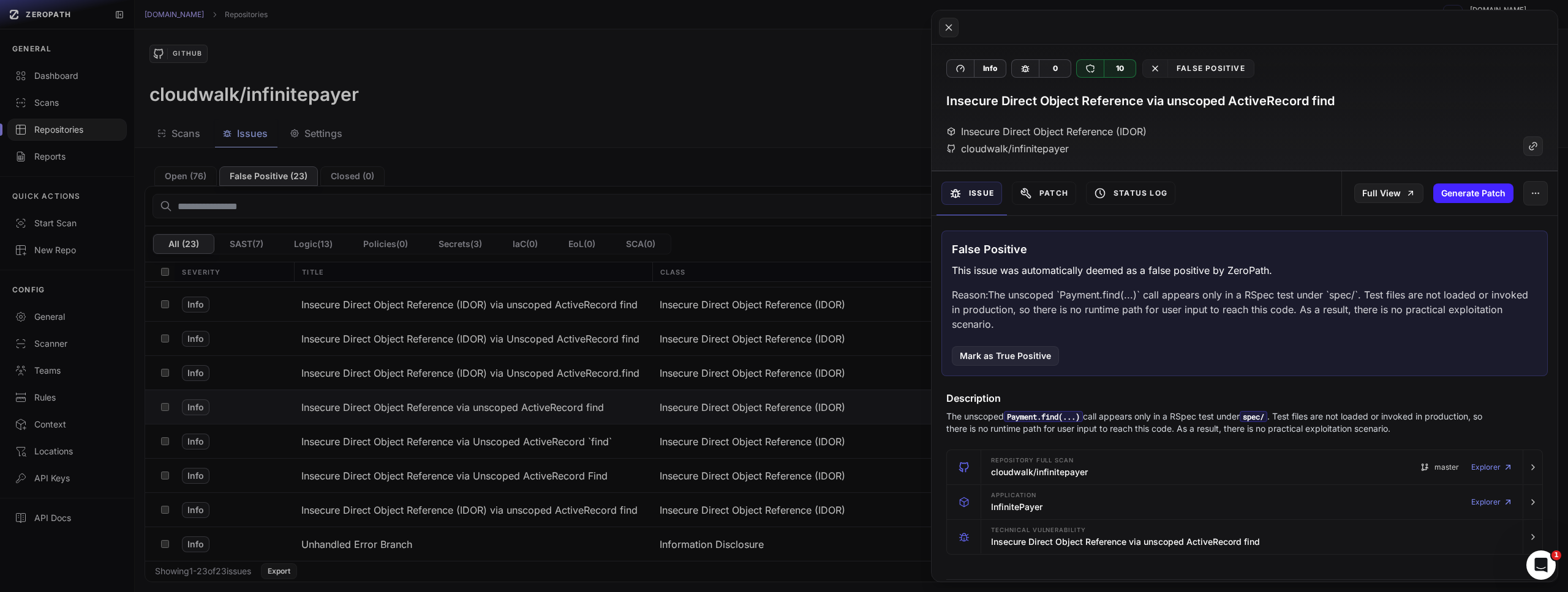
click at [245, 351] on button at bounding box center [784, 296] width 1568 height 592
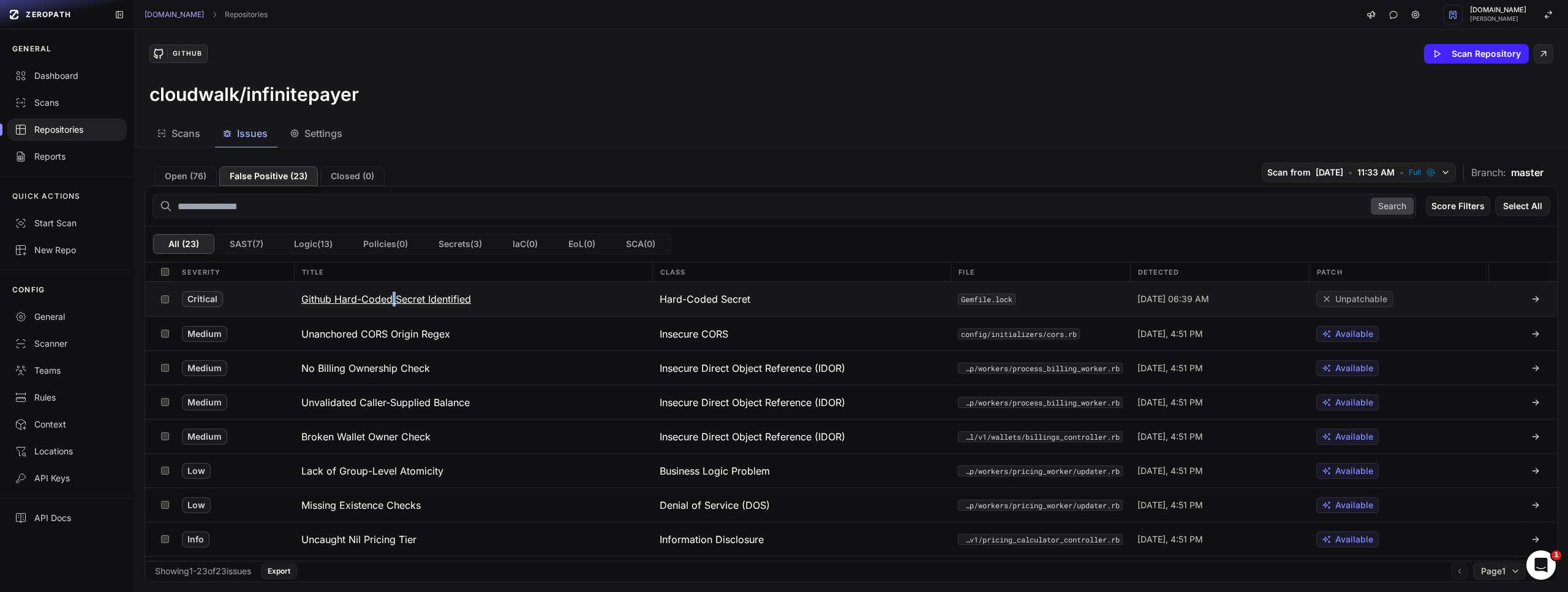
click at [327, 300] on h3 "Github Hard-Coded Secret Identified" at bounding box center [385, 299] width 170 height 15
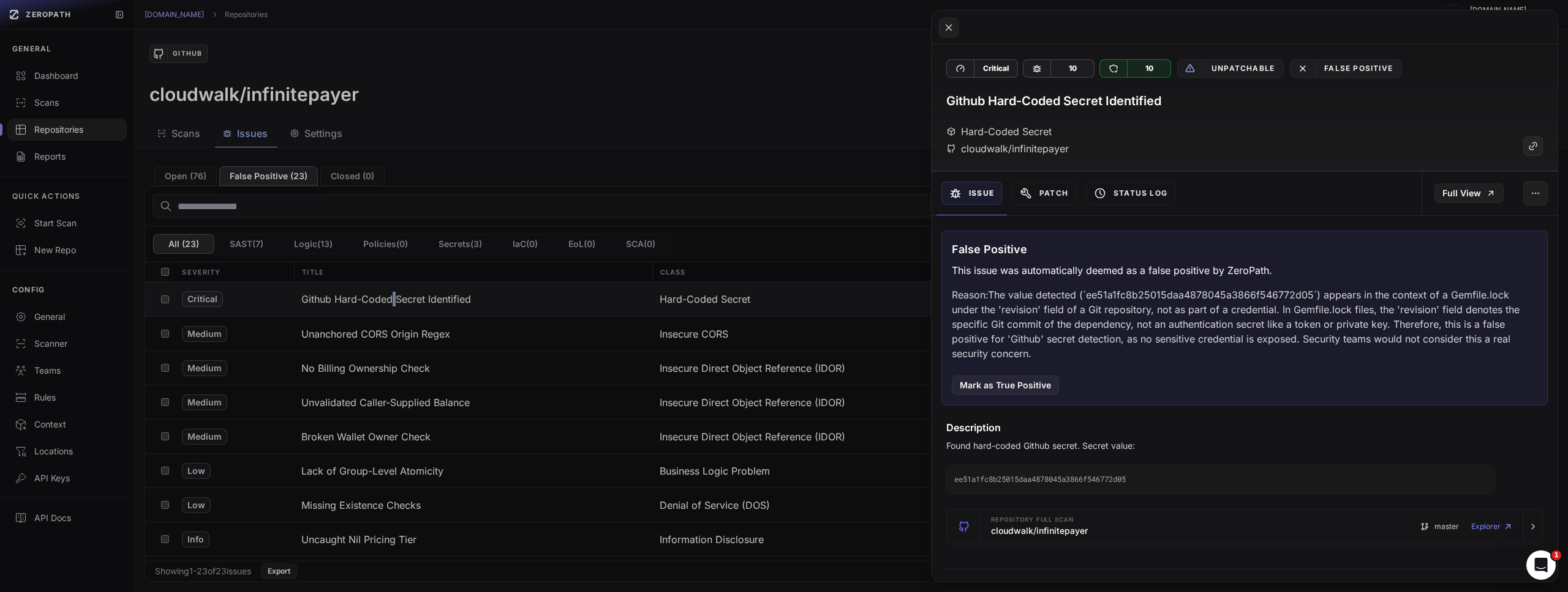
click at [339, 286] on button at bounding box center [784, 296] width 1568 height 592
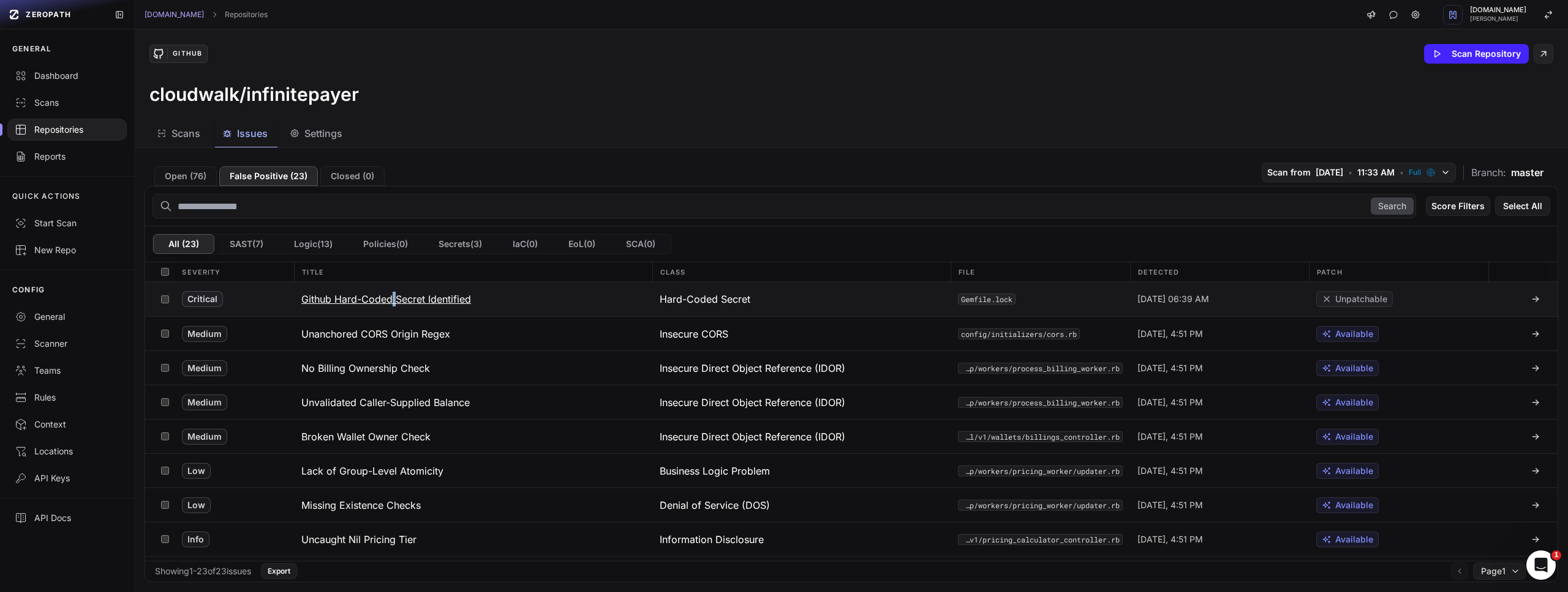
click at [331, 298] on h3 "Github Hard-Coded Secret Identified" at bounding box center [385, 299] width 170 height 15
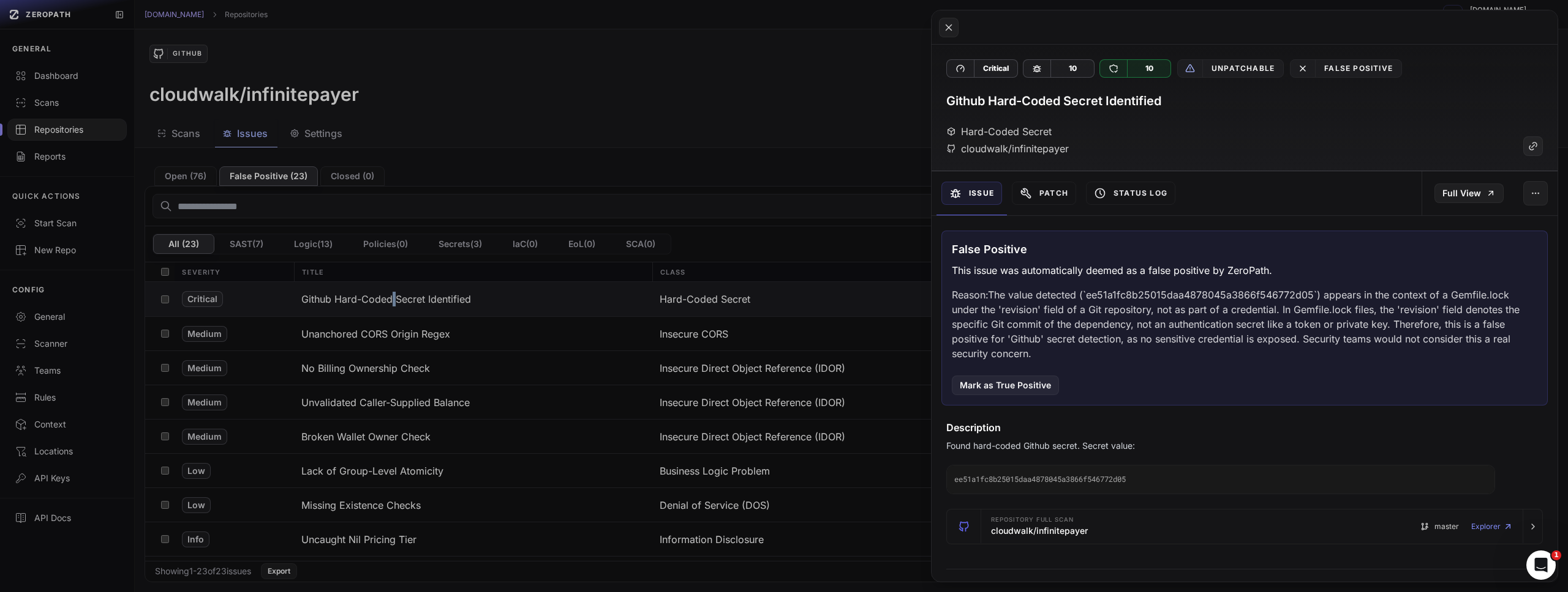
click at [241, 301] on button at bounding box center [784, 296] width 1568 height 592
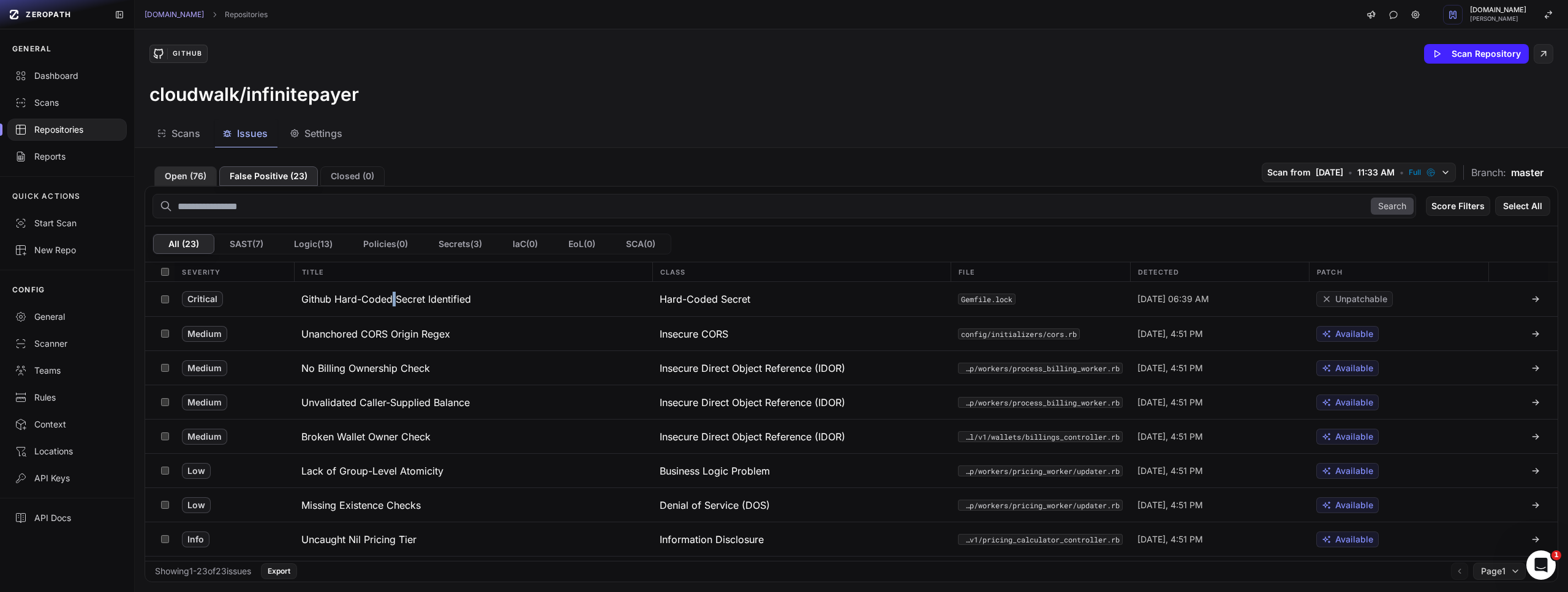
click at [192, 173] on button "Open ( 76 )" at bounding box center [185, 176] width 63 height 20
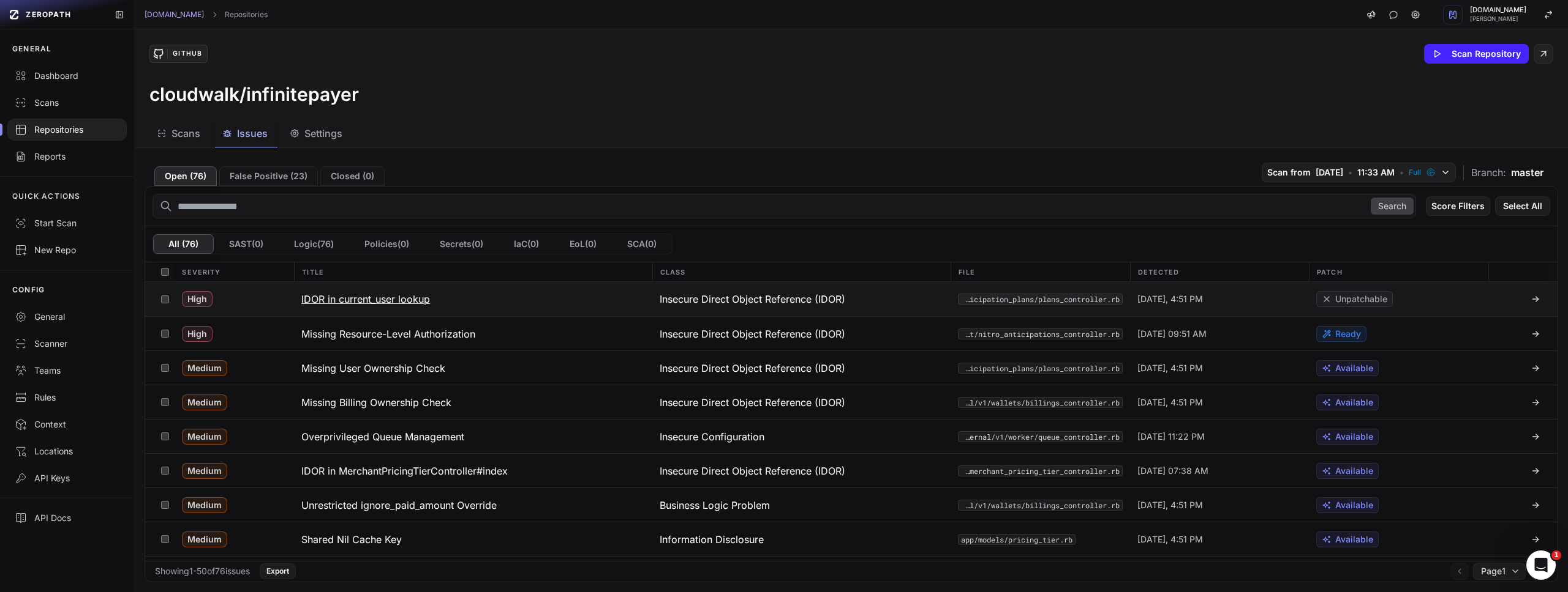
click at [389, 304] on h3 "IDOR in current_user lookup" at bounding box center [365, 299] width 129 height 15
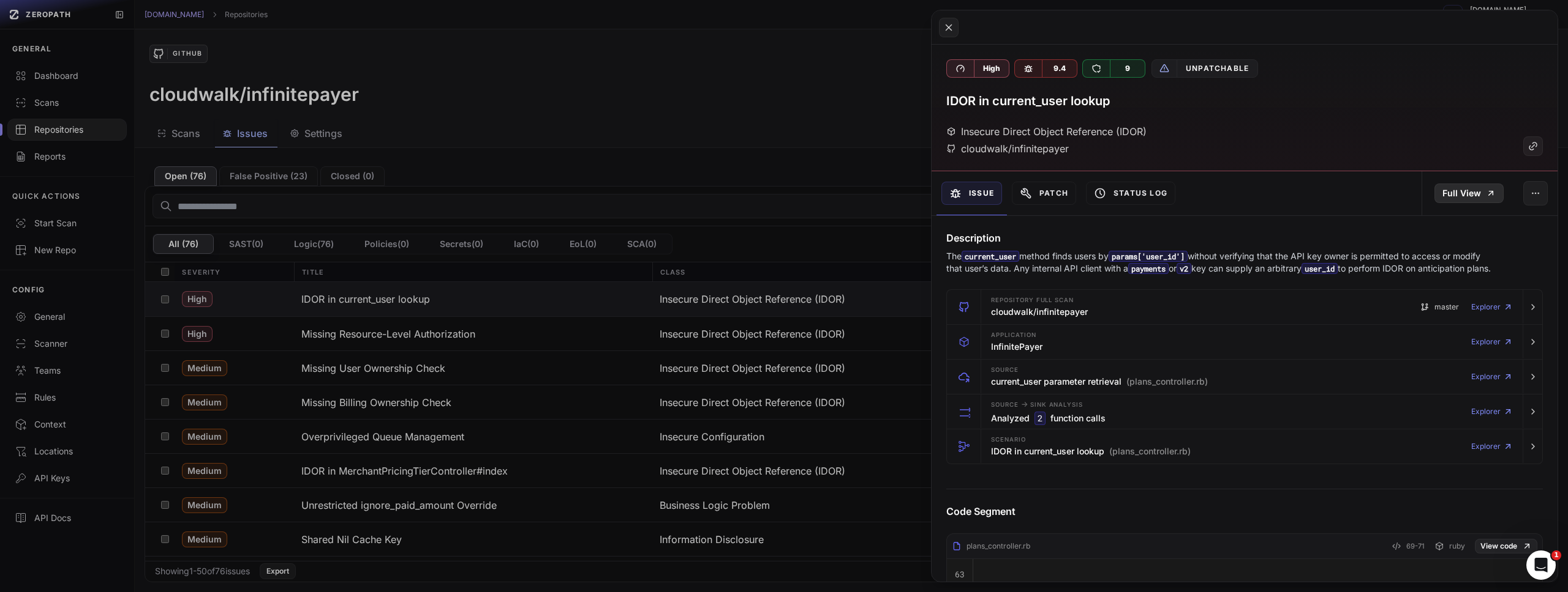
click at [1458, 192] on link "Full View" at bounding box center [1469, 193] width 70 height 20
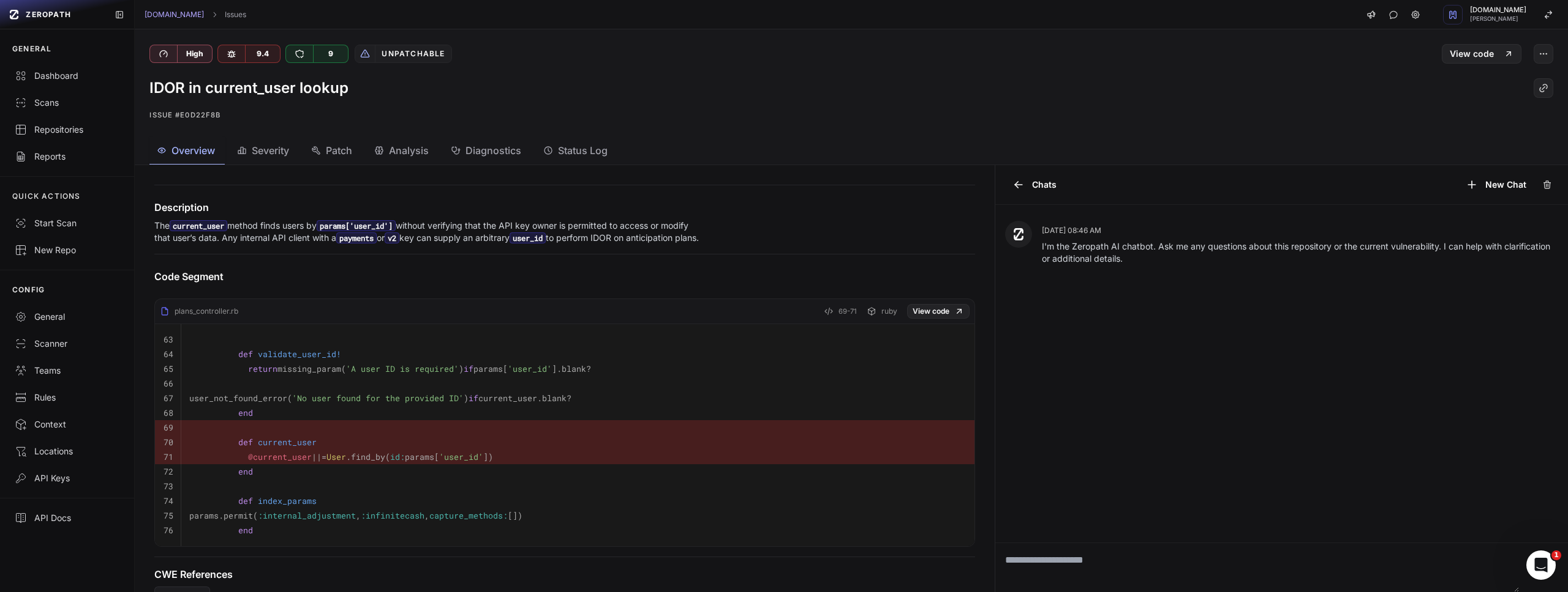
scroll to position [332, 0]
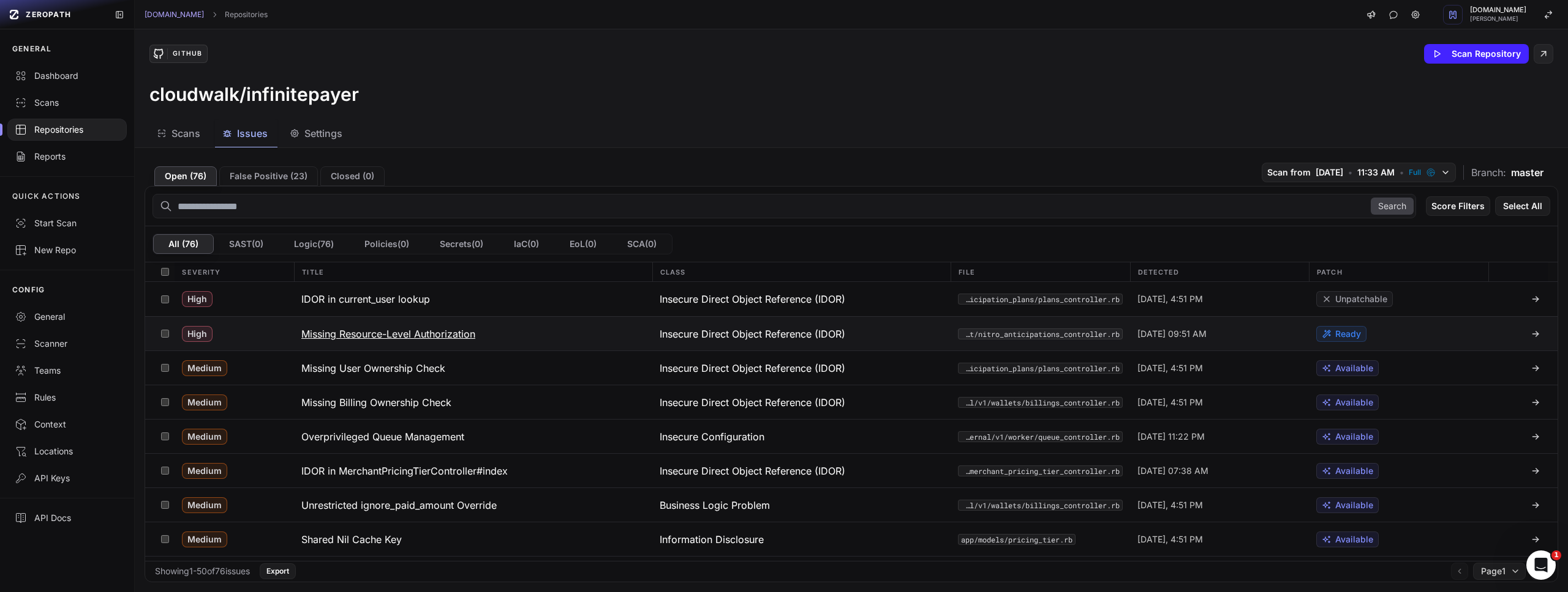
click at [385, 337] on h3 "Missing Resource-Level Authorization" at bounding box center [388, 333] width 174 height 15
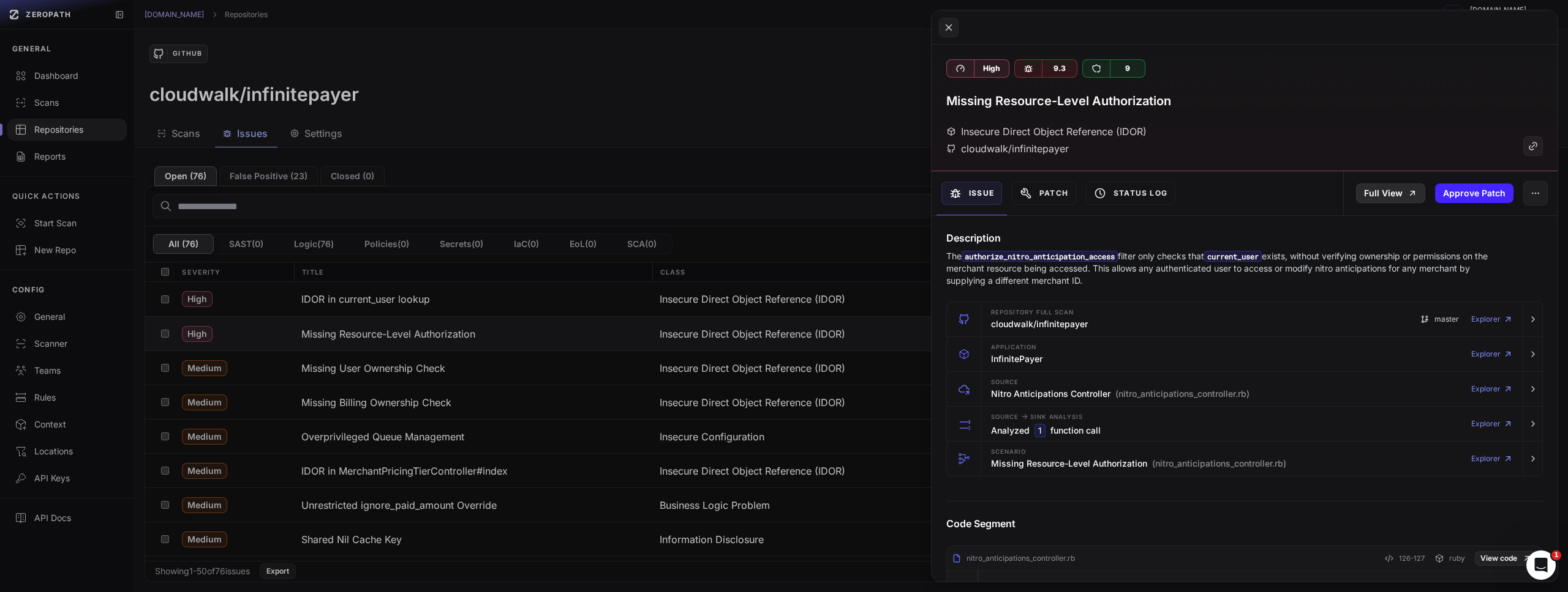
click at [1390, 191] on link "Full View" at bounding box center [1391, 193] width 70 height 20
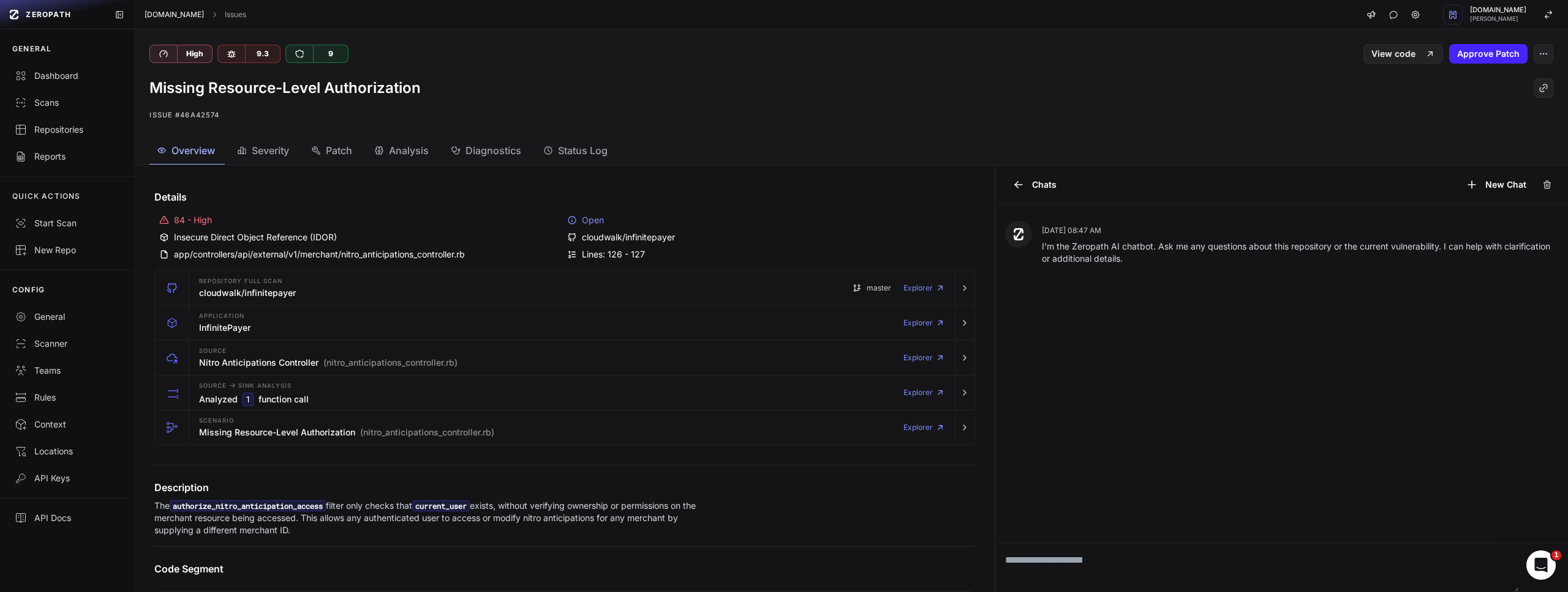
click at [185, 13] on link "[DOMAIN_NAME]" at bounding box center [174, 15] width 59 height 10
click at [73, 123] on div "Repositories" at bounding box center [67, 130] width 105 height 12
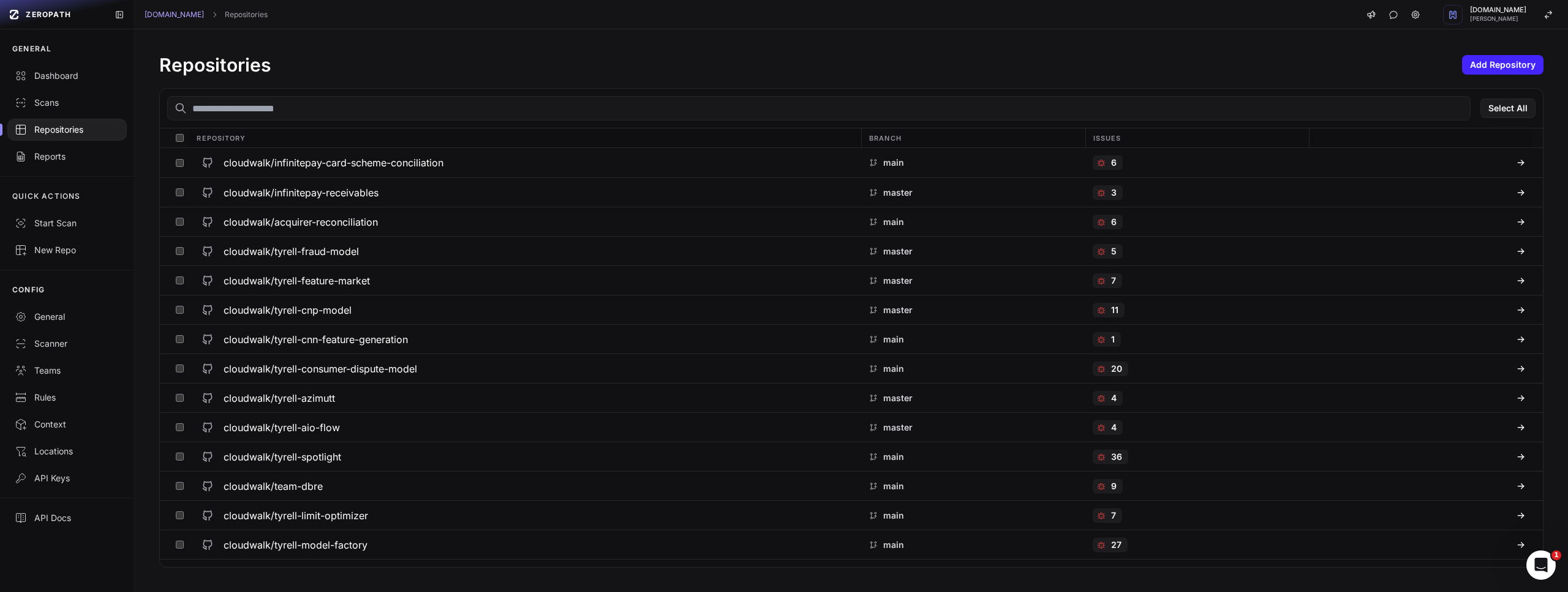
click at [300, 106] on input "text" at bounding box center [818, 108] width 1303 height 24
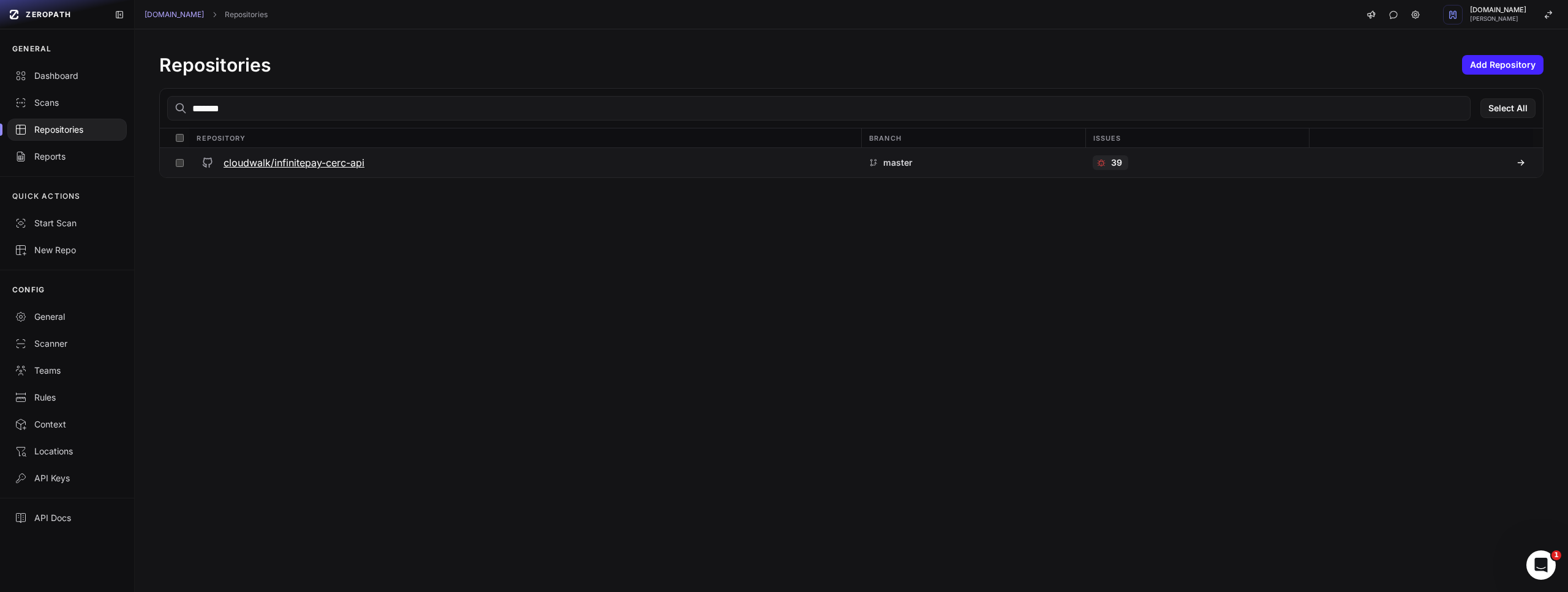
type input "*******"
click at [292, 157] on h3 "cloudwalk/infinitepay-cerc-api" at bounding box center [294, 162] width 141 height 15
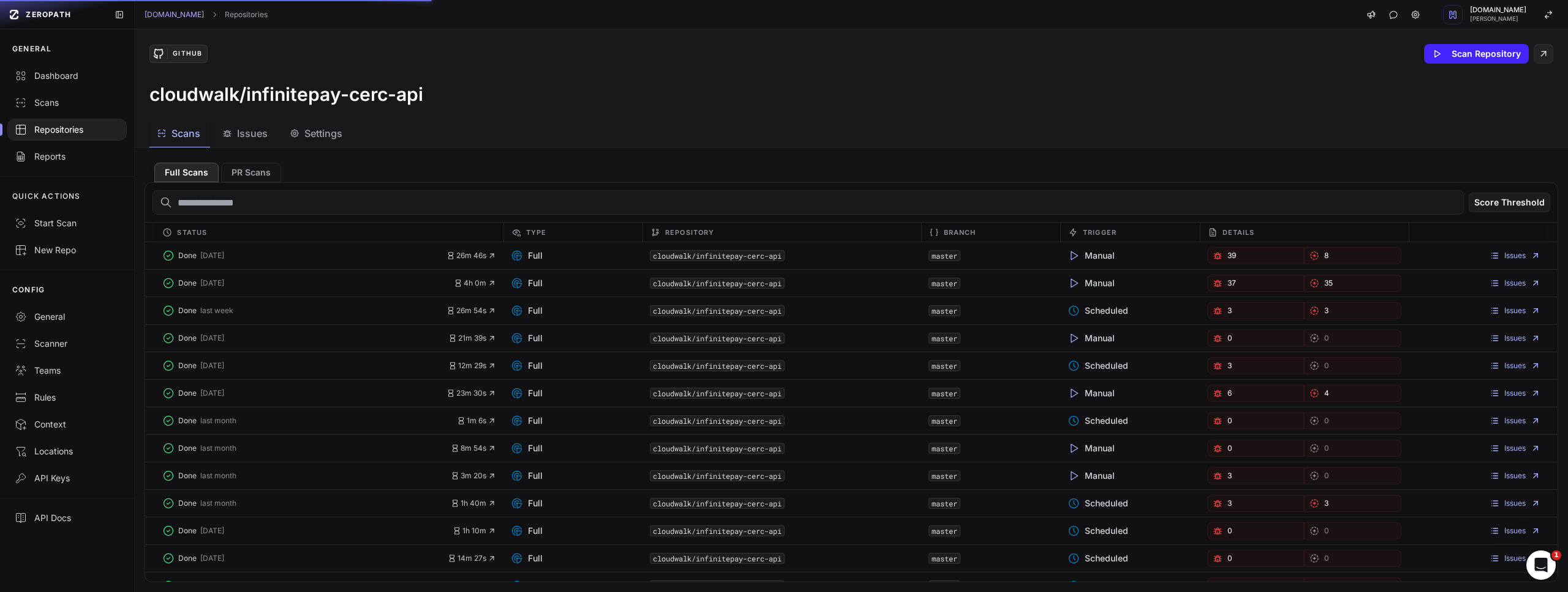
click at [245, 131] on span "Issues" at bounding box center [252, 133] width 30 height 15
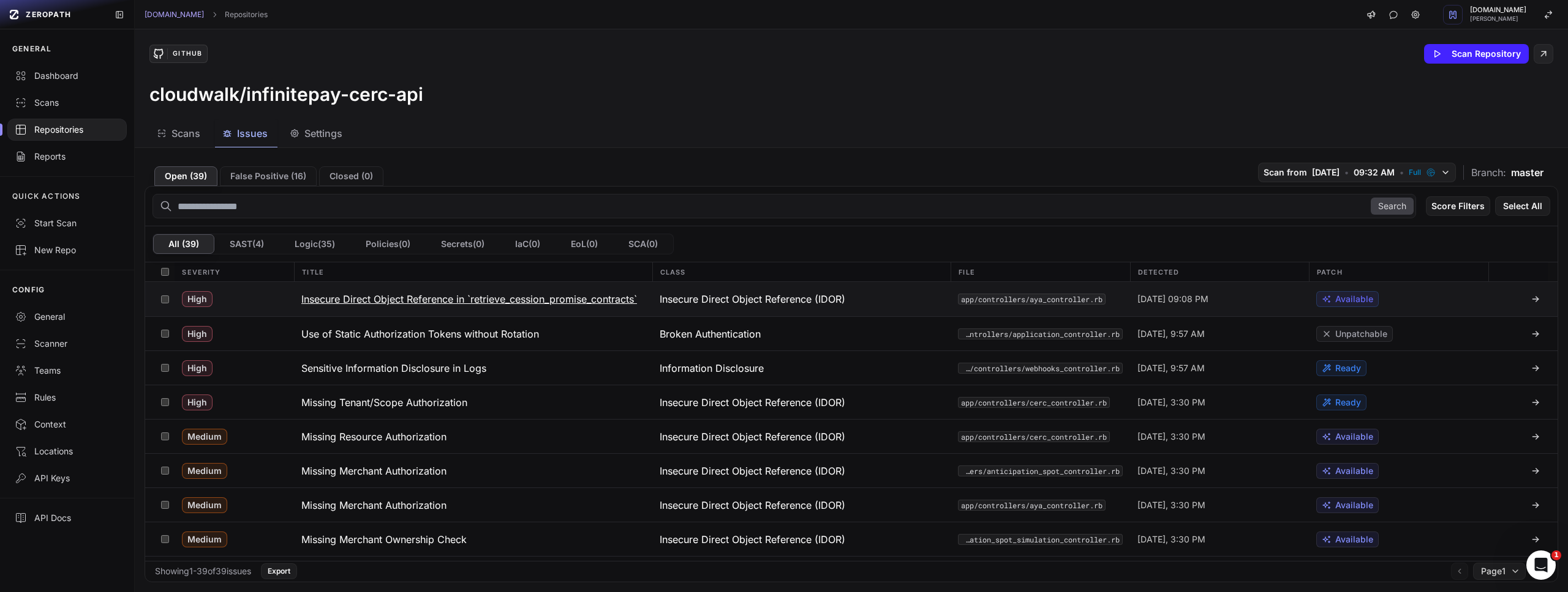
click at [520, 295] on h3 "Insecure Direct Object Reference in `retrieve_cession_promise_contracts`" at bounding box center [468, 299] width 335 height 15
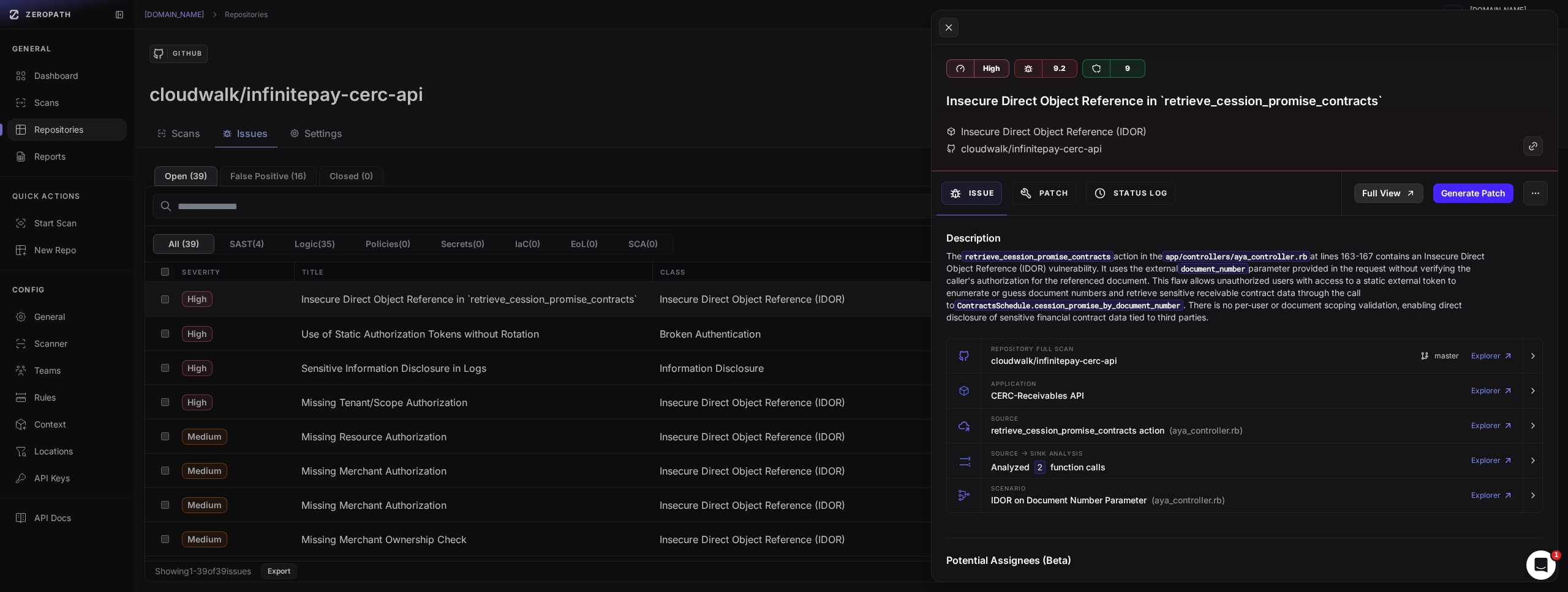
click at [1396, 194] on link "Full View" at bounding box center [1388, 193] width 70 height 20
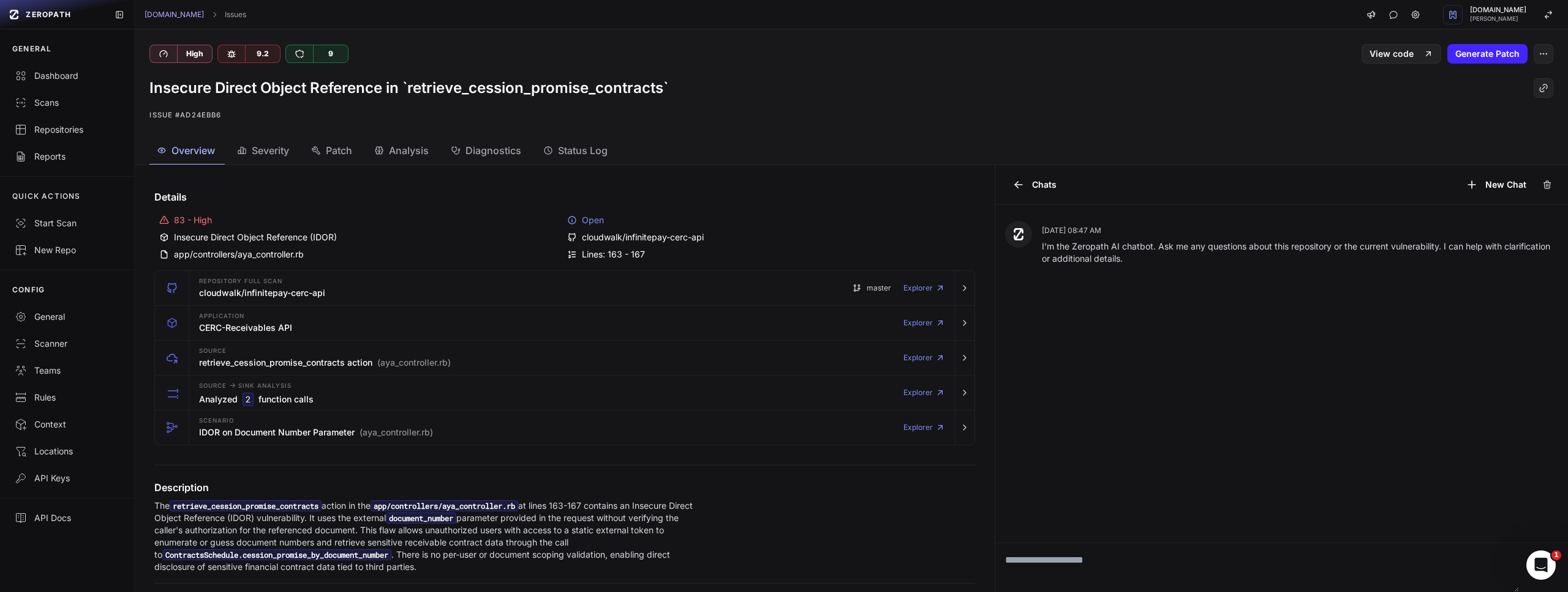
click at [335, 521] on p "The retrieve_cession_promise_contracts action in the app/controllers/aya_contro…" at bounding box center [428, 537] width 549 height 73
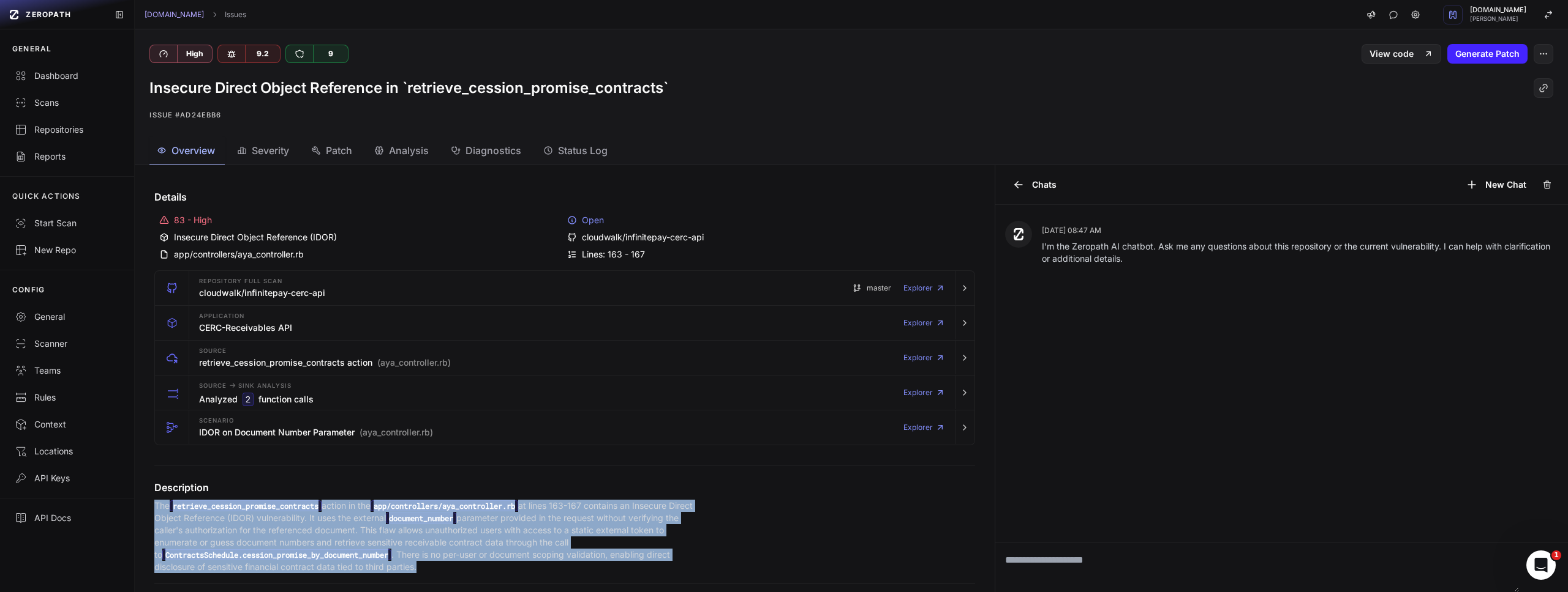
click at [335, 521] on p "The retrieve_cession_promise_contracts action in the app/controllers/aya_contro…" at bounding box center [428, 537] width 549 height 73
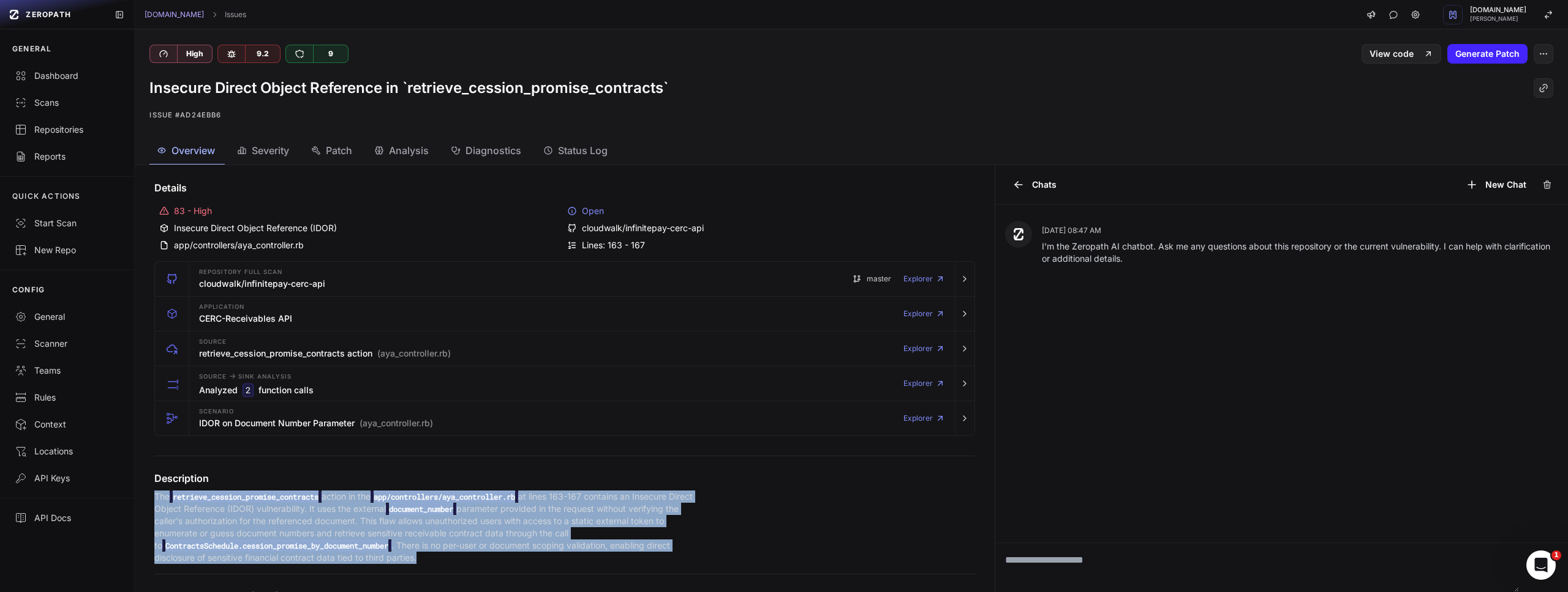
scroll to position [63, 0]
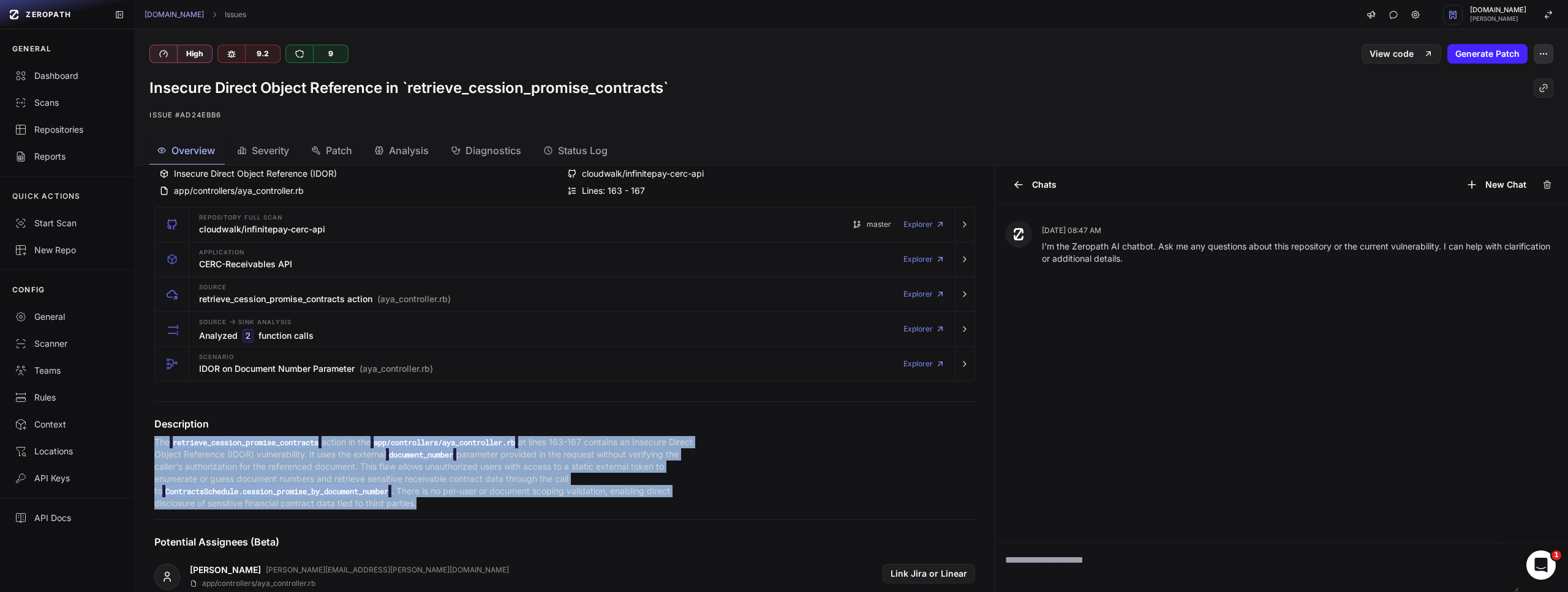
click at [1546, 54] on icon "button" at bounding box center [1546, 53] width 1 height 1
click at [1309, 94] on div "Insecure Direct Object Reference in `retrieve_cession_promise_contracts`" at bounding box center [851, 87] width 1404 height 20
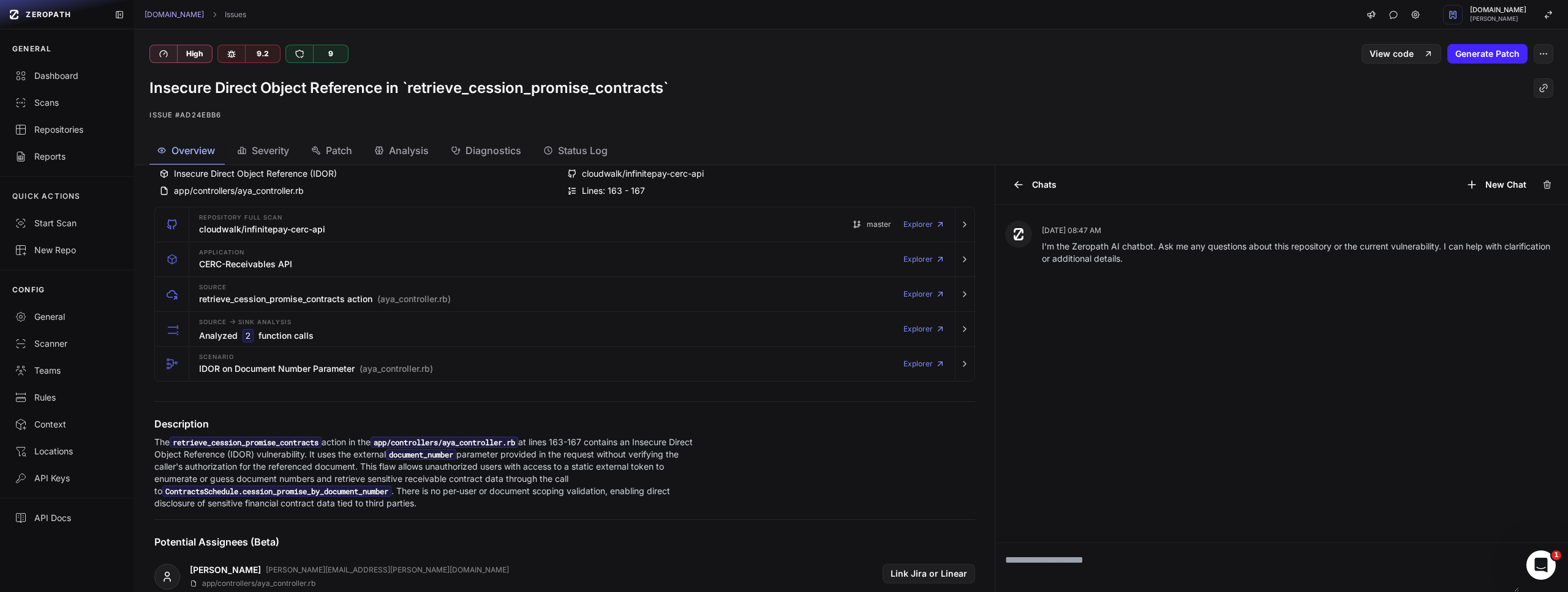
click at [606, 87] on h1 "Insecure Direct Object Reference in `retrieve_cession_promise_contracts`" at bounding box center [409, 87] width 519 height 20
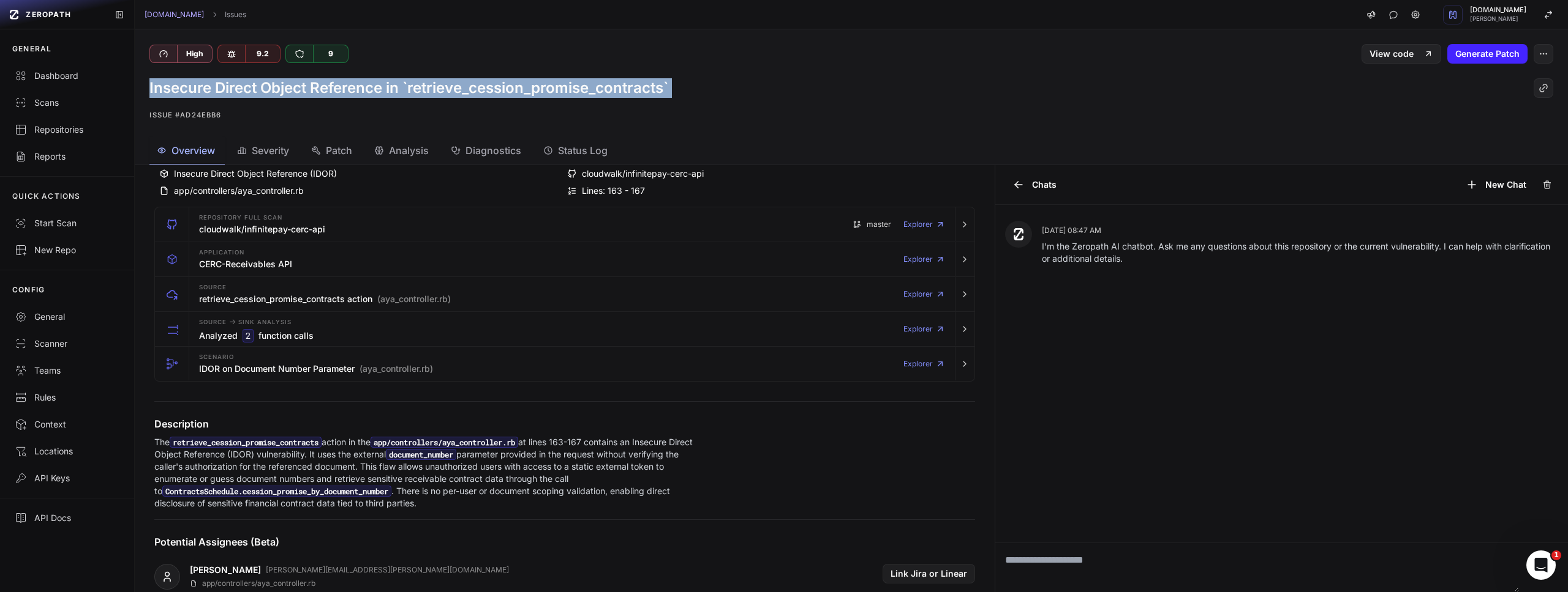
click at [606, 87] on h1 "Insecure Direct Object Reference in `retrieve_cession_promise_contracts`" at bounding box center [409, 87] width 519 height 20
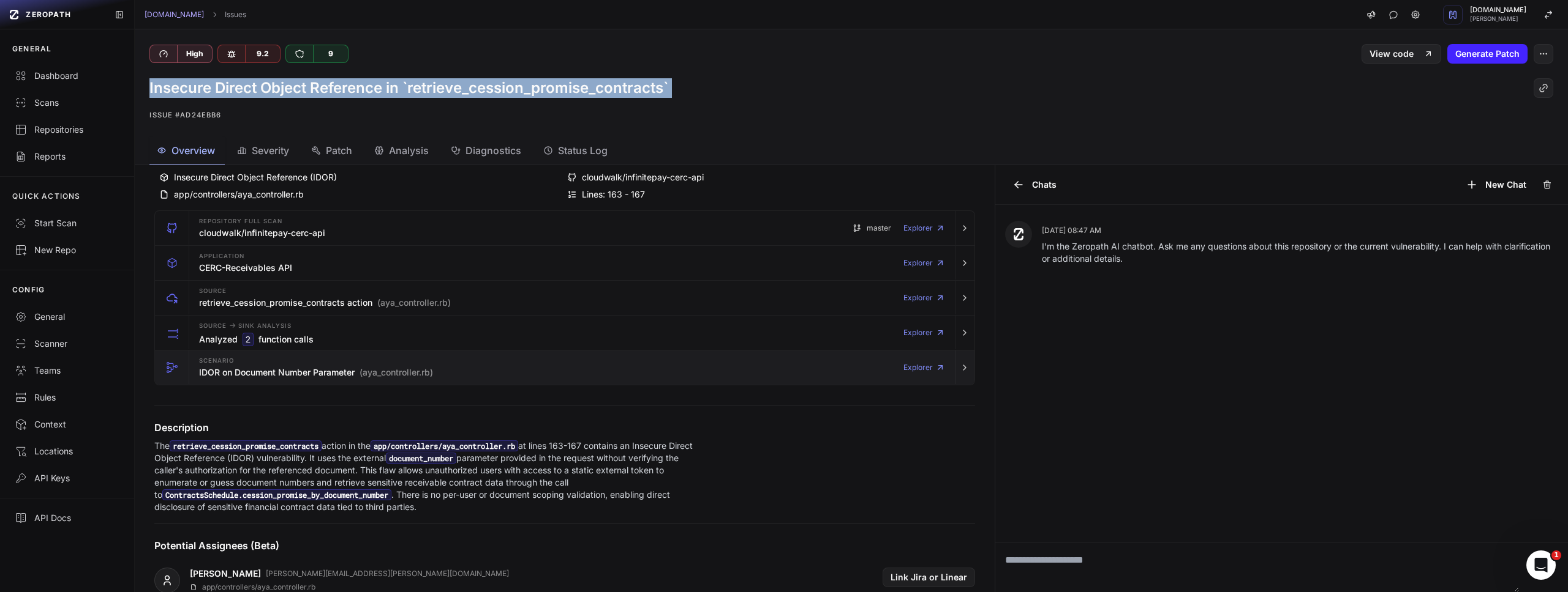
scroll to position [59, 0]
click at [295, 88] on h1 "Insecure Direct Object Reference in `retrieve_cession_promise_contracts`" at bounding box center [409, 87] width 519 height 20
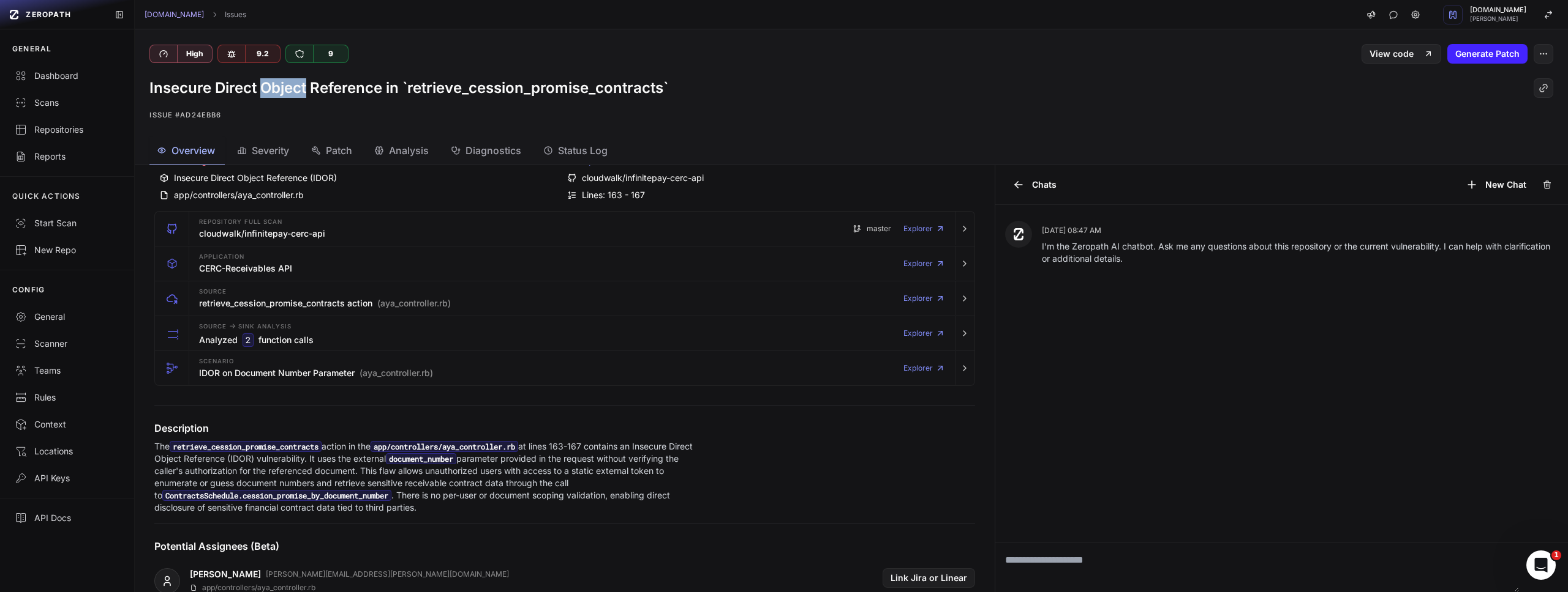
click at [295, 88] on h1 "Insecure Direct Object Reference in `retrieve_cession_promise_contracts`" at bounding box center [409, 87] width 519 height 20
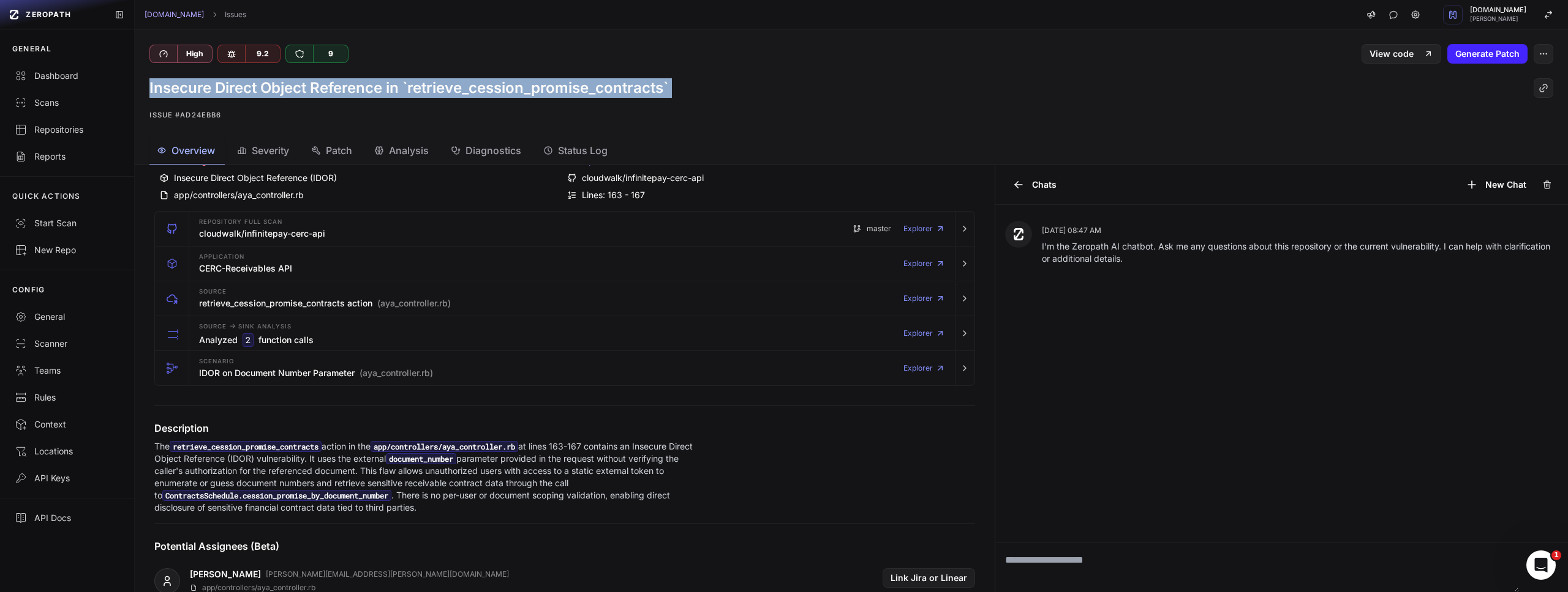
click at [295, 88] on h1 "Insecure Direct Object Reference in `retrieve_cession_promise_contracts`" at bounding box center [409, 87] width 519 height 20
click at [578, 84] on h1 "Insecure Direct Object Reference in `retrieve_cession_promise_contracts`" at bounding box center [409, 87] width 519 height 20
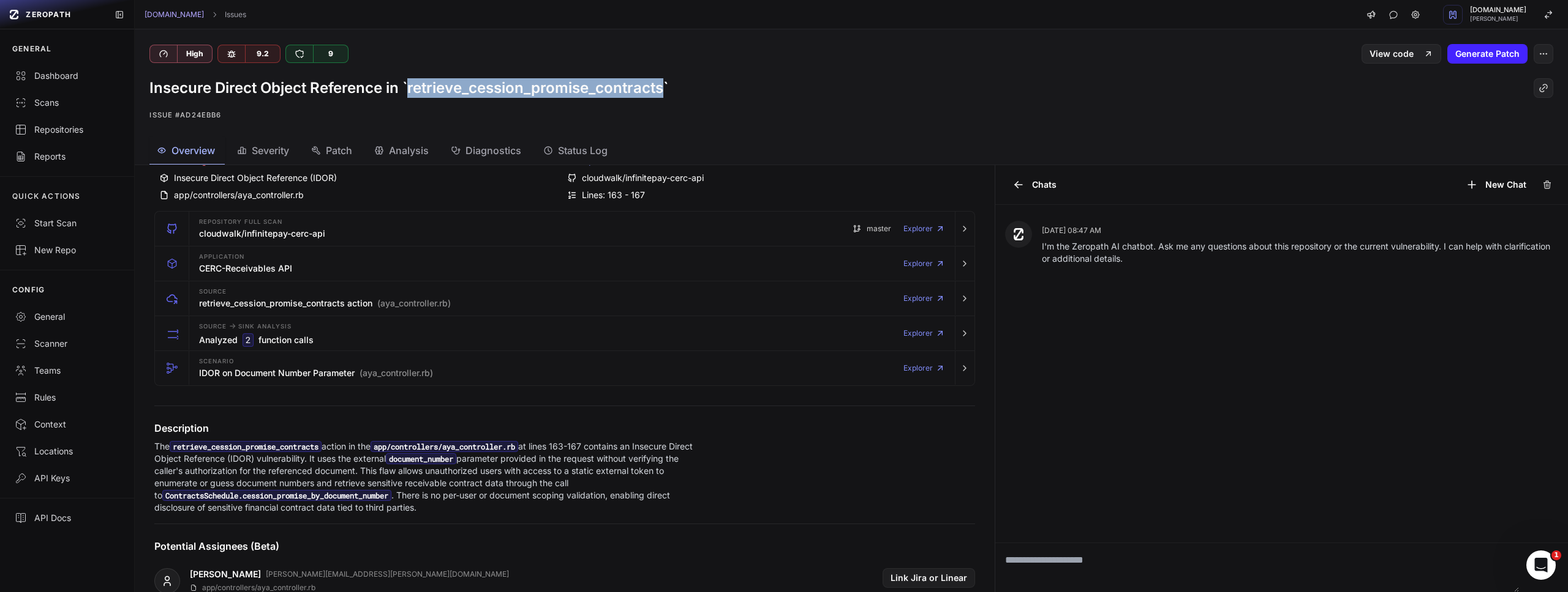
click at [578, 84] on h1 "Insecure Direct Object Reference in `retrieve_cession_promise_contracts`" at bounding box center [409, 87] width 519 height 20
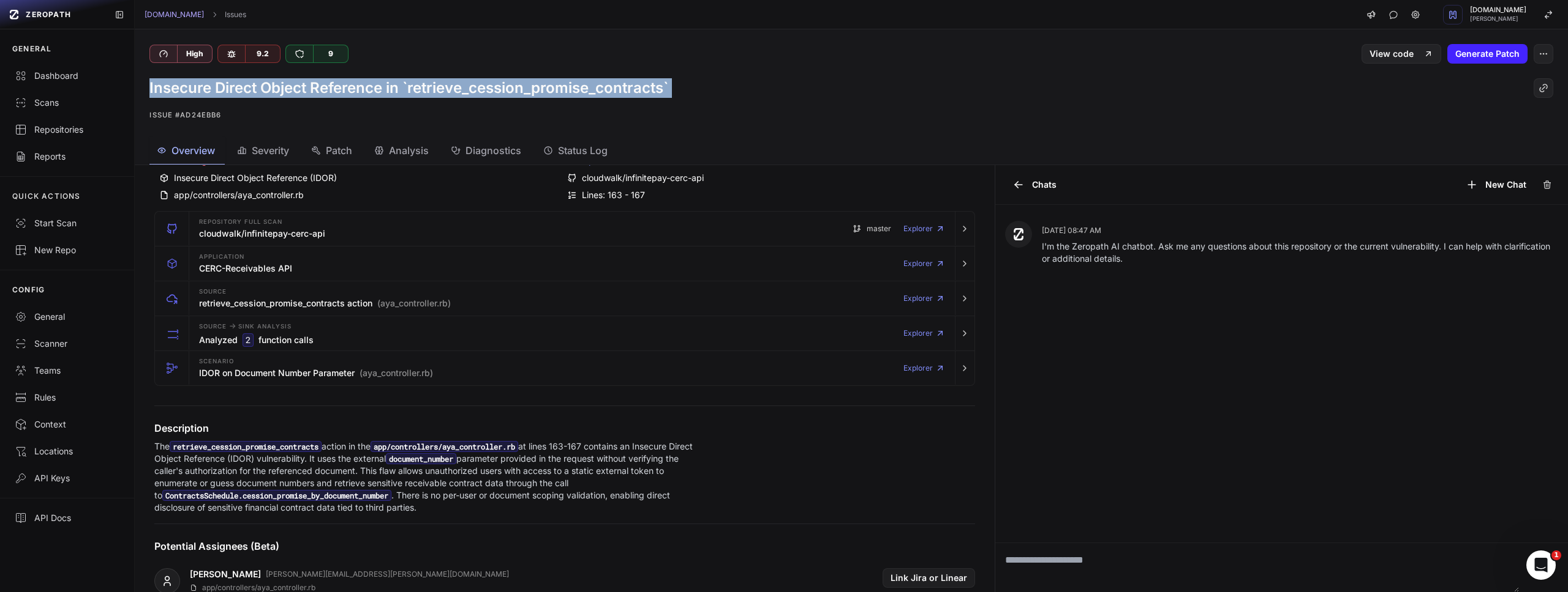
click at [578, 84] on h1 "Insecure Direct Object Reference in `retrieve_cession_promise_contracts`" at bounding box center [409, 87] width 519 height 20
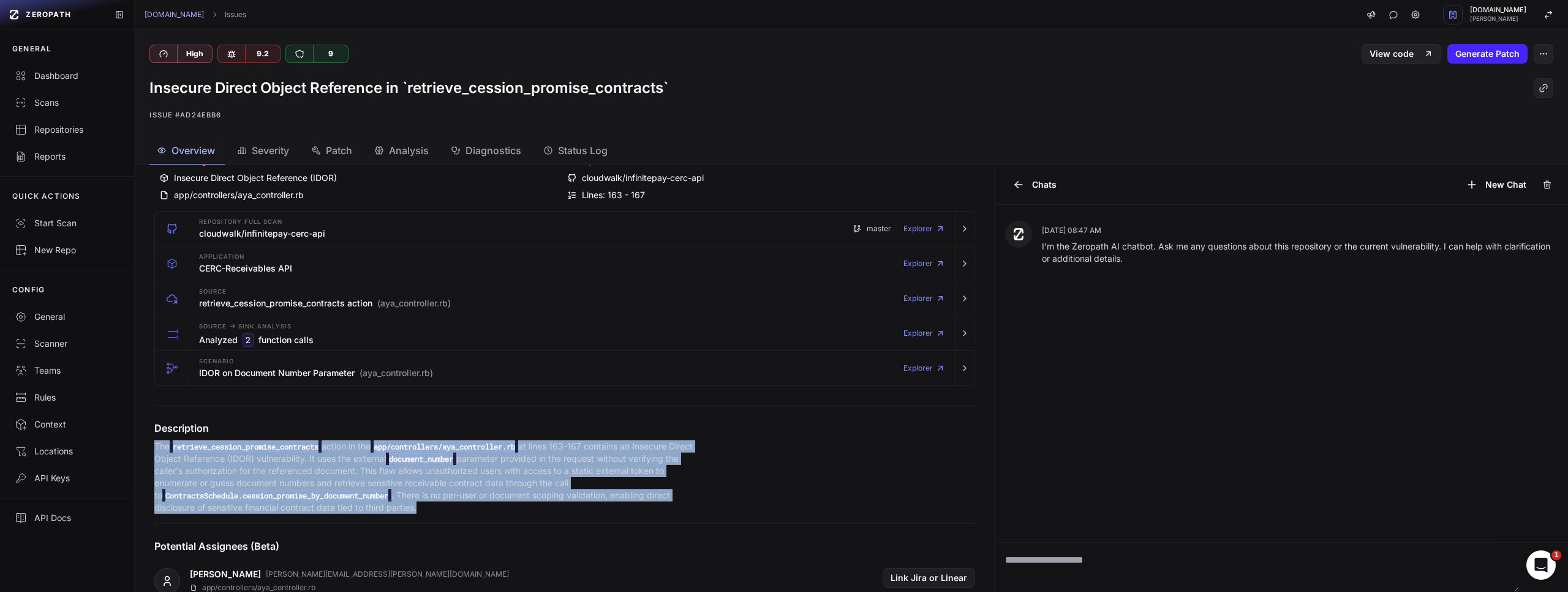
drag, startPoint x: 427, startPoint y: 510, endPoint x: 145, endPoint y: 445, distance: 289.4
click at [145, 445] on div "Description The retrieve_cession_promise_contracts action in the app/controller…" at bounding box center [564, 467] width 850 height 93
copy p "The retrieve_cession_promise_contracts action in the app/controllers/aya_contro…"
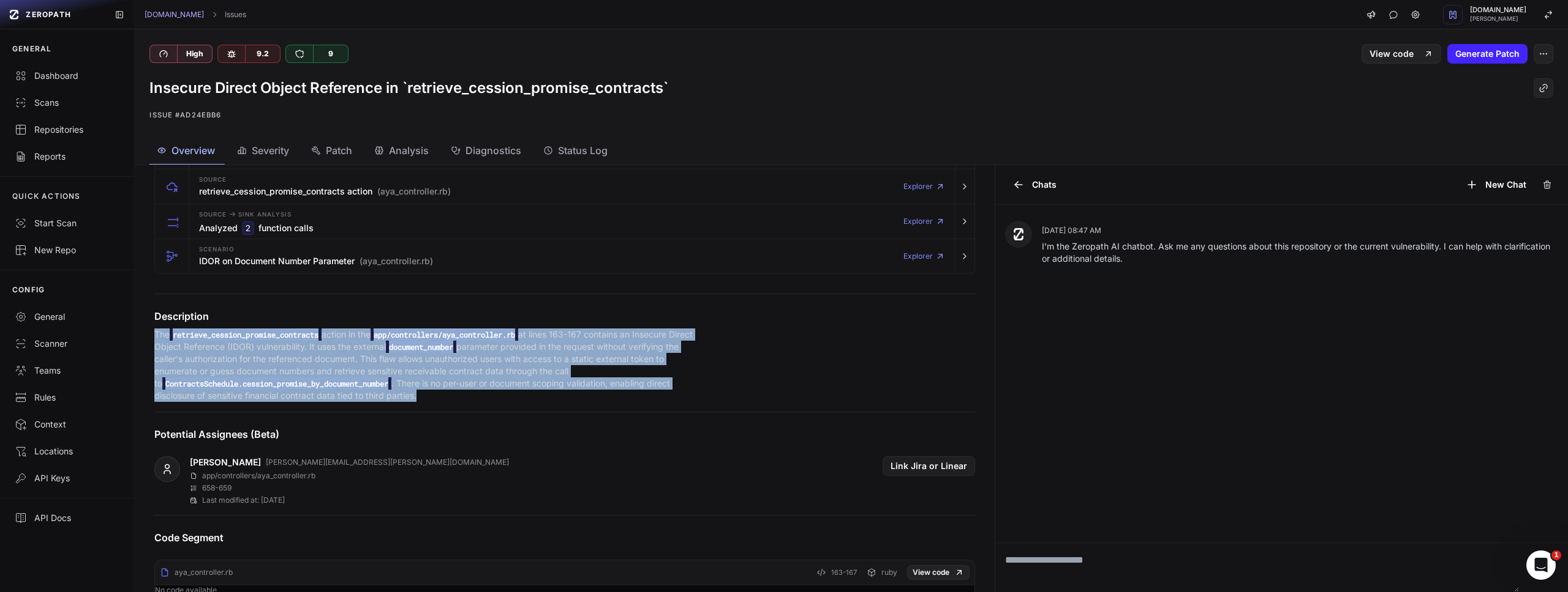
scroll to position [0, 0]
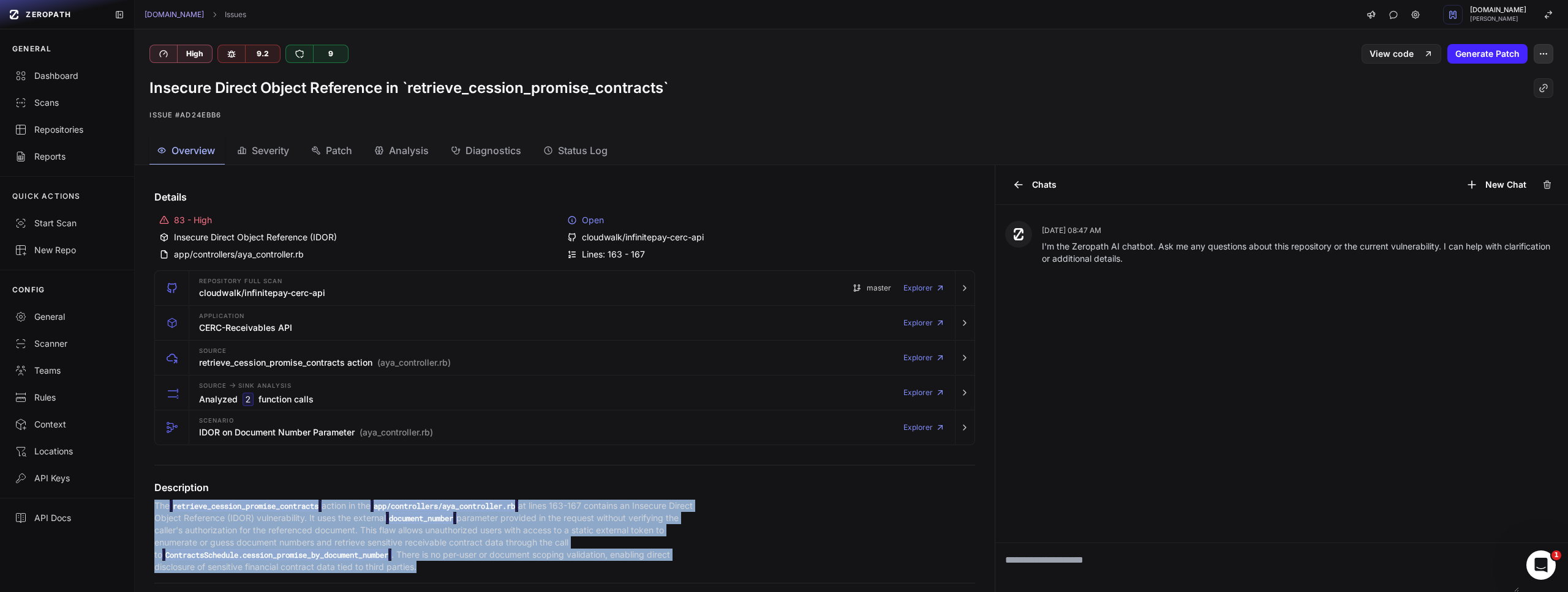
click at [1538, 51] on icon "button" at bounding box center [1543, 54] width 10 height 10
click at [1464, 112] on div "Archive Issue" at bounding box center [1476, 113] width 131 height 30
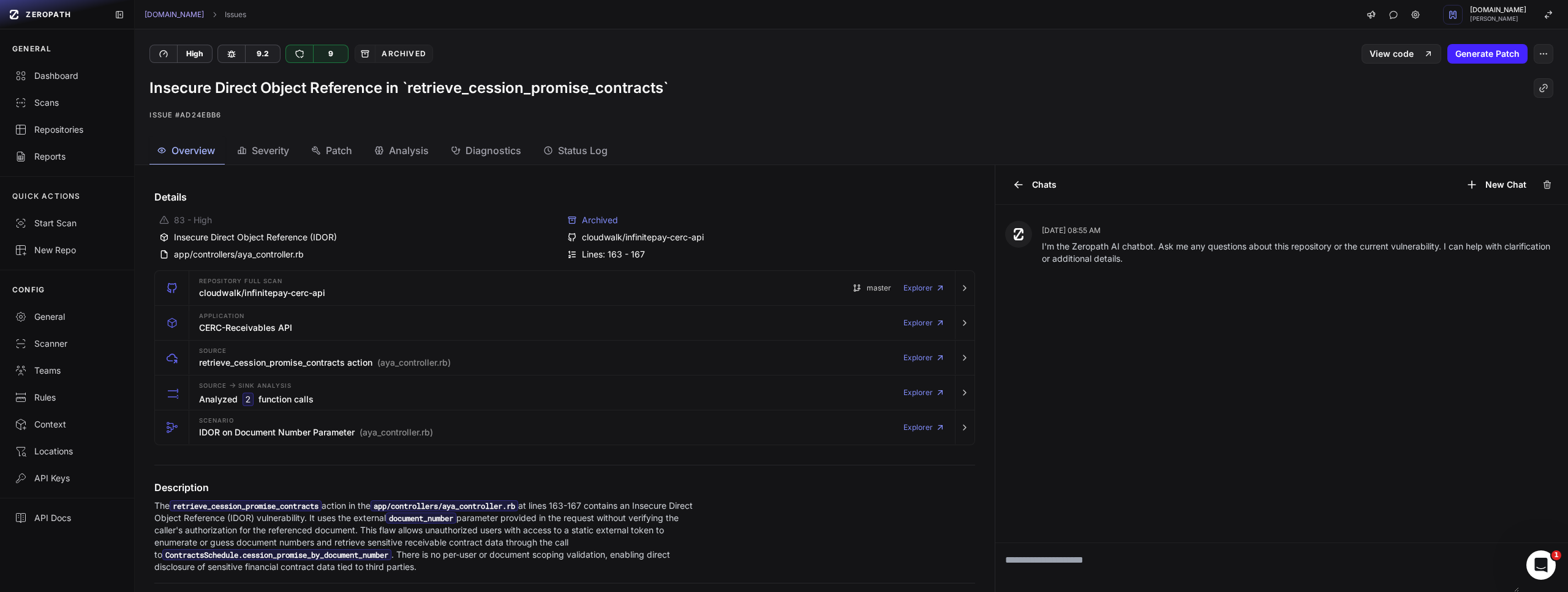
click at [427, 84] on h1 "Insecure Direct Object Reference in `retrieve_cession_promise_contracts`" at bounding box center [409, 87] width 519 height 20
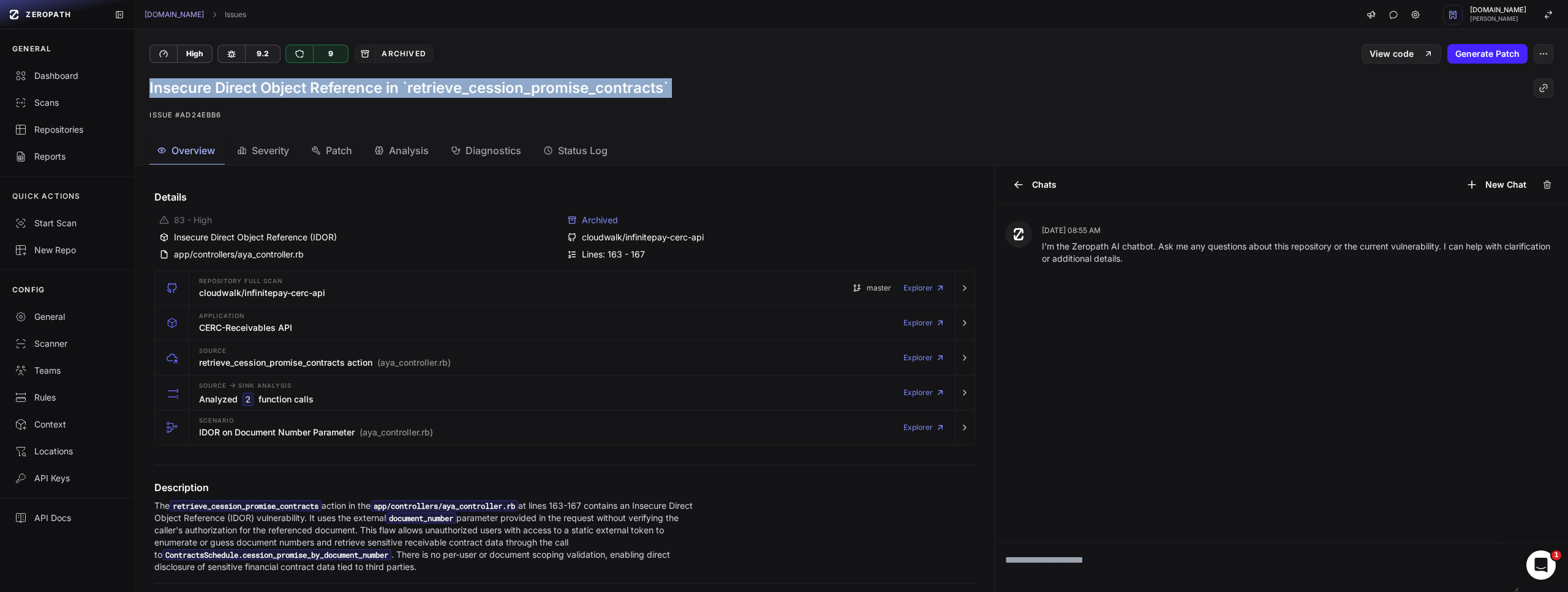
click at [427, 84] on h1 "Insecure Direct Object Reference in `retrieve_cession_promise_contracts`" at bounding box center [409, 87] width 519 height 20
click at [1538, 58] on icon "button" at bounding box center [1543, 54] width 10 height 10
click at [1195, 105] on div "Insecure Direct Object Reference in `retrieve_cession_promise_contracts` Issue …" at bounding box center [850, 100] width 1433 height 73
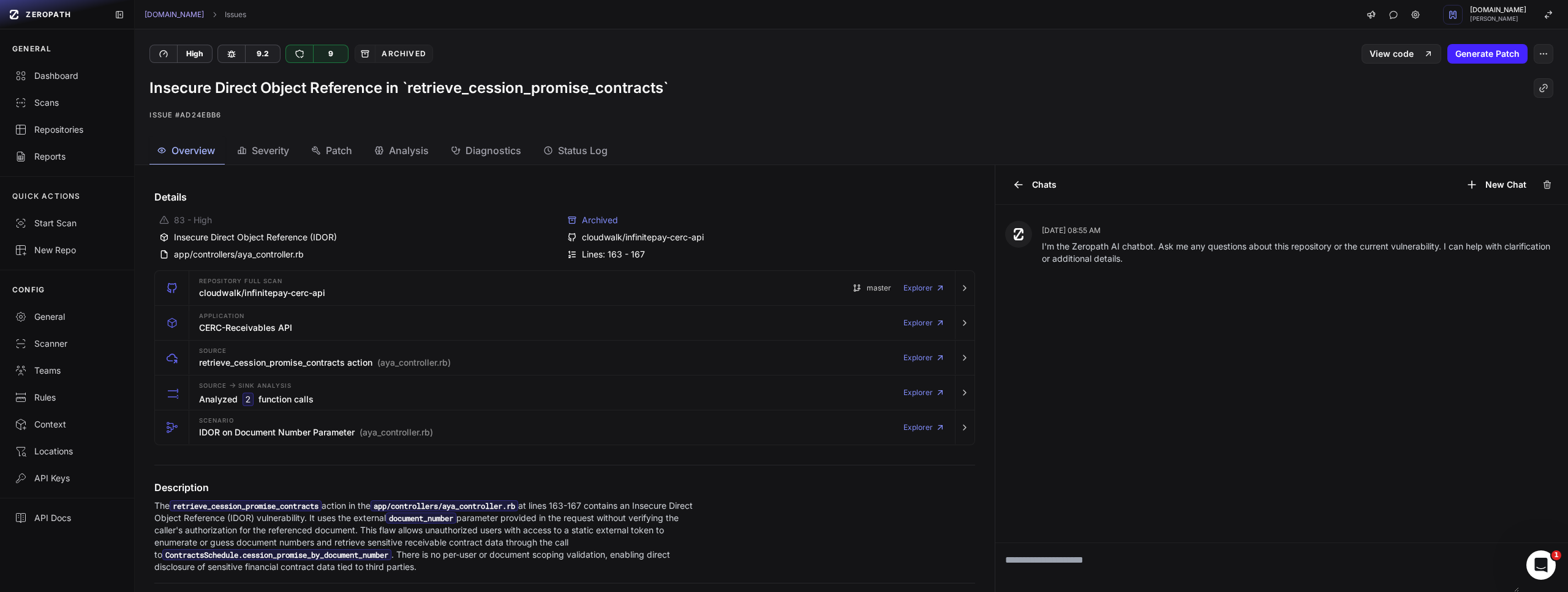
click at [596, 80] on h1 "Insecure Direct Object Reference in `retrieve_cession_promise_contracts`" at bounding box center [409, 87] width 519 height 20
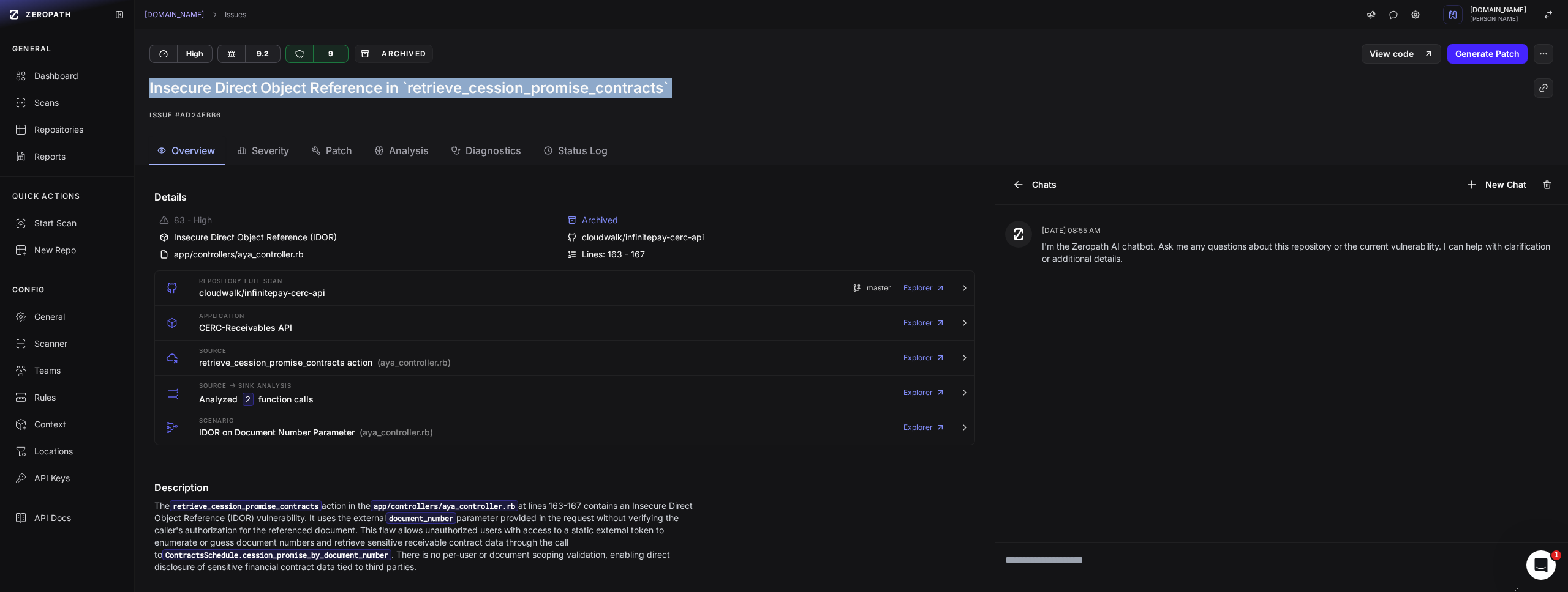
click at [596, 80] on h1 "Insecure Direct Object Reference in `retrieve_cession_promise_contracts`" at bounding box center [409, 87] width 519 height 20
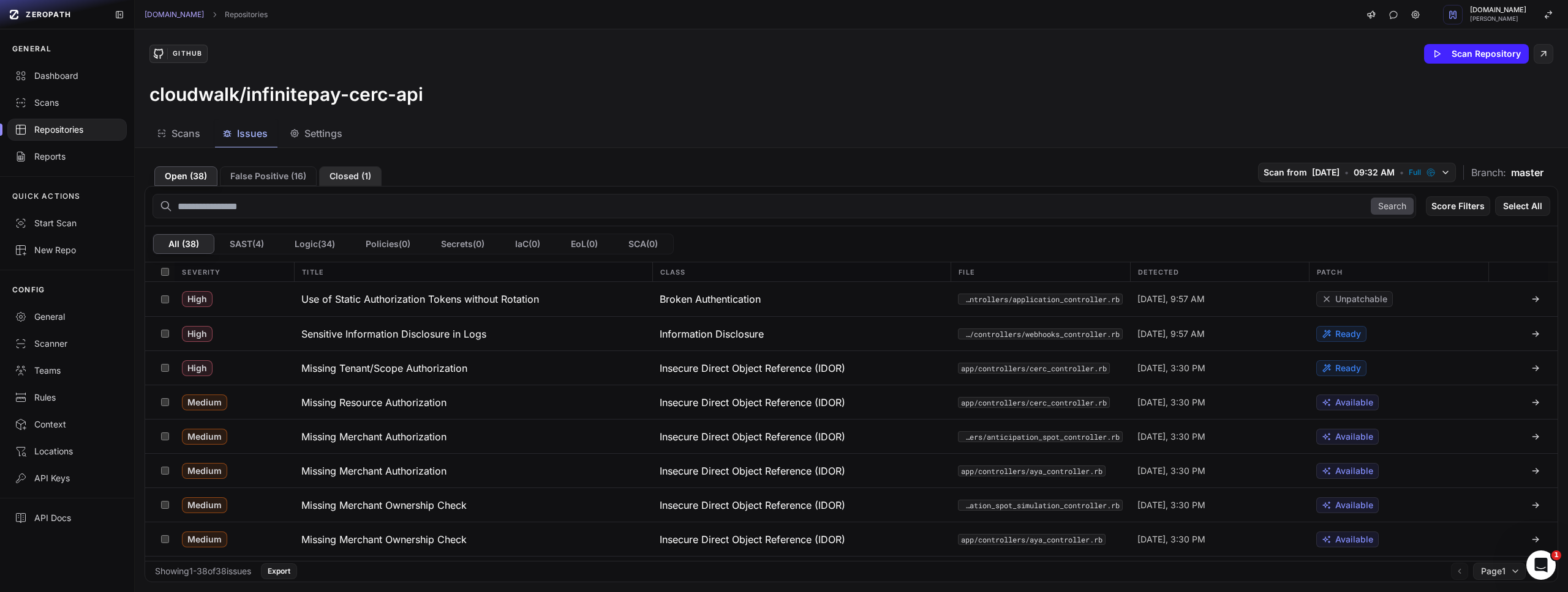
click at [341, 176] on button "Closed ( 1 )" at bounding box center [350, 176] width 63 height 20
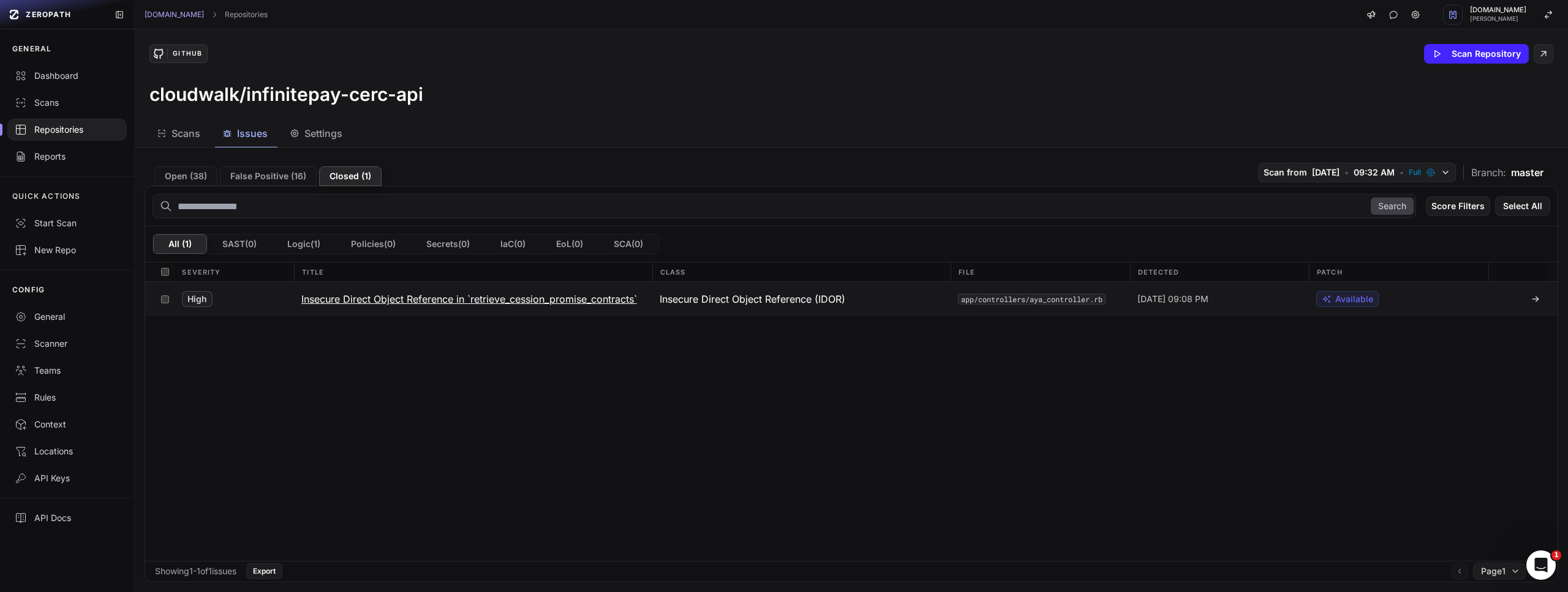
click at [423, 301] on h3 "Insecure Direct Object Reference in `retrieve_cession_promise_contracts`" at bounding box center [468, 299] width 335 height 15
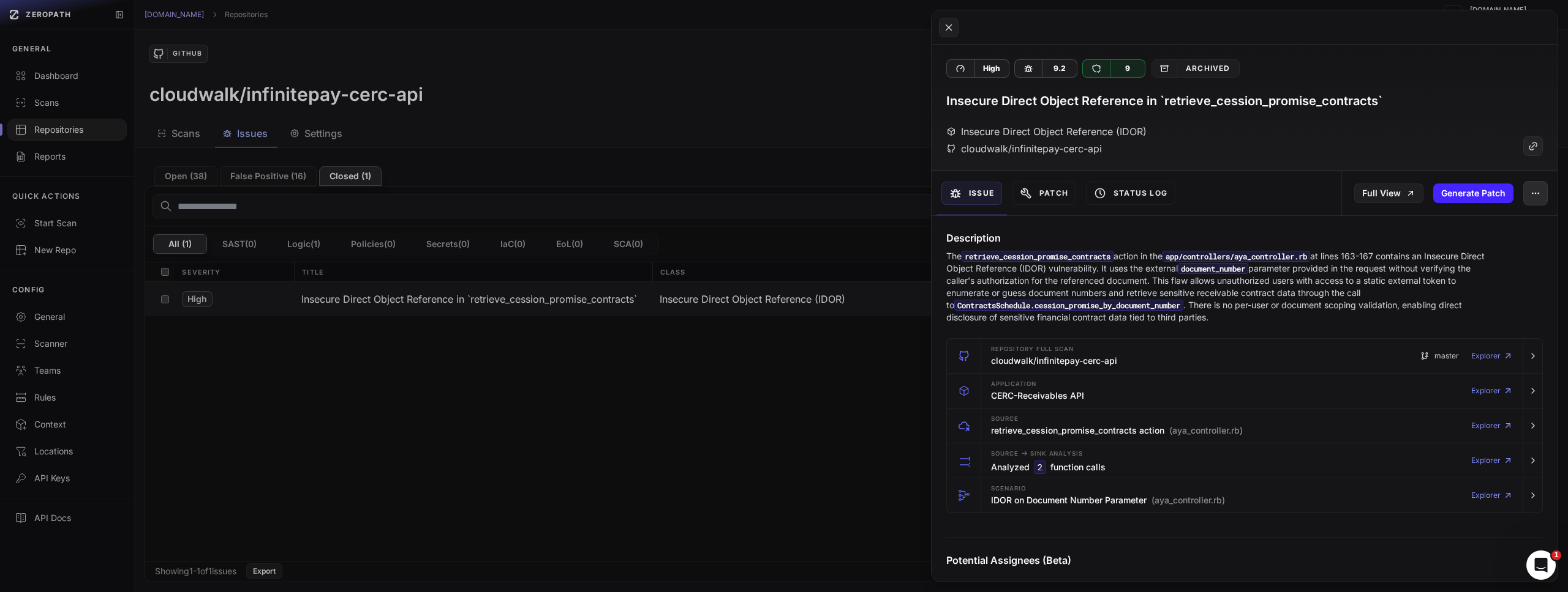
click at [1530, 192] on icon "button" at bounding box center [1535, 193] width 10 height 10
click at [1502, 212] on div "Reopen Issue" at bounding box center [1470, 226] width 131 height 30
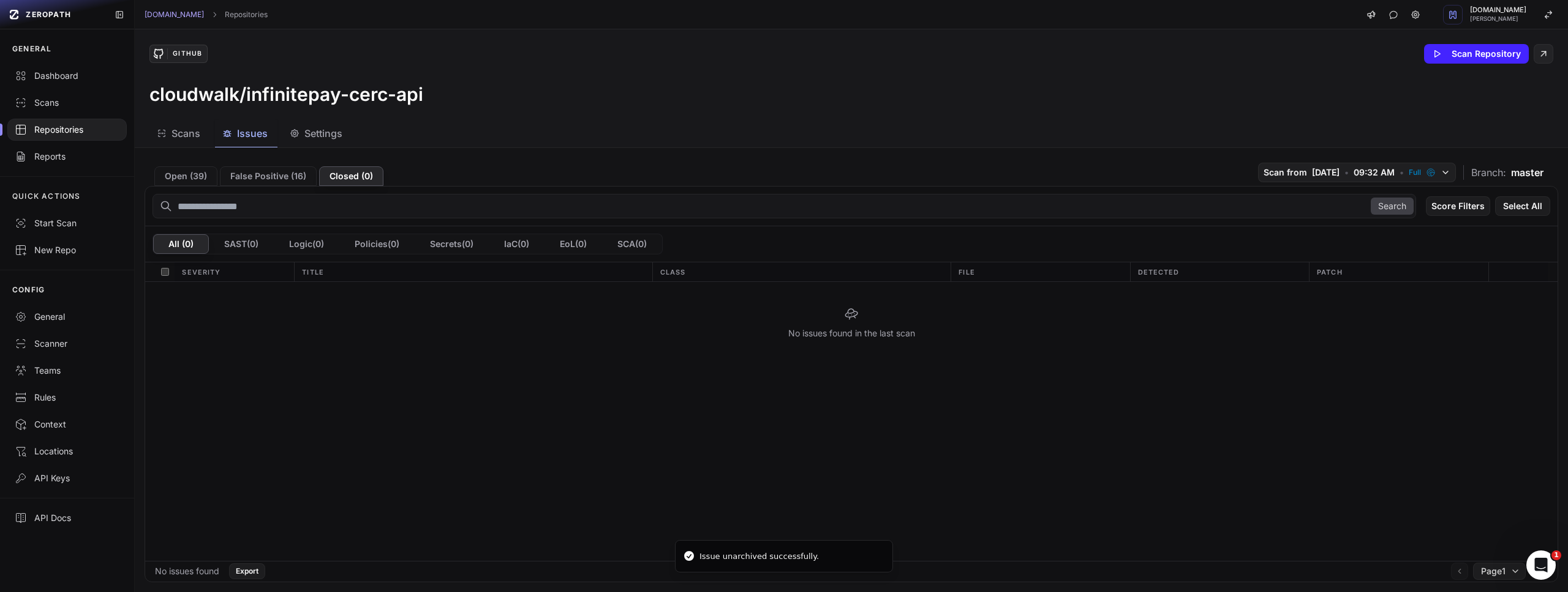
click at [249, 139] on span "Issues" at bounding box center [252, 133] width 30 height 15
click at [250, 134] on span "Issues" at bounding box center [252, 133] width 30 height 15
click at [183, 174] on button "Open ( 39 )" at bounding box center [185, 176] width 63 height 20
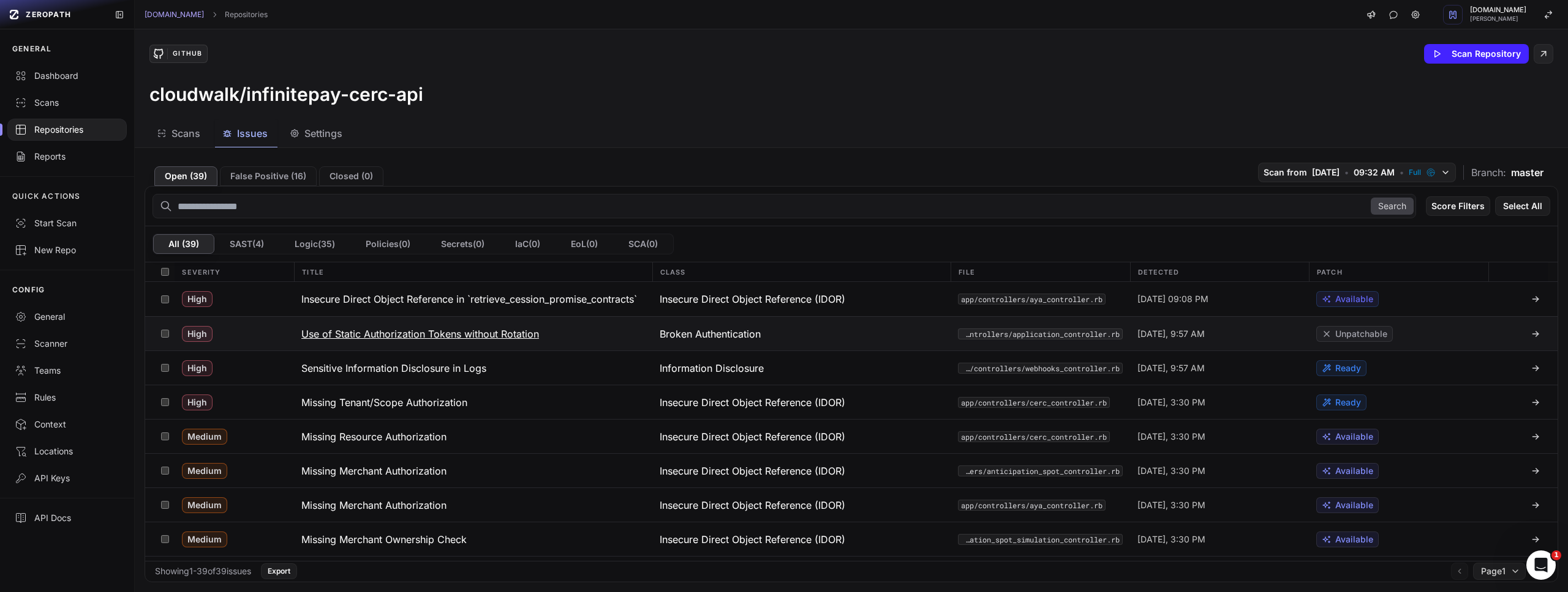
click at [493, 336] on h3 "Use of Static Authorization Tokens without Rotation" at bounding box center [420, 333] width 238 height 15
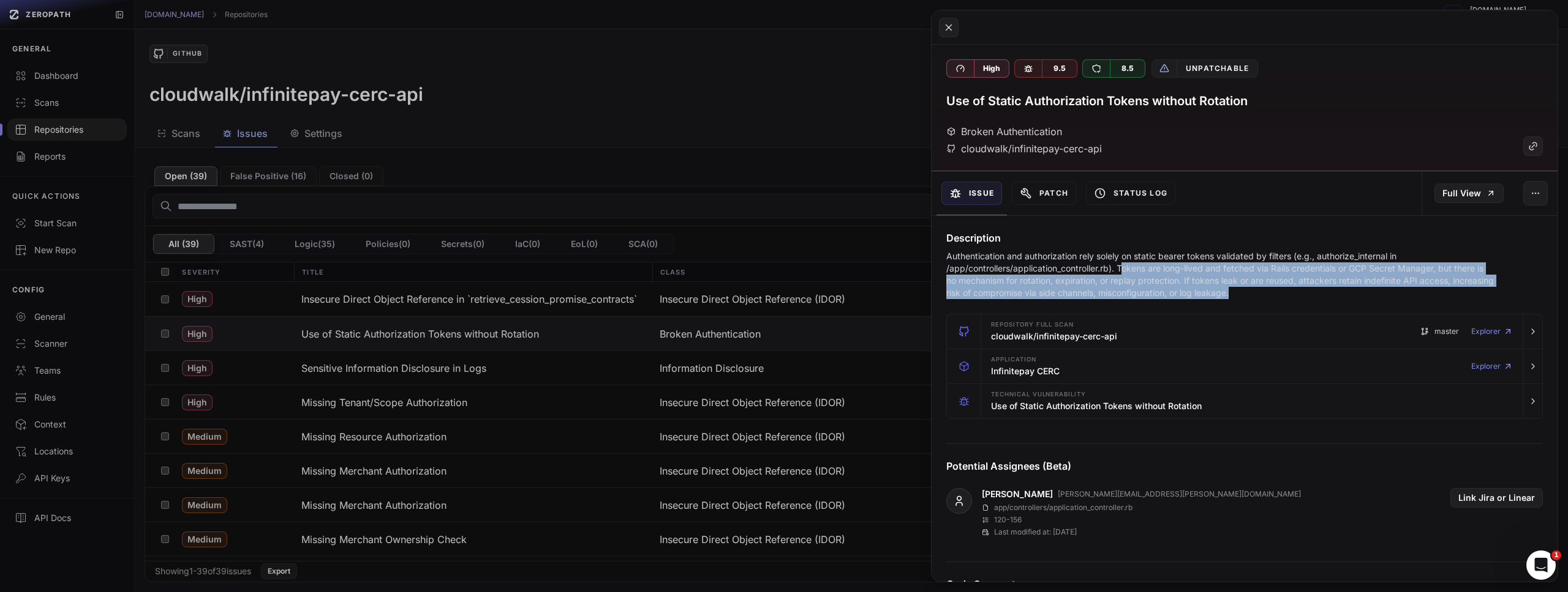
drag, startPoint x: 1131, startPoint y: 269, endPoint x: 1319, endPoint y: 293, distance: 189.5
click at [1319, 293] on p "Authentication and authorization rely solely on static bearer tokens validated …" at bounding box center [1220, 274] width 549 height 49
click at [1280, 292] on p "Authentication and authorization rely solely on static bearer tokens validated …" at bounding box center [1220, 274] width 549 height 49
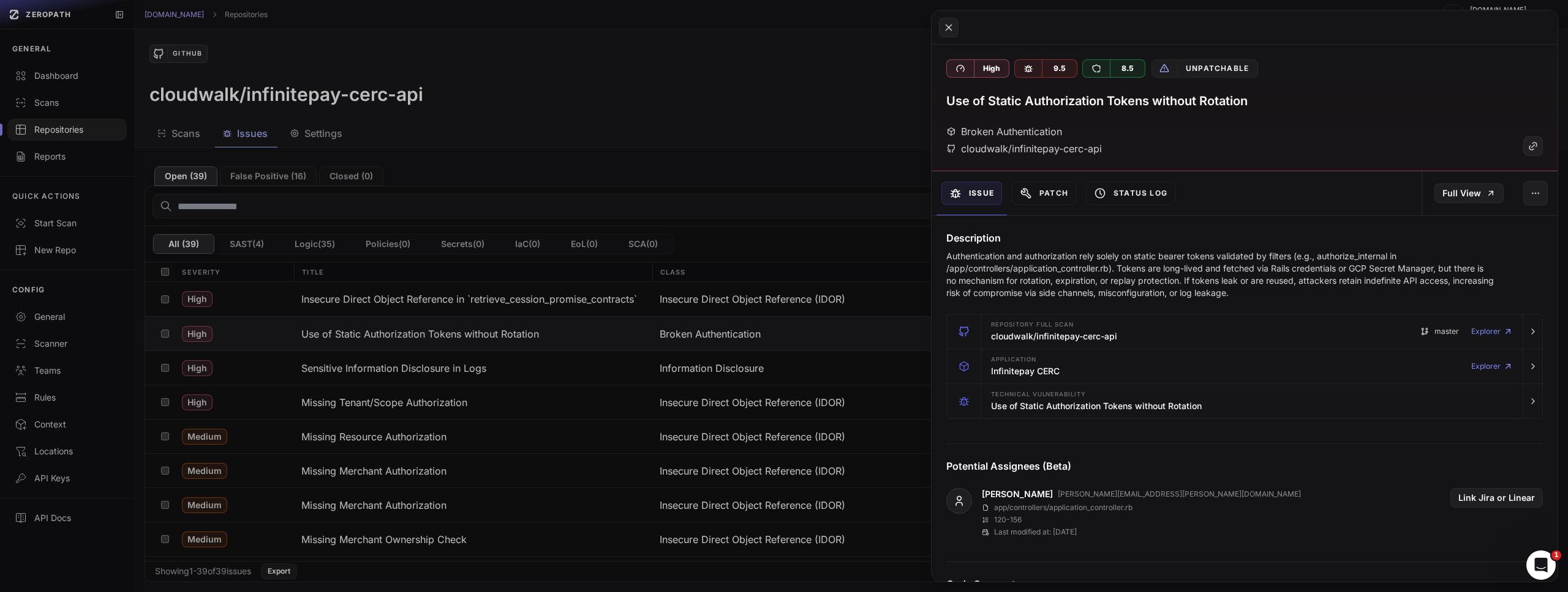
click at [1280, 292] on p "Authentication and authorization rely solely on static bearer tokens validated …" at bounding box center [1220, 274] width 549 height 49
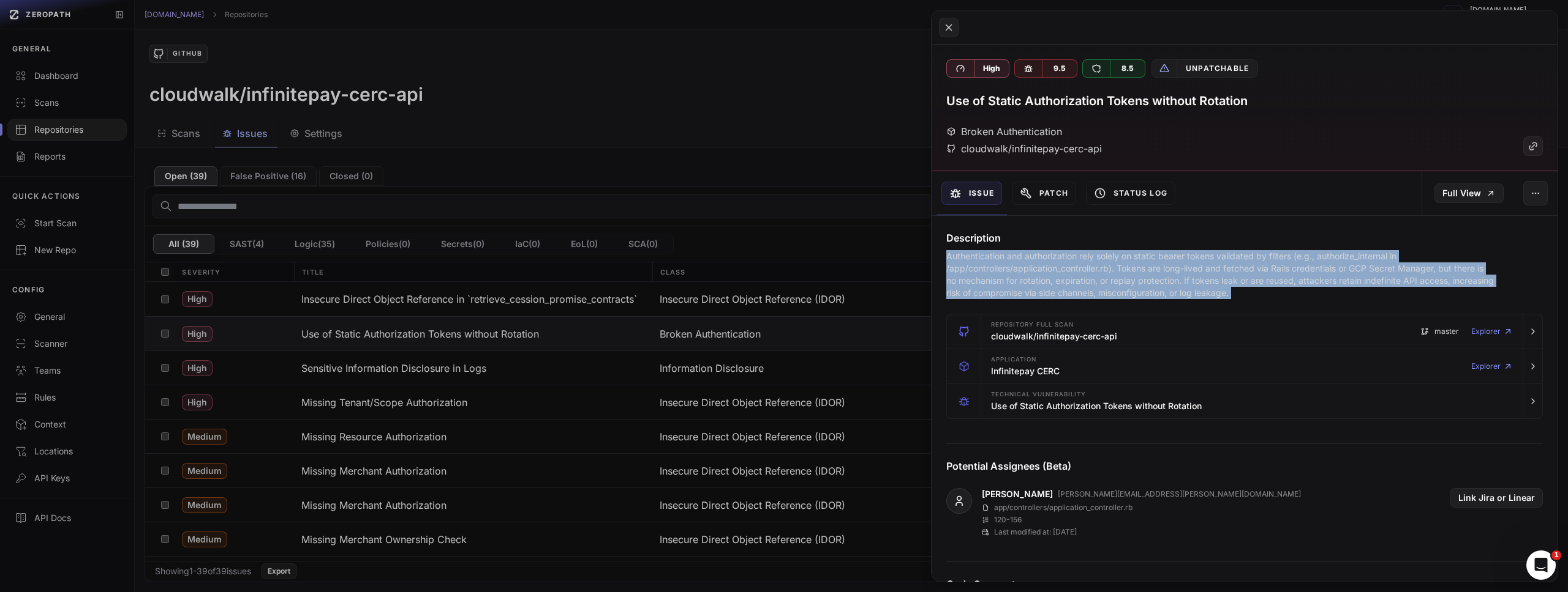
click at [1280, 292] on p "Authentication and authorization rely solely on static bearer tokens validated …" at bounding box center [1220, 274] width 549 height 49
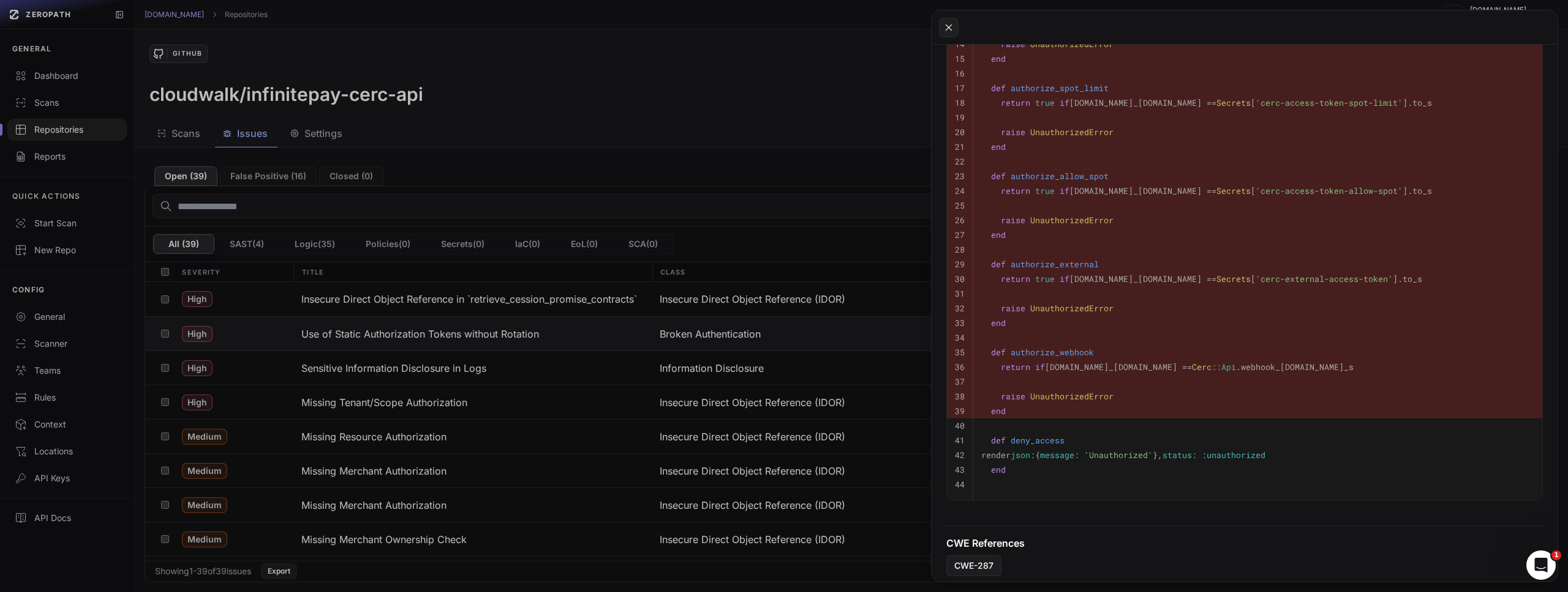
scroll to position [808, 0]
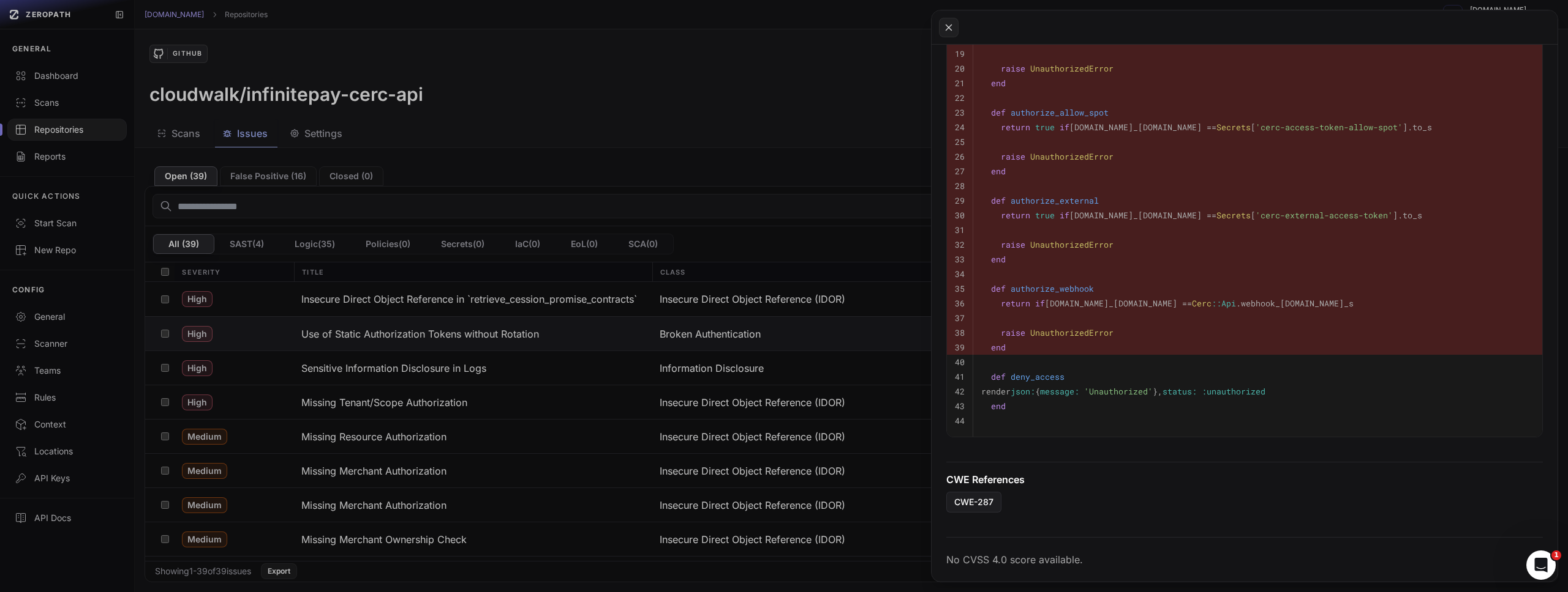
click at [605, 91] on button at bounding box center [784, 296] width 1568 height 592
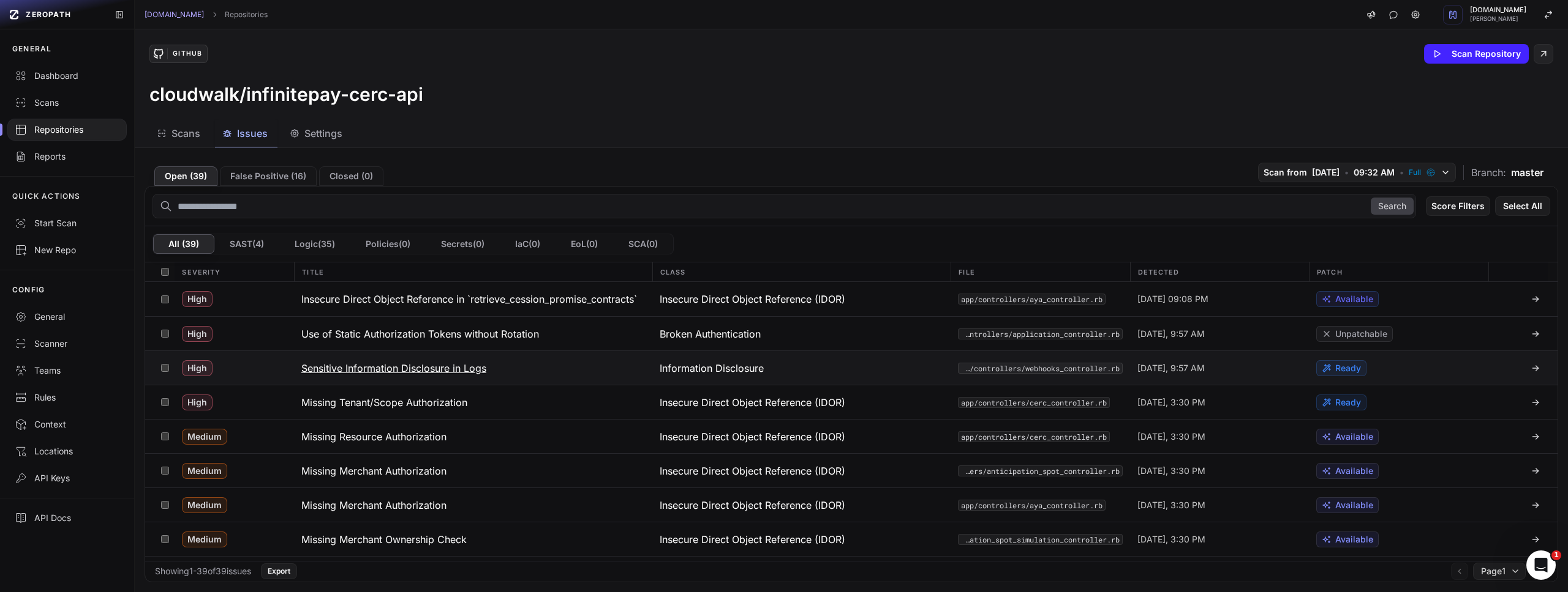
click at [413, 375] on h3 "Sensitive Information Disclosure in Logs" at bounding box center [393, 368] width 185 height 15
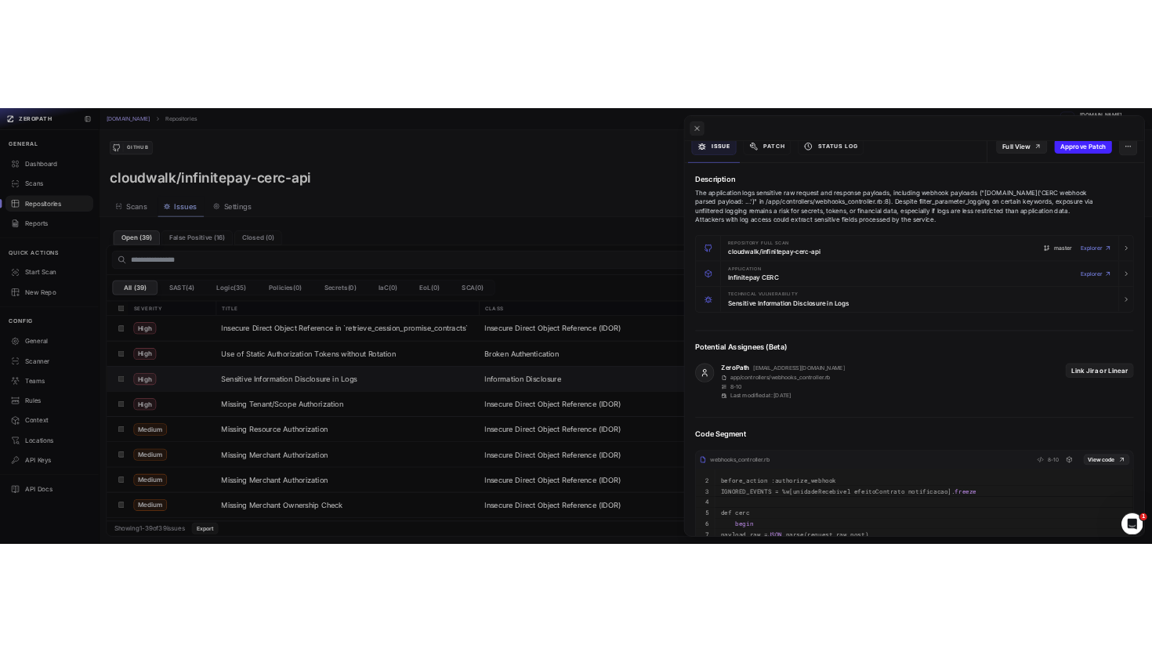
scroll to position [519, 0]
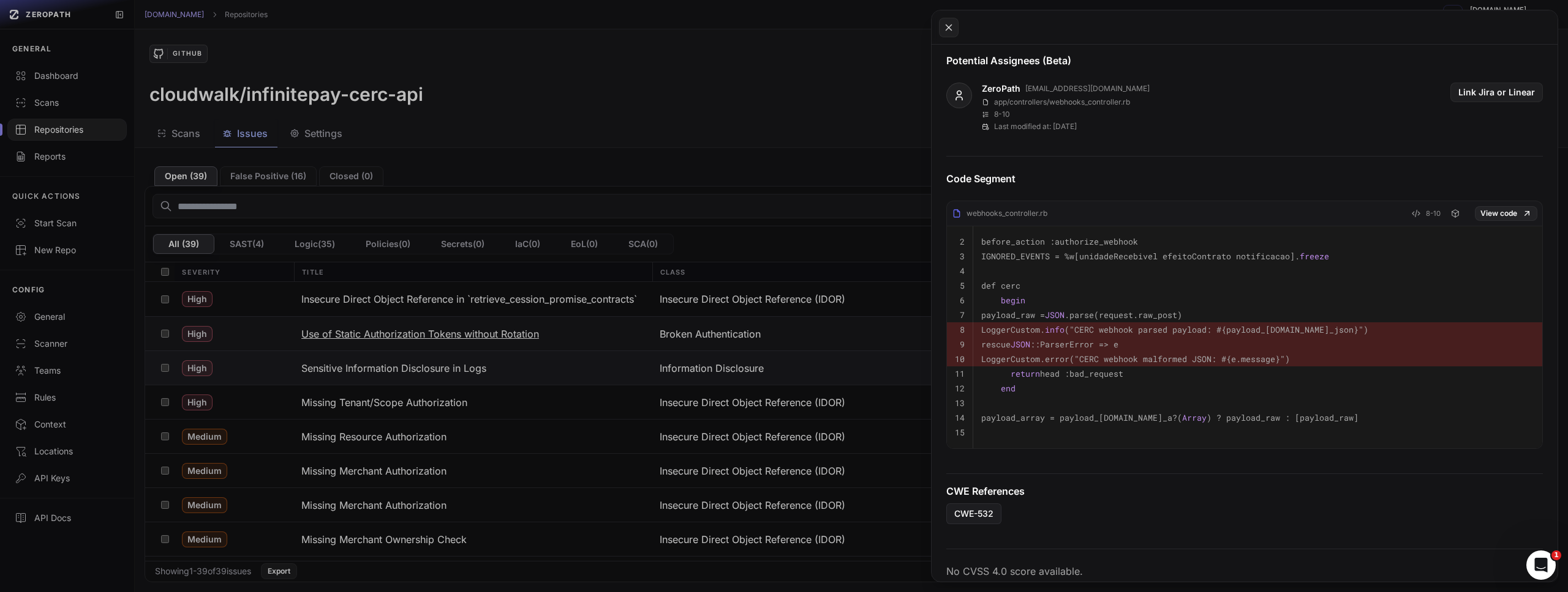
click at [799, 330] on button at bounding box center [784, 296] width 1568 height 592
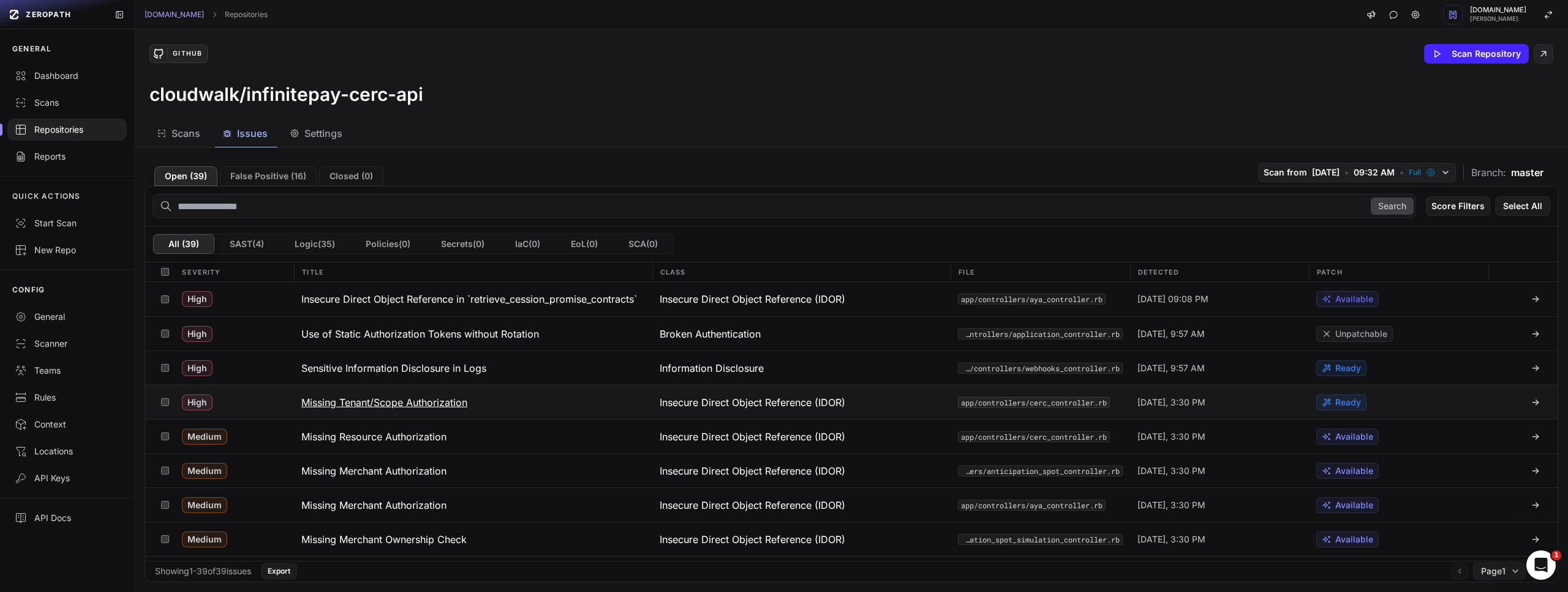
click at [442, 409] on button "Missing Tenant/Scope Authorization" at bounding box center [473, 402] width 358 height 34
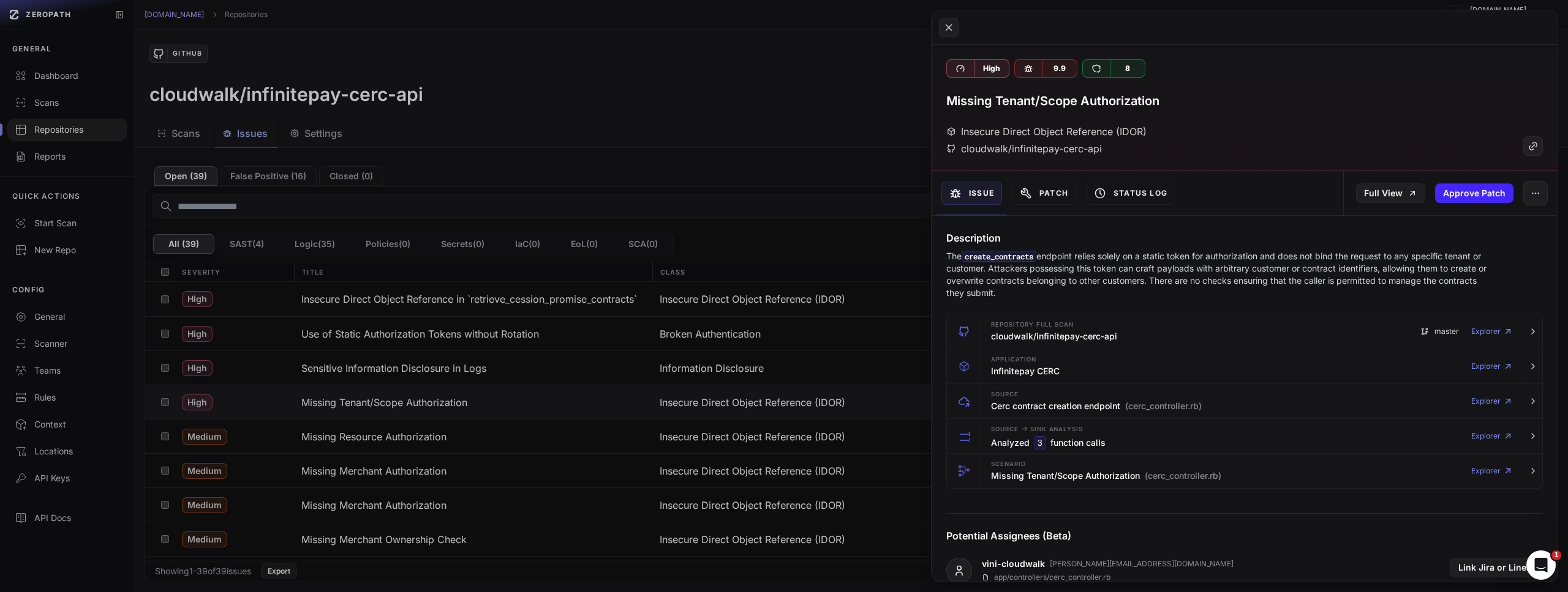
click at [765, 145] on button at bounding box center [784, 296] width 1568 height 592
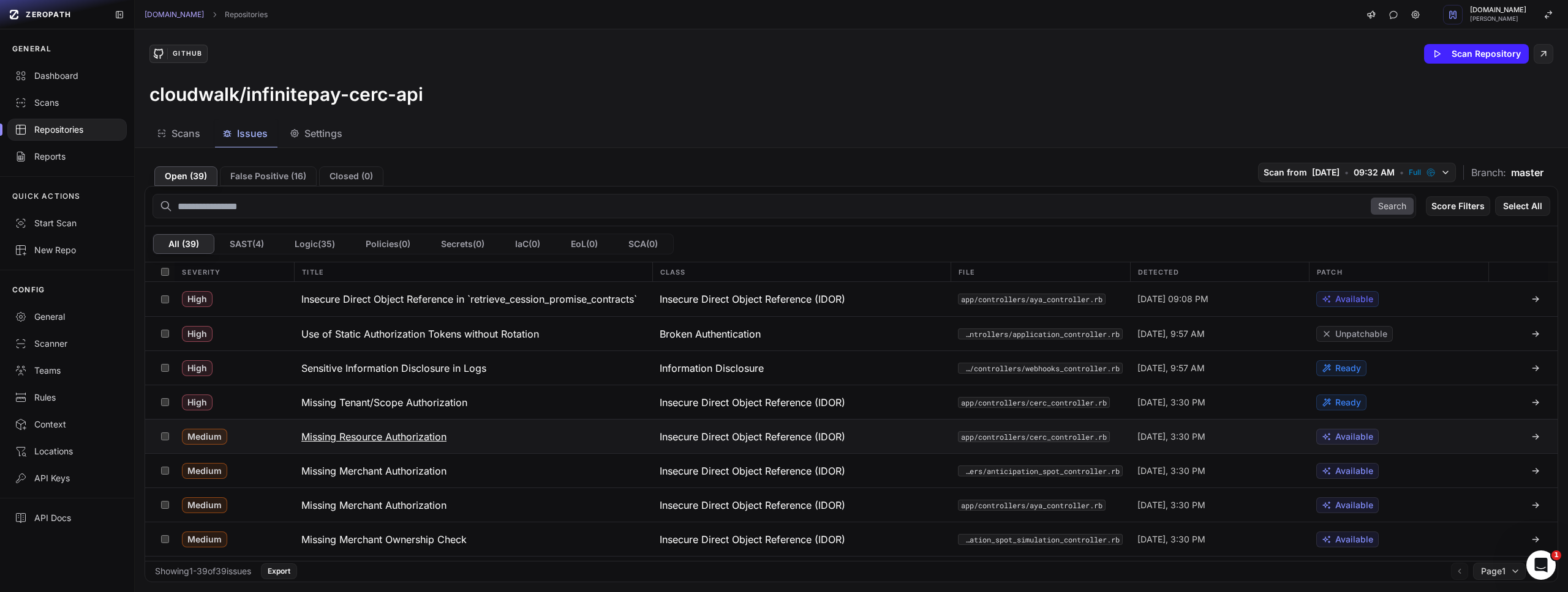
click at [412, 438] on h3 "Missing Resource Authorization" at bounding box center [374, 437] width 145 height 15
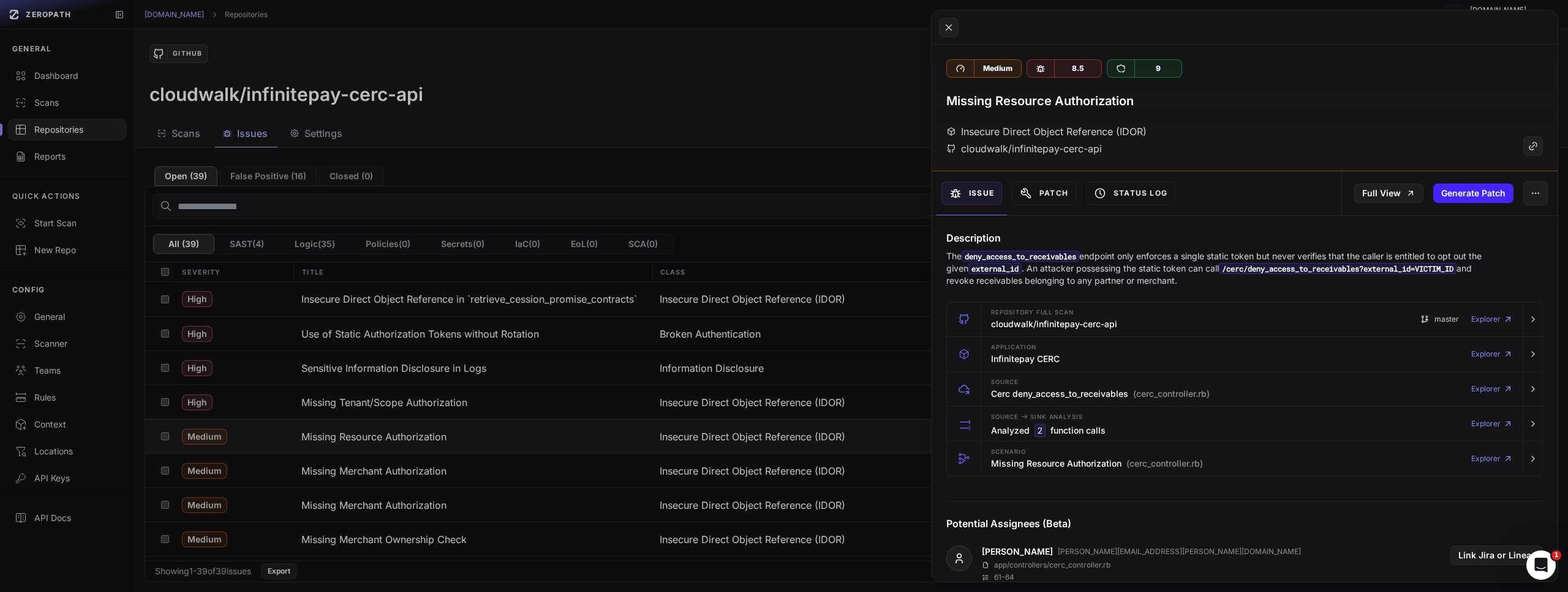
click at [676, 212] on button at bounding box center [784, 296] width 1568 height 592
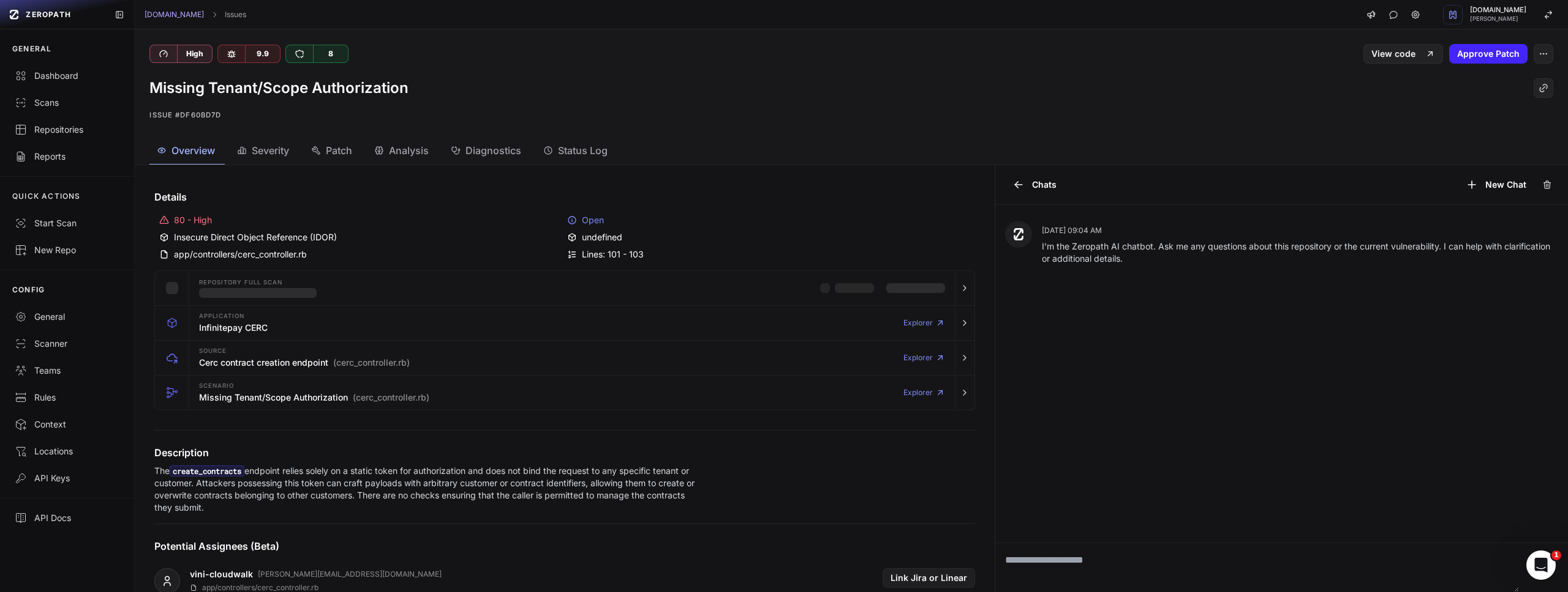
click at [328, 92] on h1 "Missing Tenant/Scope Authorization" at bounding box center [278, 87] width 259 height 20
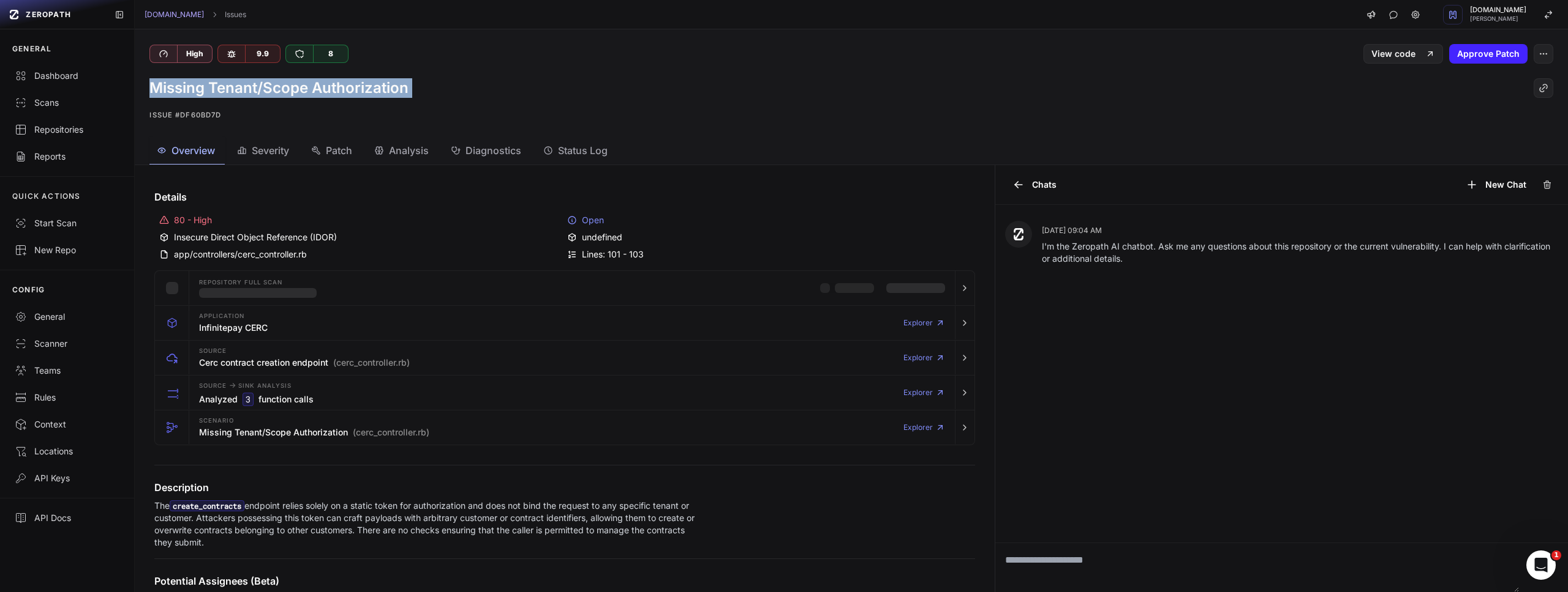
click at [328, 92] on h1 "Missing Tenant/Scope Authorization" at bounding box center [278, 87] width 259 height 20
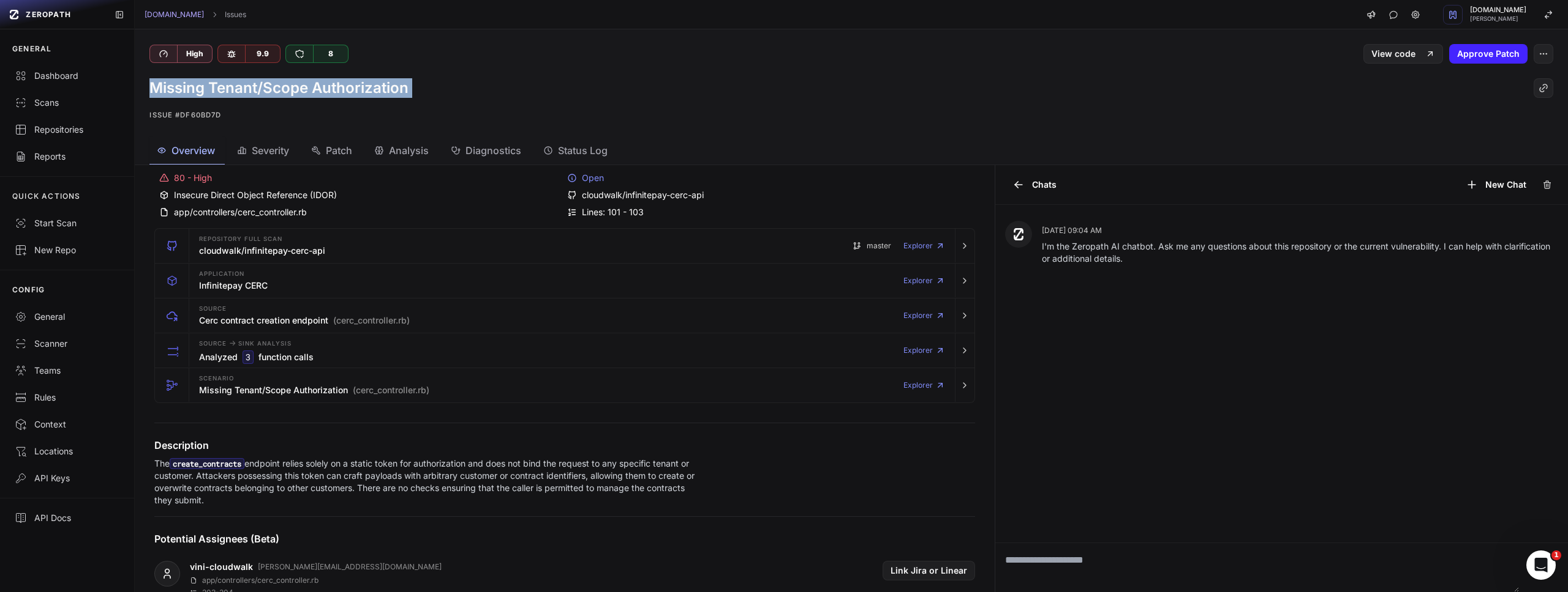
scroll to position [202, 0]
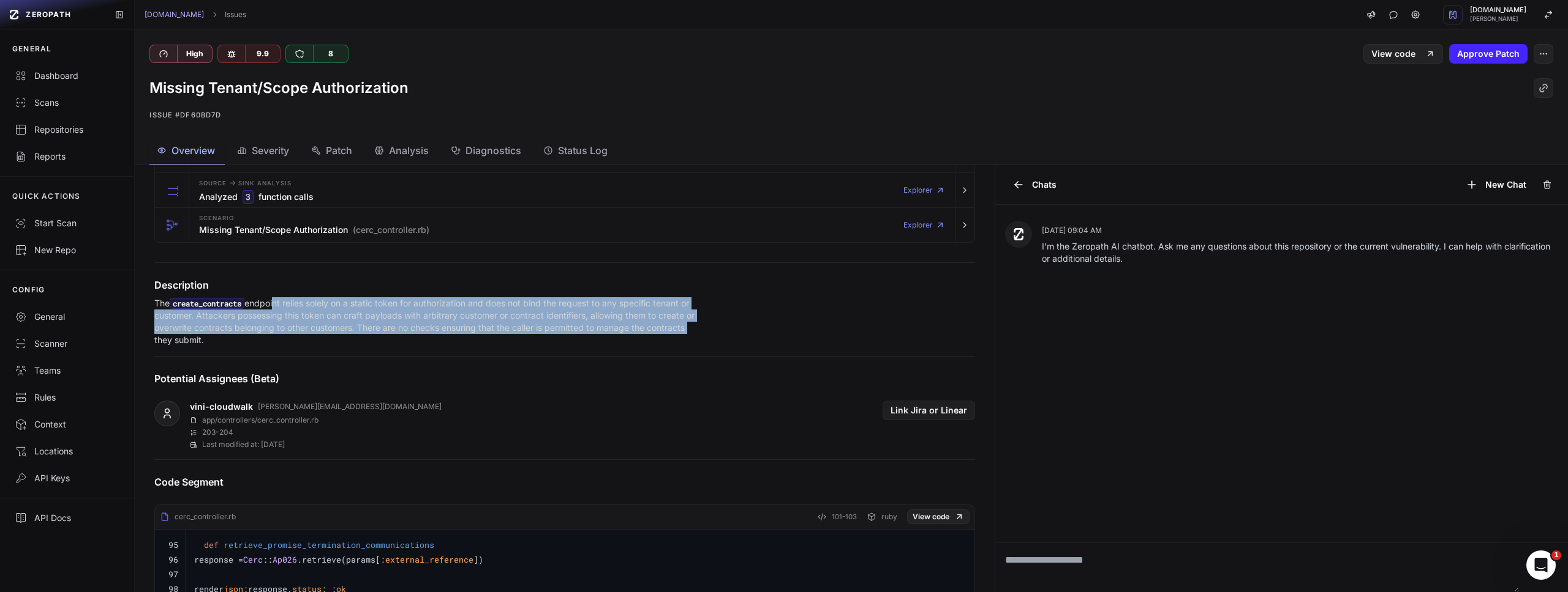
drag, startPoint x: 285, startPoint y: 305, endPoint x: 694, endPoint y: 326, distance: 409.5
click at [694, 326] on p "The create_contracts endpoint relies solely on a static token for authorization…" at bounding box center [428, 322] width 549 height 49
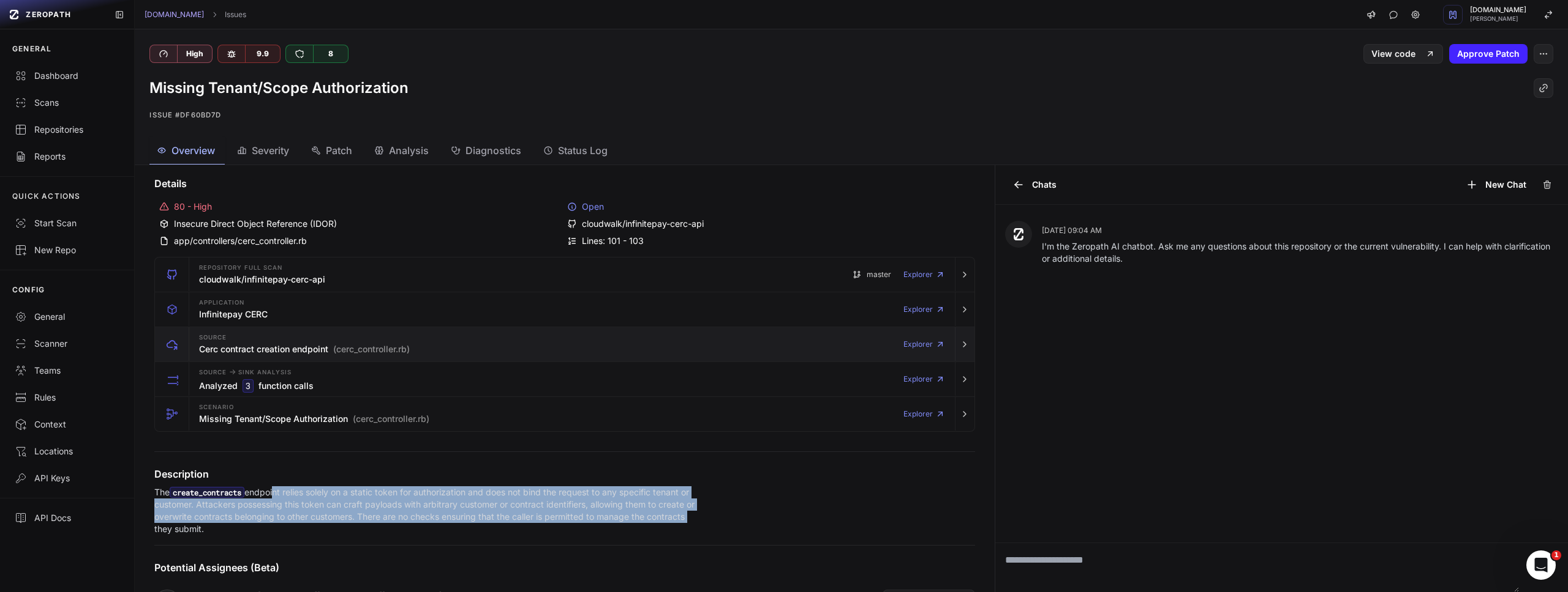
scroll to position [0, 0]
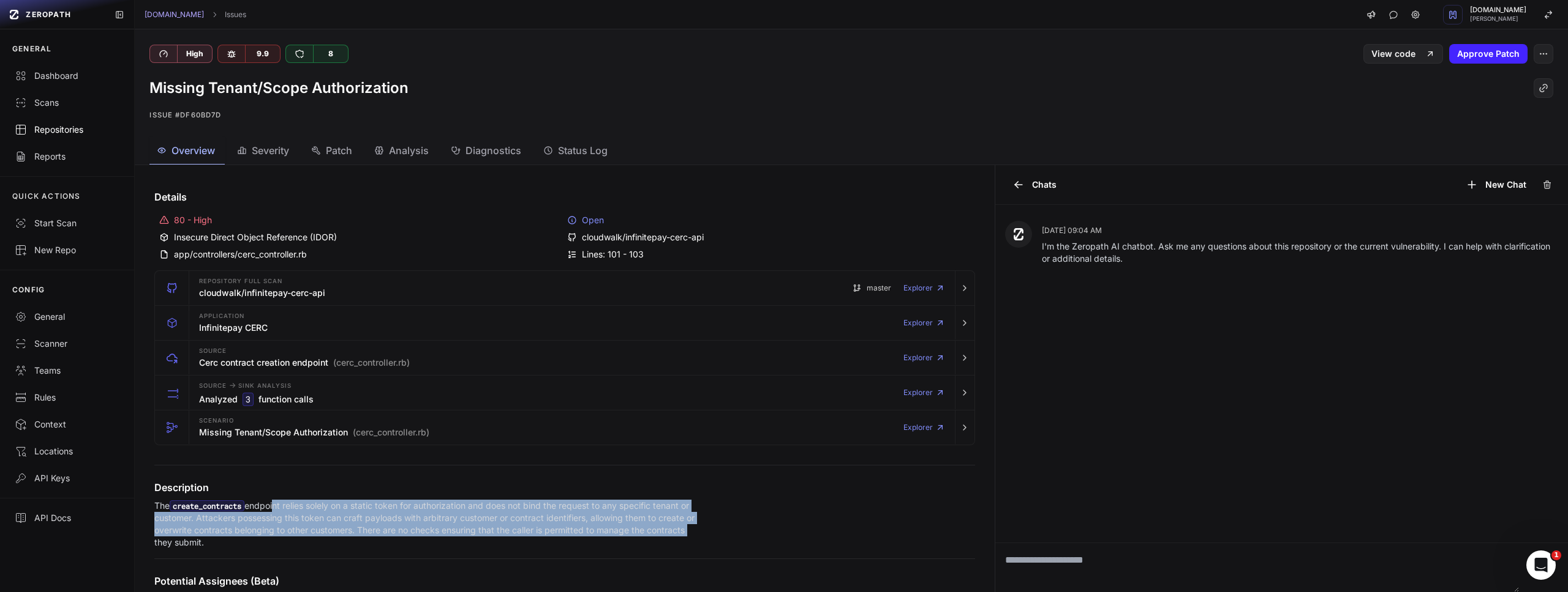
click at [57, 134] on div "Repositories" at bounding box center [67, 130] width 105 height 12
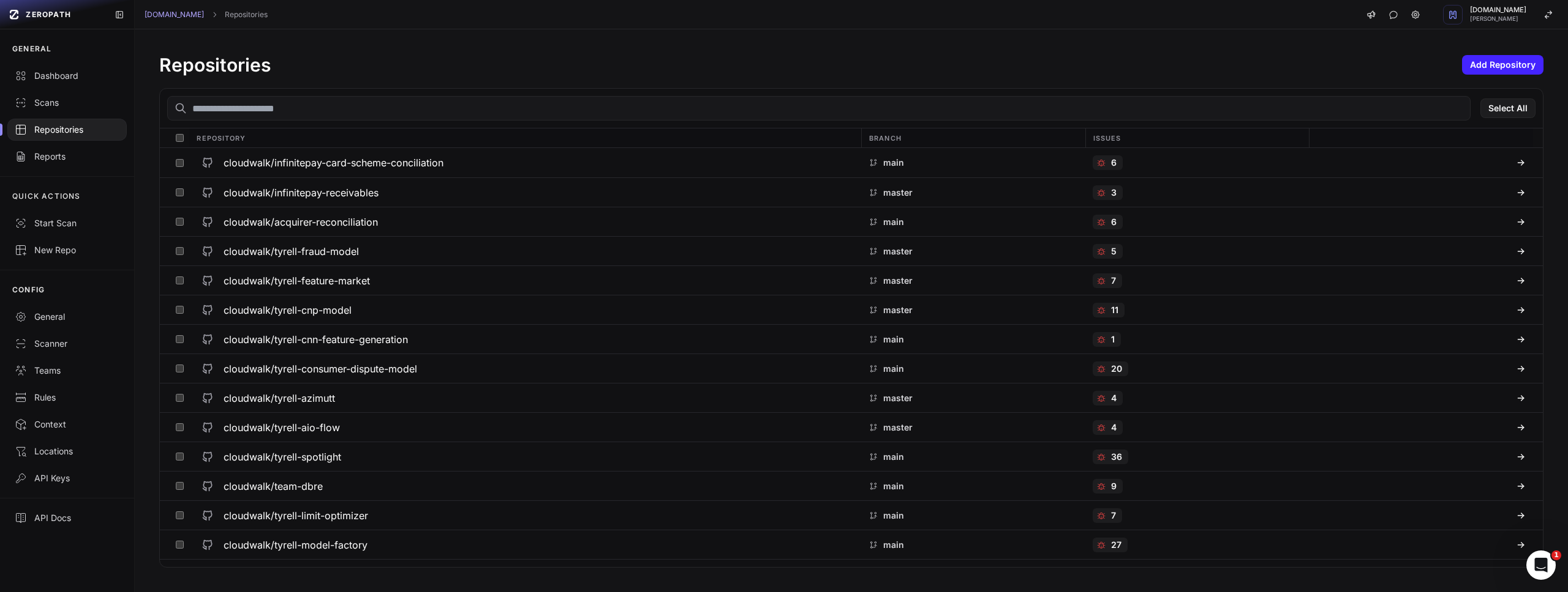
click at [239, 106] on input "text" at bounding box center [818, 108] width 1303 height 24
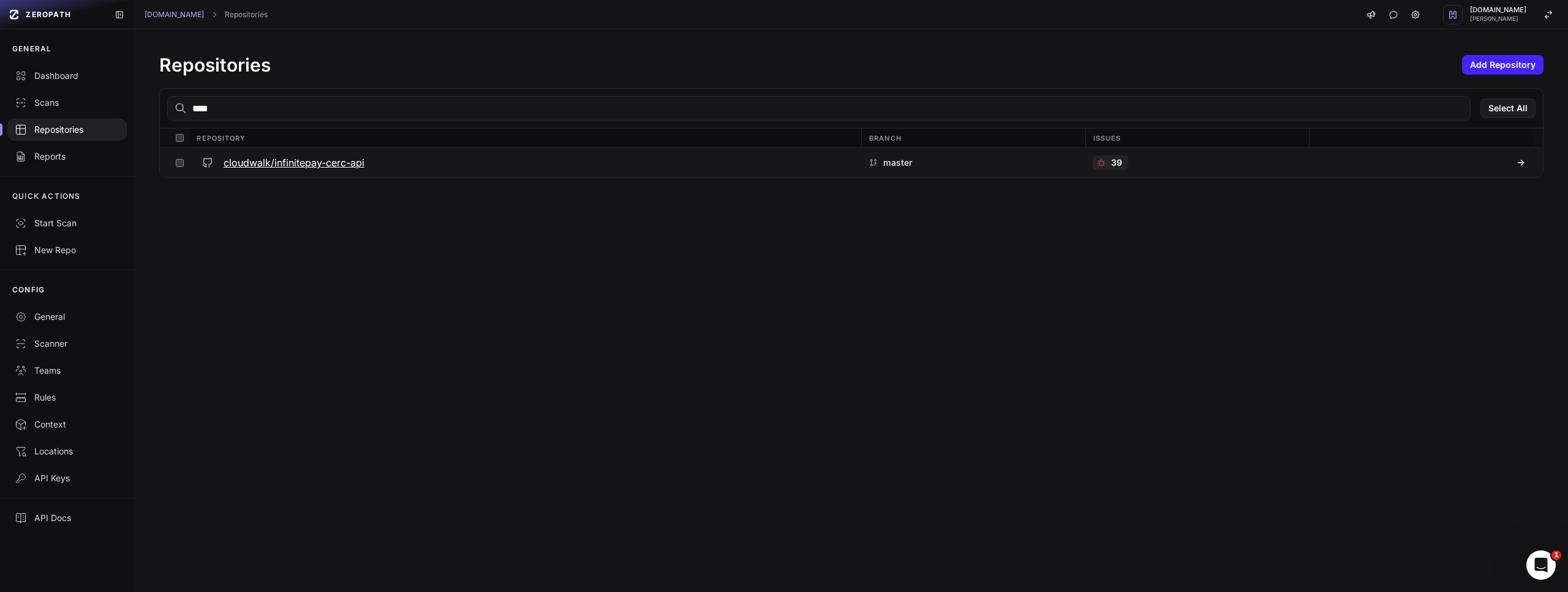
type input "****"
click at [253, 162] on h3 "cloudwalk/infinitepay-cerc-api" at bounding box center [294, 162] width 141 height 15
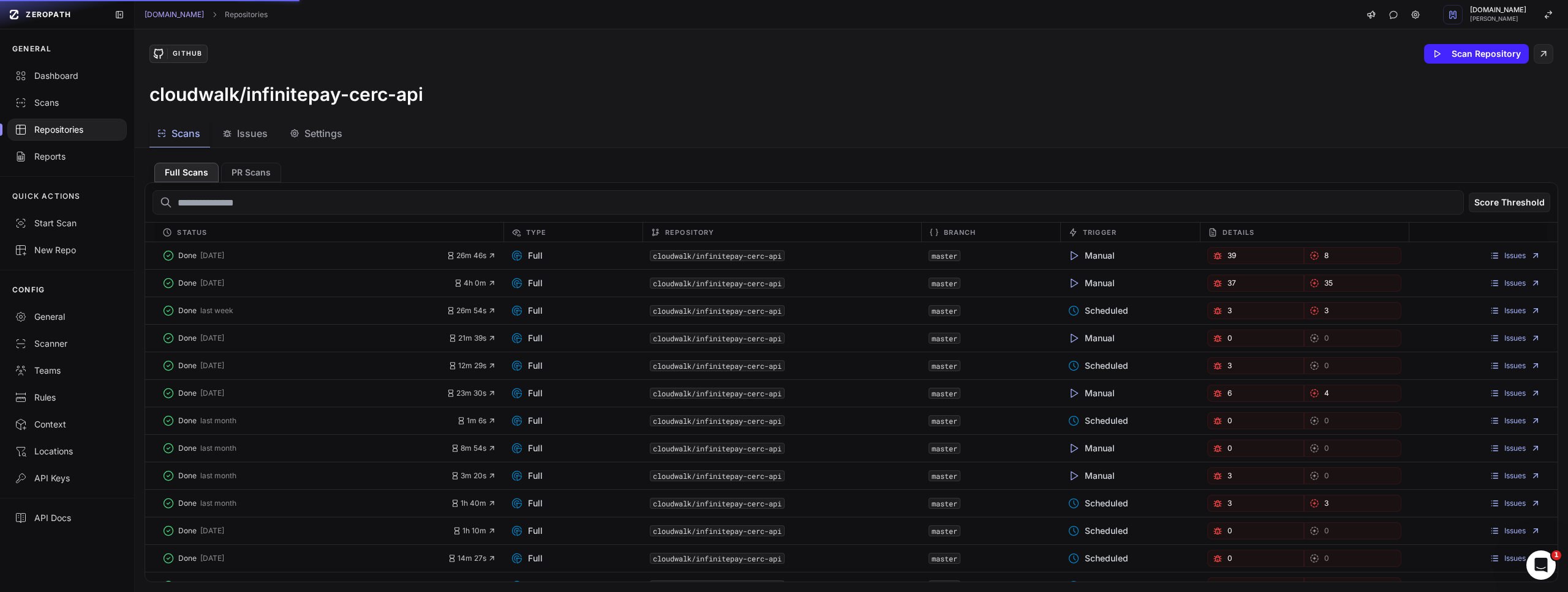
click at [253, 134] on span "Issues" at bounding box center [252, 133] width 30 height 15
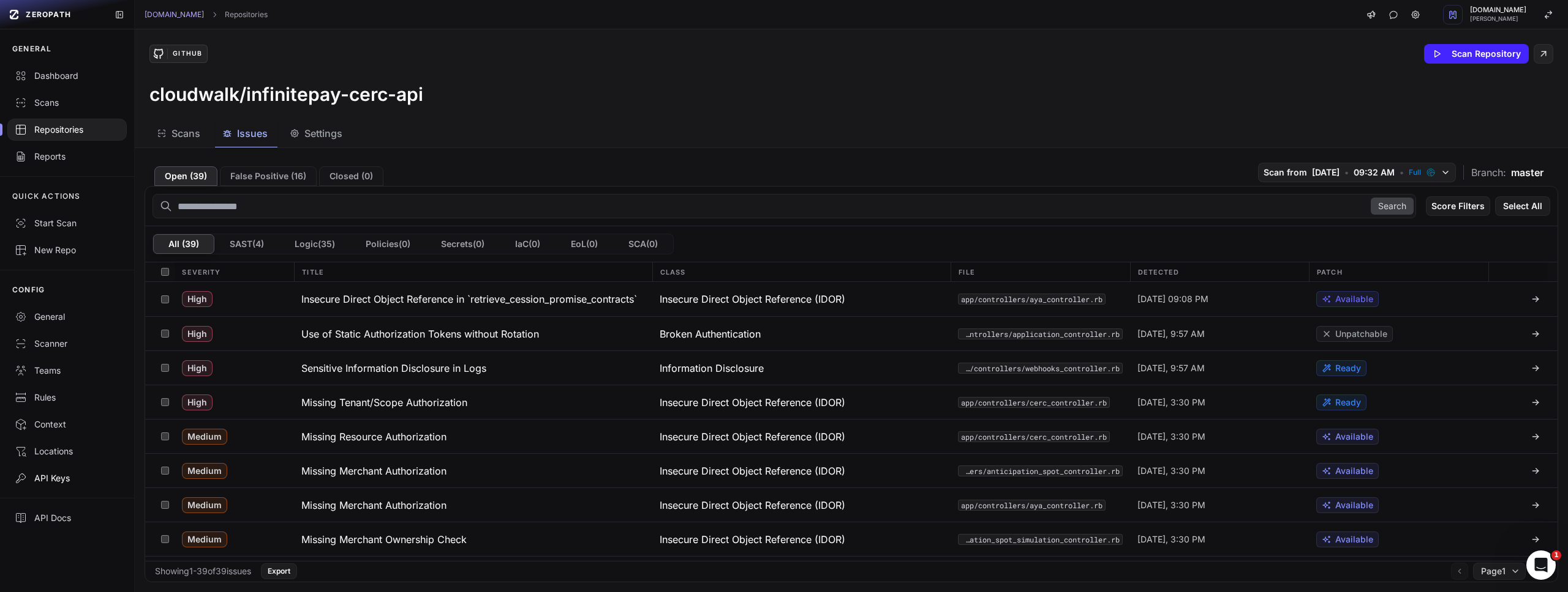
click at [52, 487] on link "API Keys" at bounding box center [67, 478] width 134 height 27
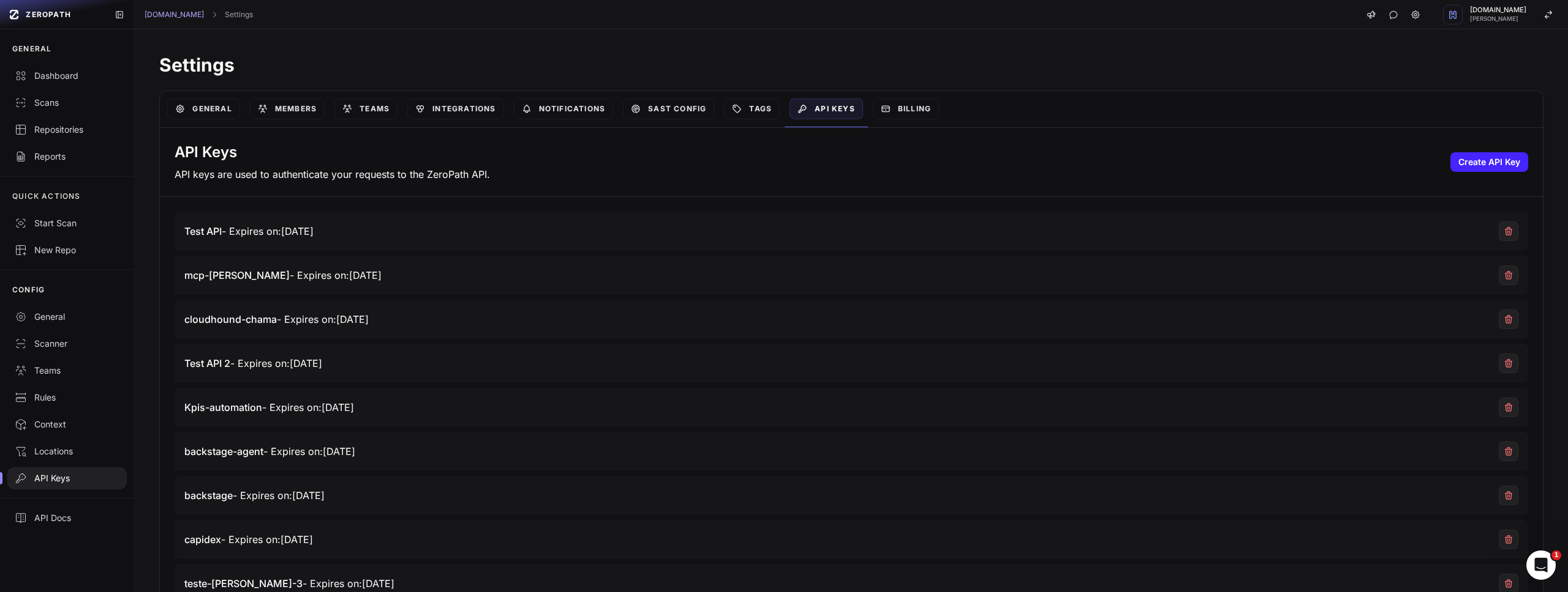
click at [317, 177] on p "API keys are used to authenticate your requests to the ZeroPath API." at bounding box center [331, 174] width 315 height 15
click at [1249, 155] on div "API Keys API keys are used to authenticate your requests to the ZeroPath API. C…" at bounding box center [850, 162] width 1383 height 70
click at [906, 108] on link "Billing" at bounding box center [905, 109] width 66 height 21
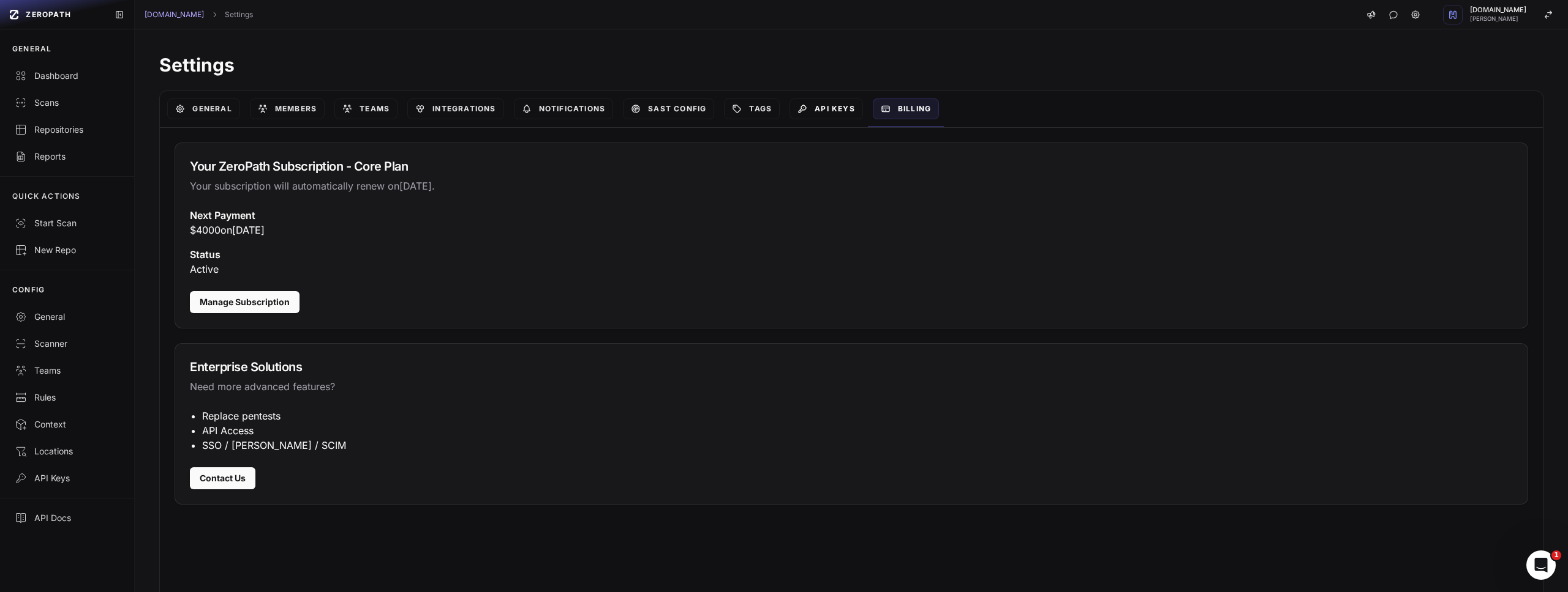
click at [836, 107] on link "API Keys" at bounding box center [826, 109] width 73 height 21
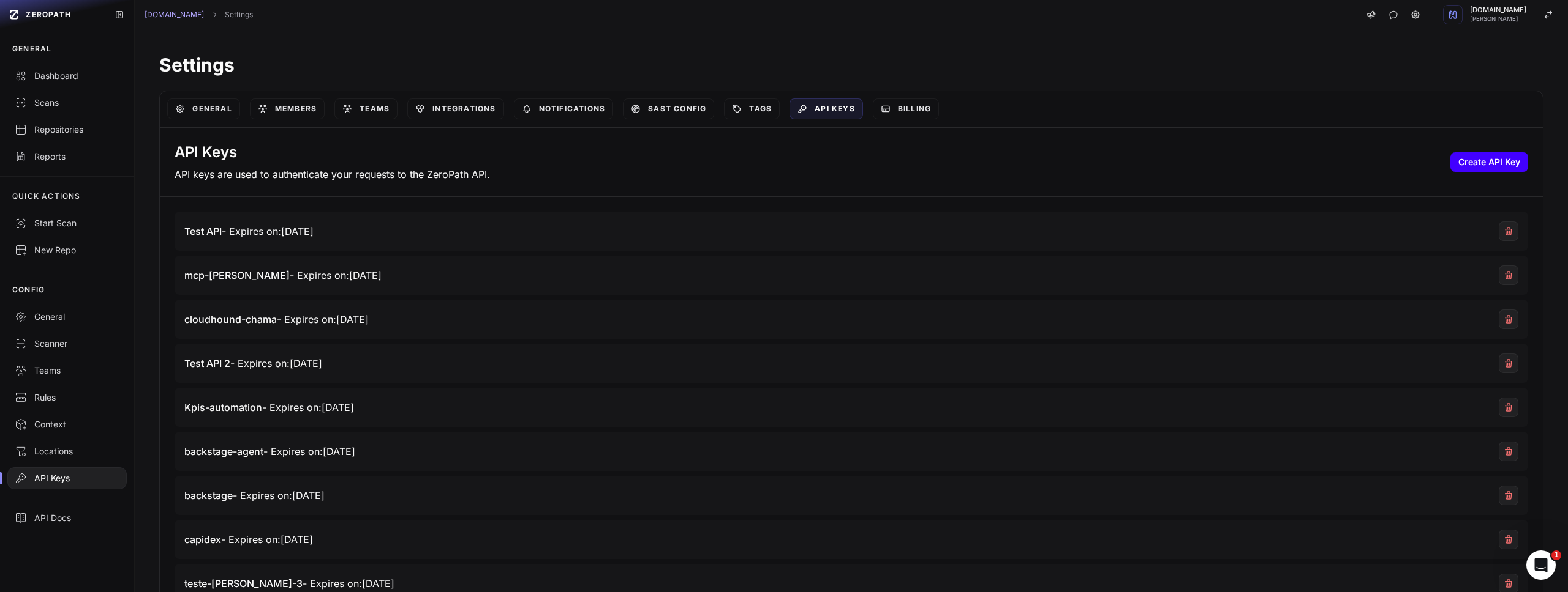
click at [1450, 166] on button "Create API Key" at bounding box center [1489, 162] width 78 height 20
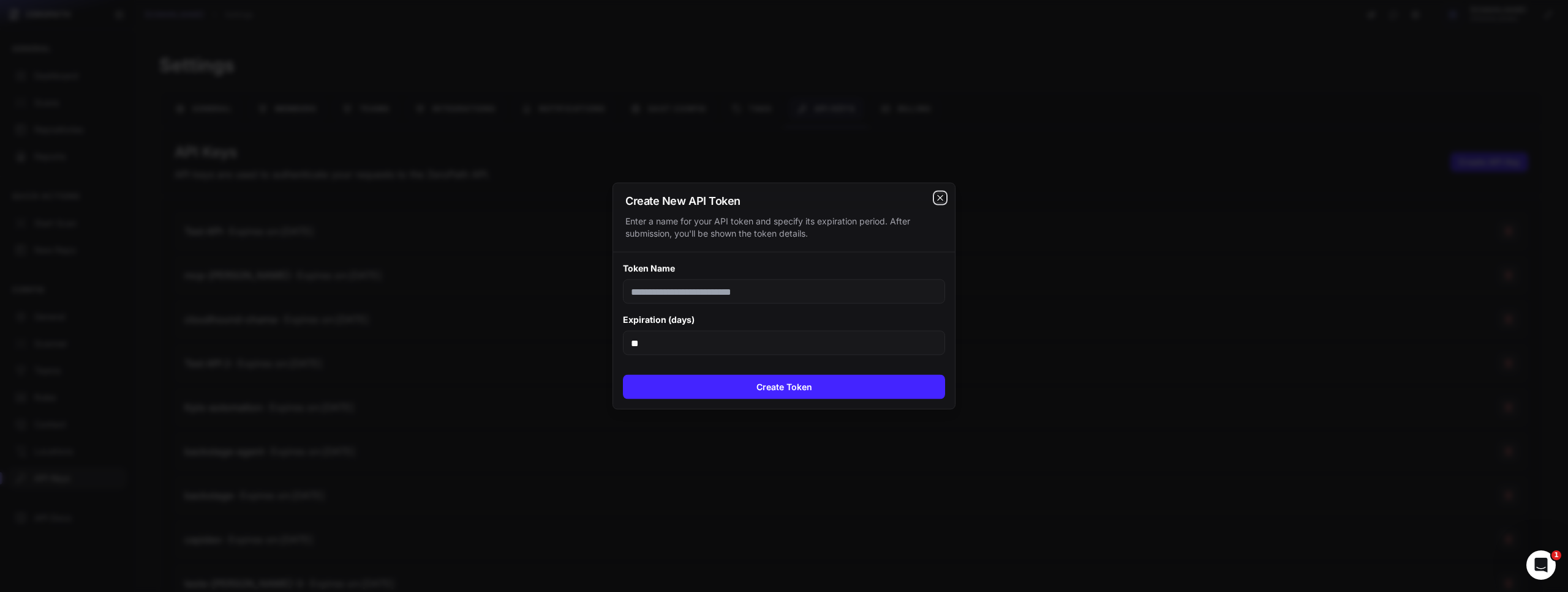
click at [943, 200] on icon "cross 2," at bounding box center [940, 198] width 10 height 10
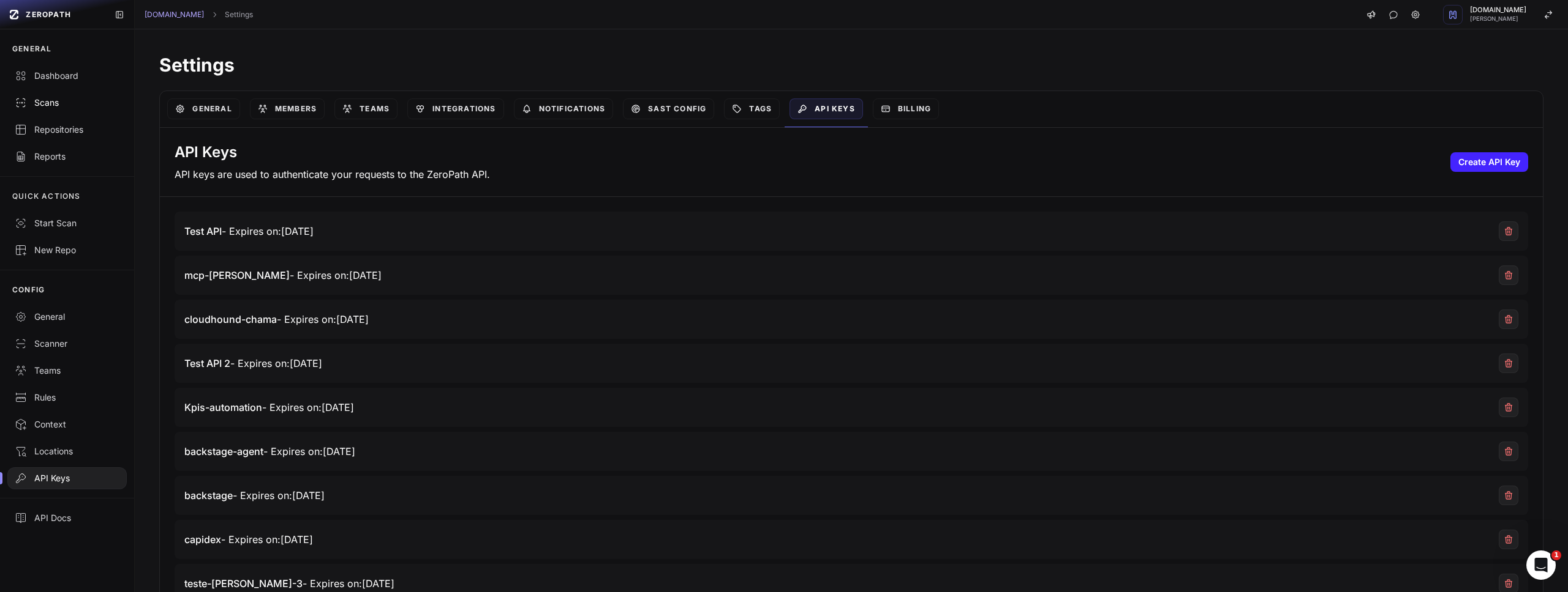
click at [38, 95] on link "Scans" at bounding box center [67, 102] width 134 height 27
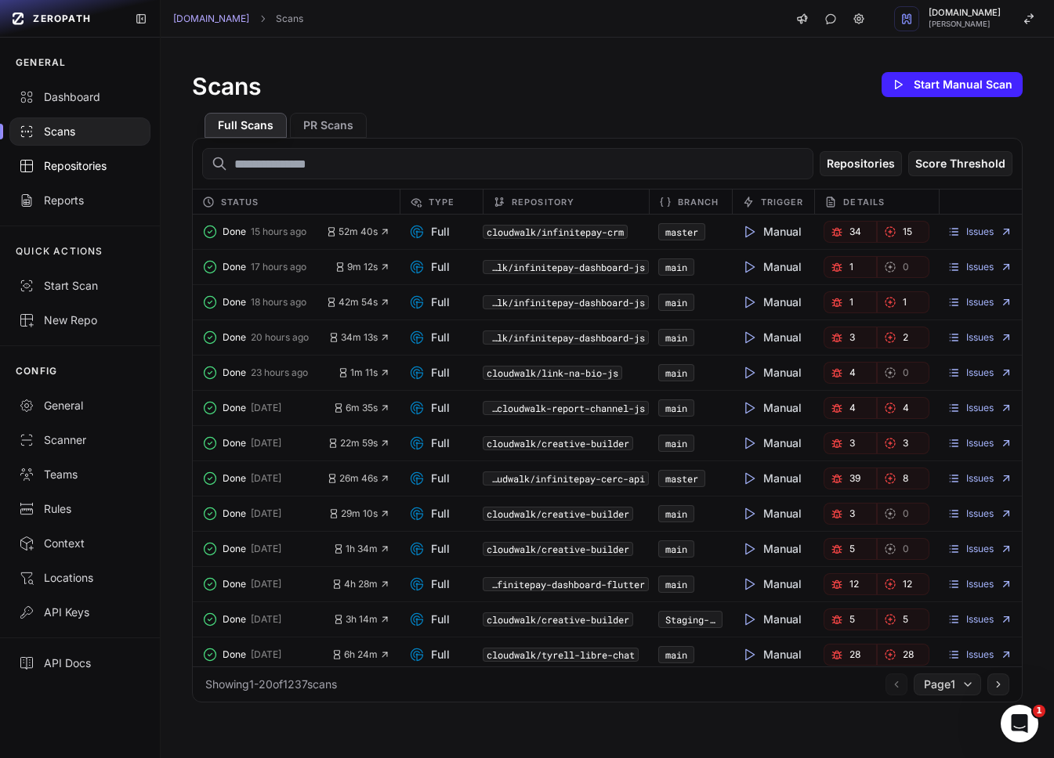
click at [52, 164] on div "Repositories" at bounding box center [80, 166] width 122 height 16
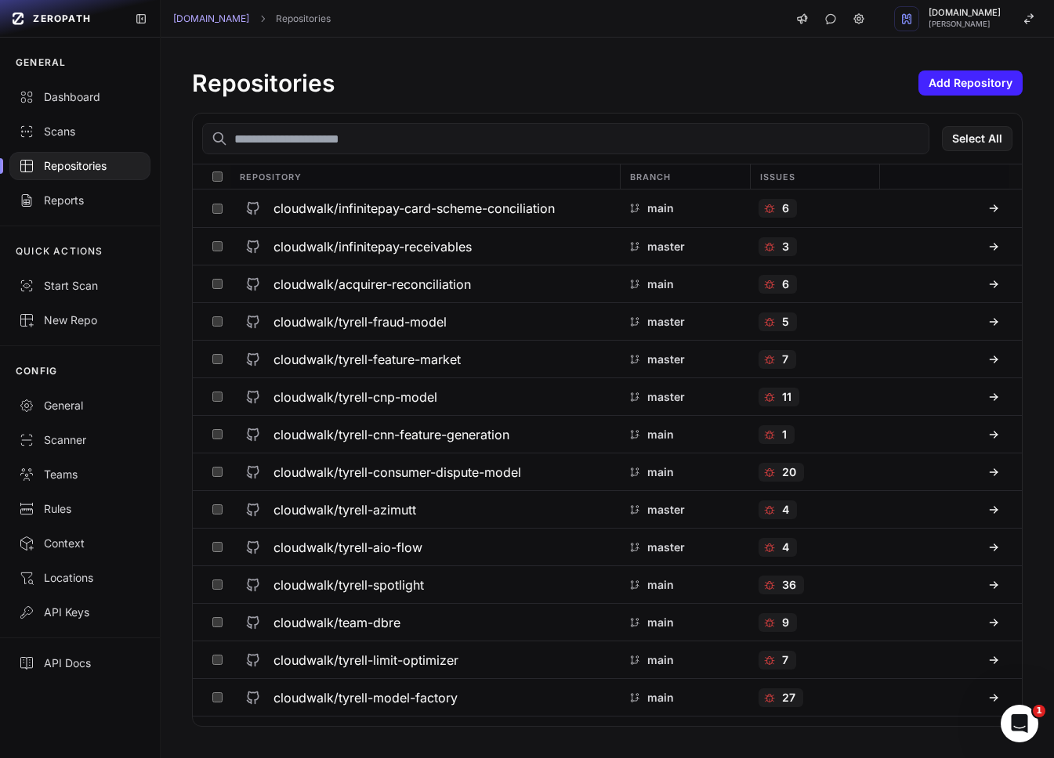
click at [389, 143] on input "text" at bounding box center [565, 138] width 727 height 31
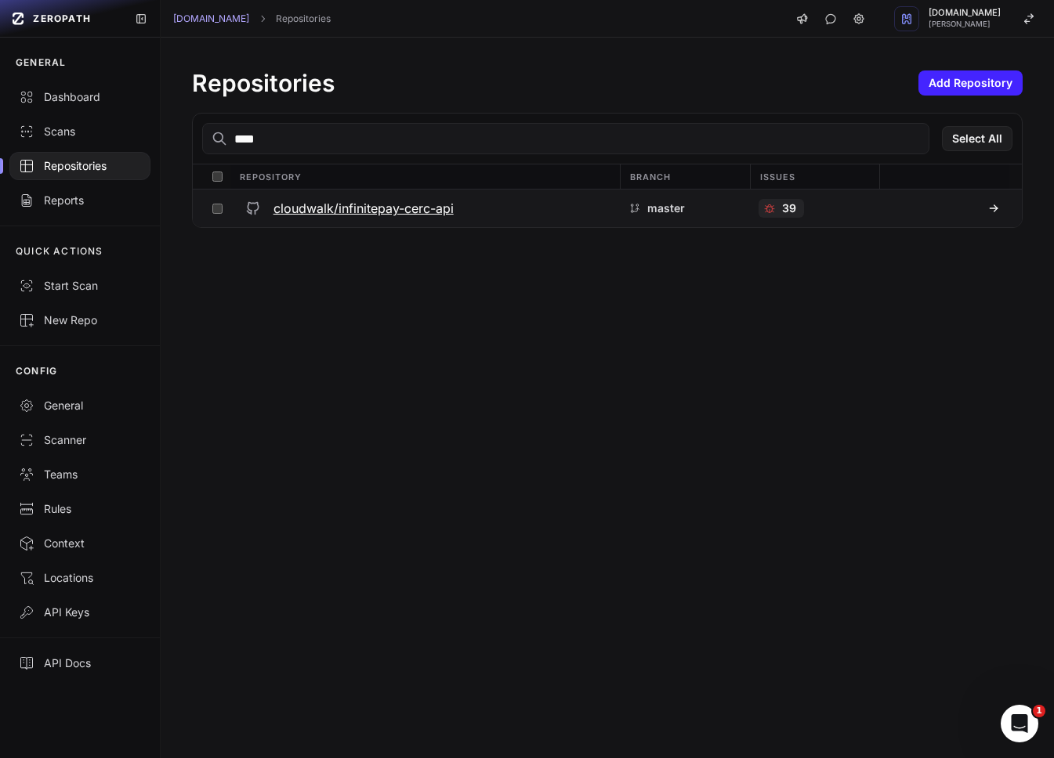
type input "****"
click at [353, 211] on h3 "cloudwalk/infinitepay-cerc-api" at bounding box center [363, 208] width 180 height 19
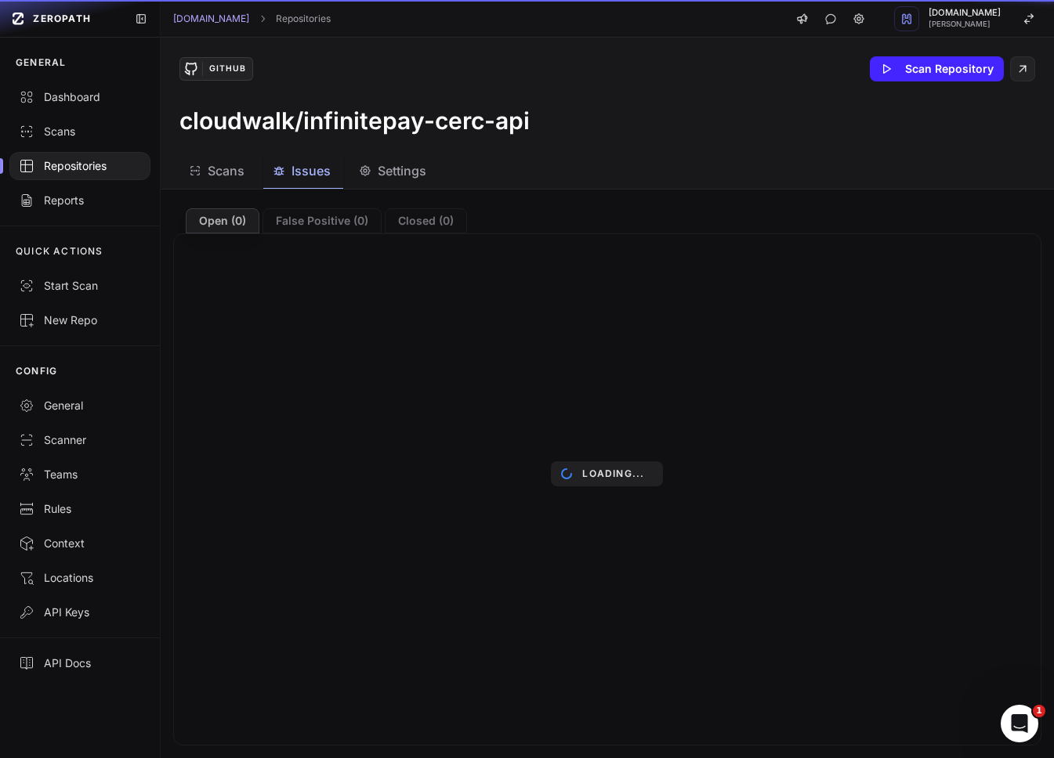
click at [287, 177] on div "Issues" at bounding box center [302, 170] width 58 height 19
